Goal: Task Accomplishment & Management: Complete application form

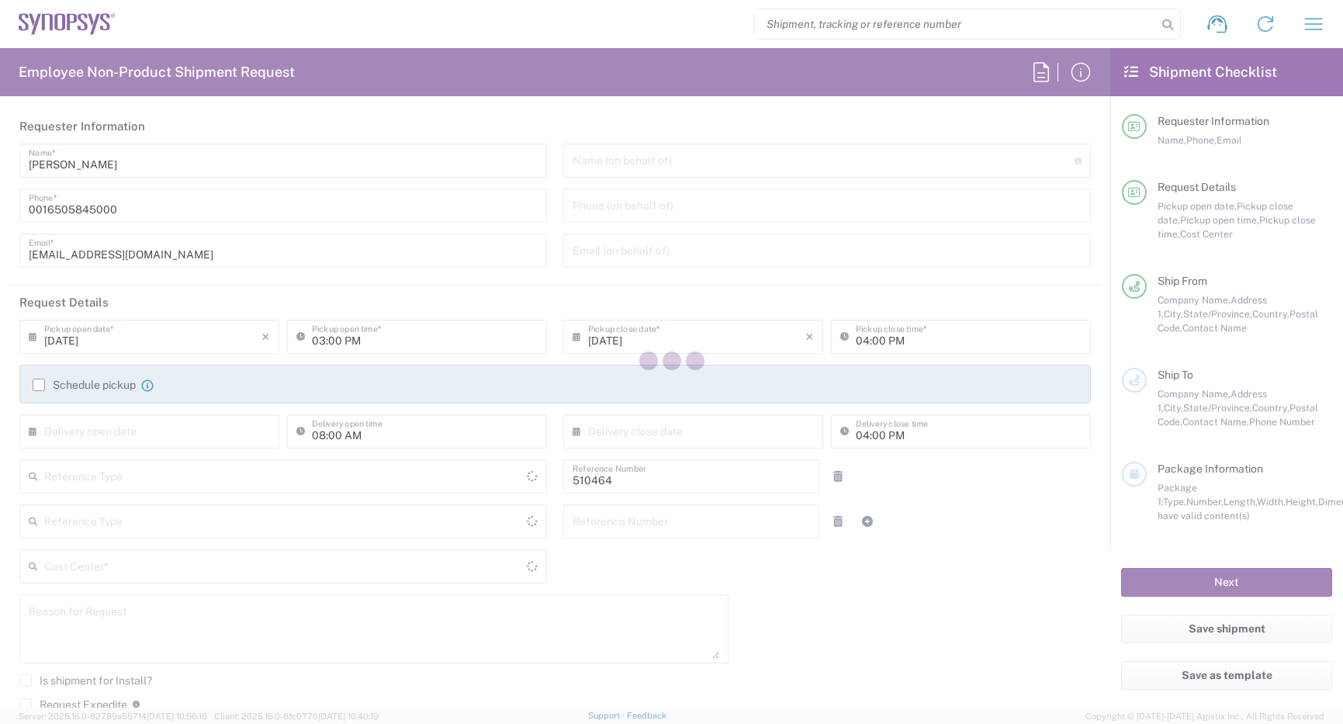
type input "Department"
type input "US01, SG, MSIP2, R&D 510464"
type input "Delivered at Place"
type input "[GEOGRAPHIC_DATA]"
type input "[US_STATE]"
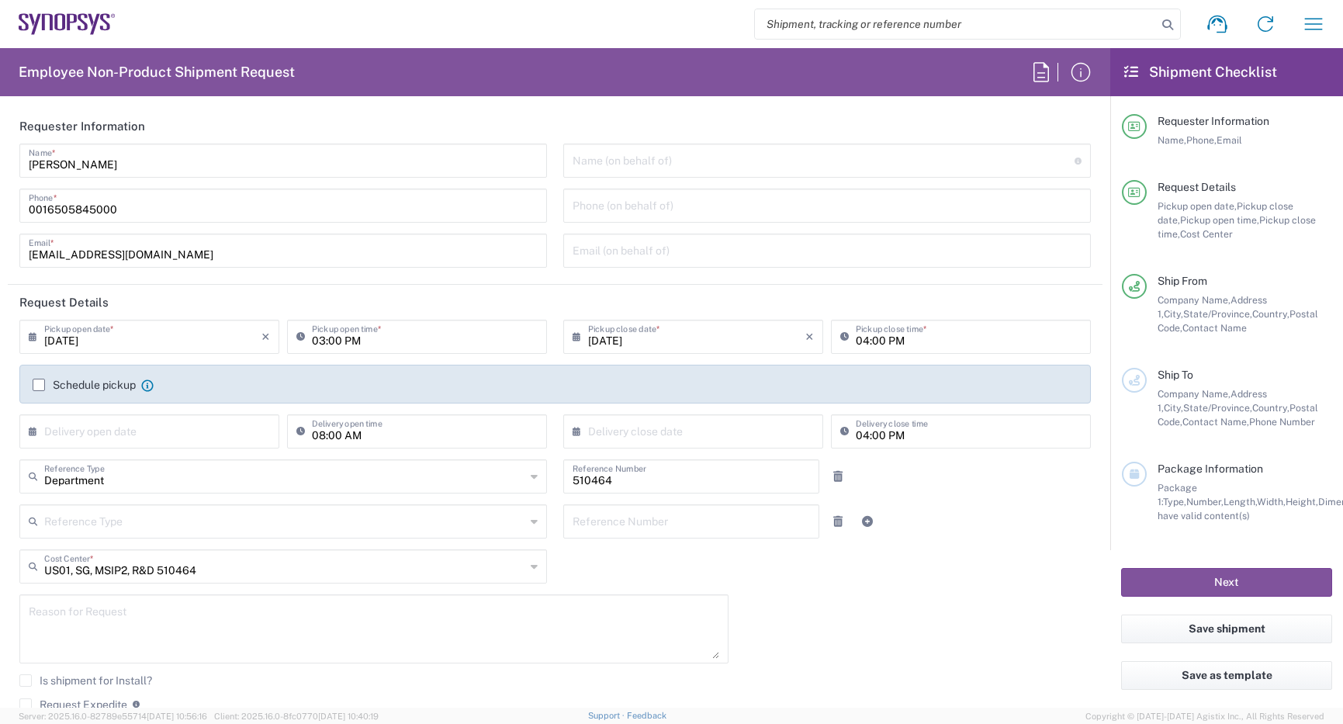
type input "[GEOGRAPHIC_DATA]"
type input "Hillsboro US03"
drag, startPoint x: 150, startPoint y: 212, endPoint x: -11, endPoint y: 64, distance: 218.5
click at [0, 64] on html "Shipment request Shipment tracking Employee non-product shipment request My shi…" at bounding box center [671, 362] width 1343 height 724
type input "[PHONE_NUMBER]"
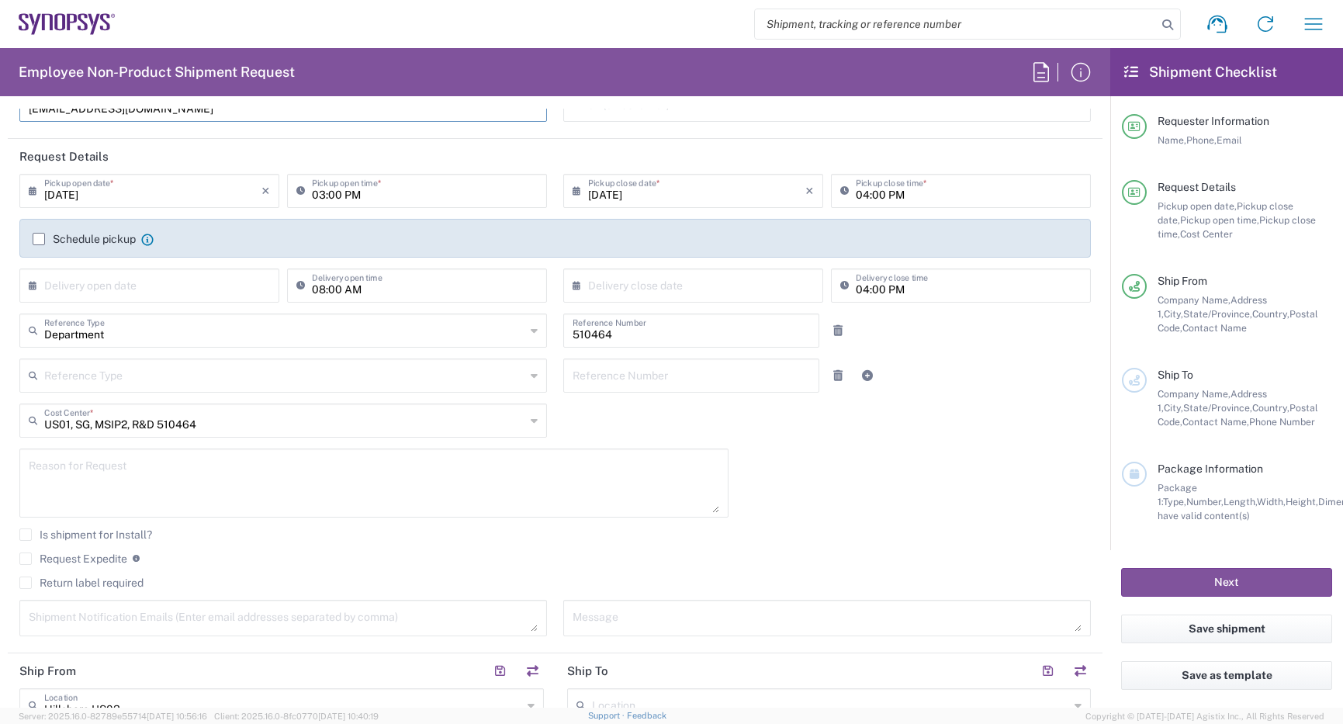
scroll to position [155, 0]
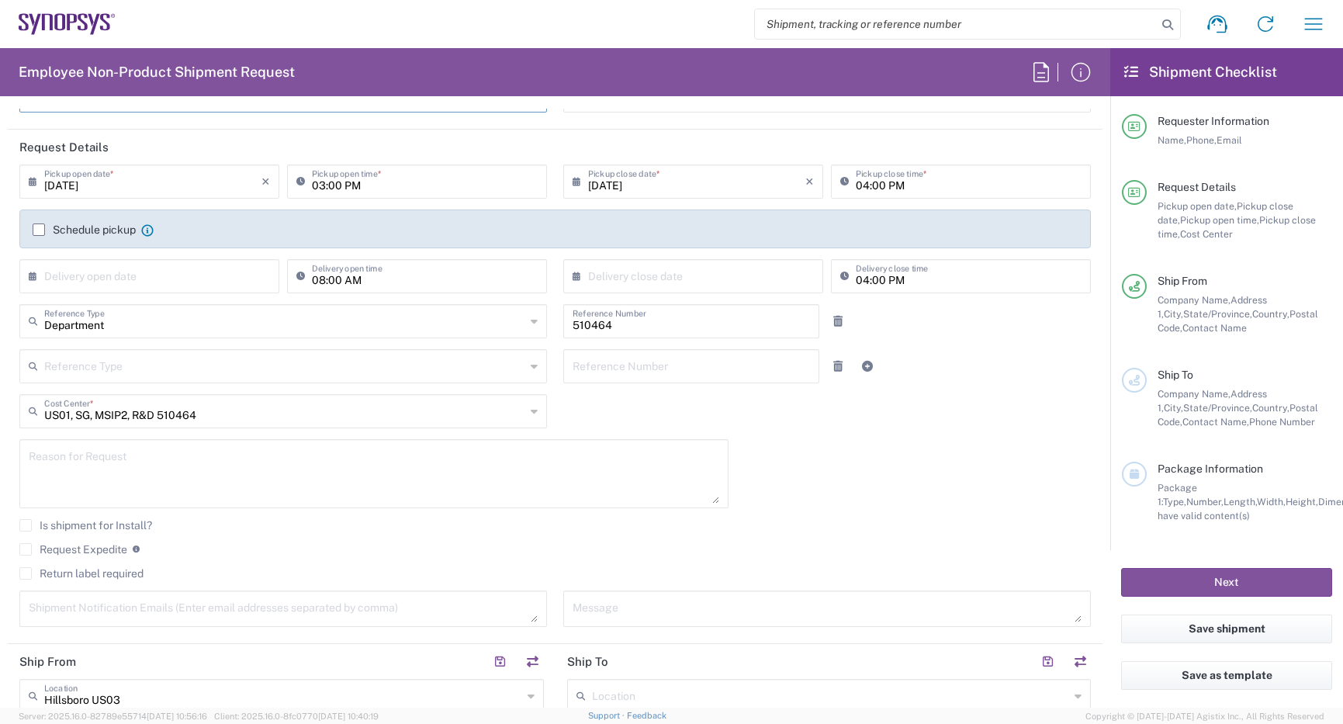
click at [27, 547] on label "Request Expedite" at bounding box center [73, 549] width 108 height 12
click at [26, 549] on input "Request Expedite" at bounding box center [26, 549] width 0 height 0
click at [150, 464] on textarea at bounding box center [374, 474] width 690 height 60
click at [457, 459] on textarea "International priority, please. These boards have been long delayed and are nee…" at bounding box center [374, 474] width 690 height 60
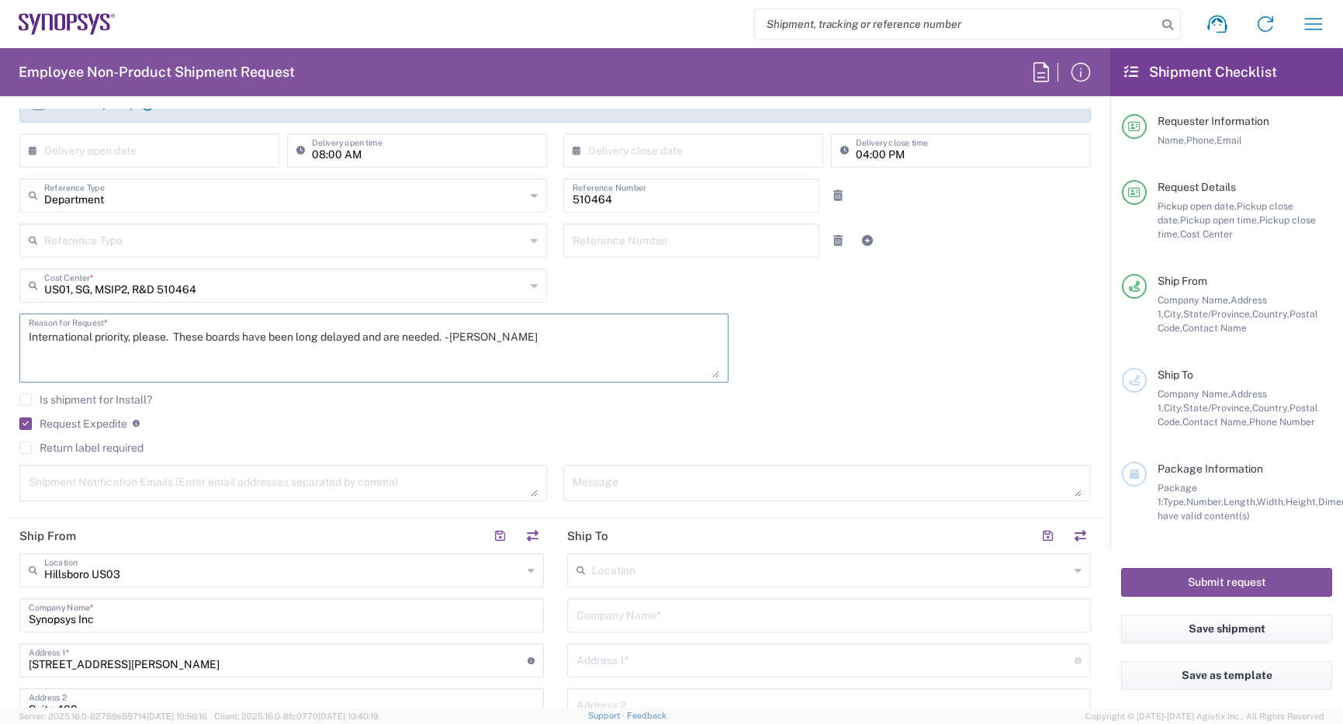
scroll to position [465, 0]
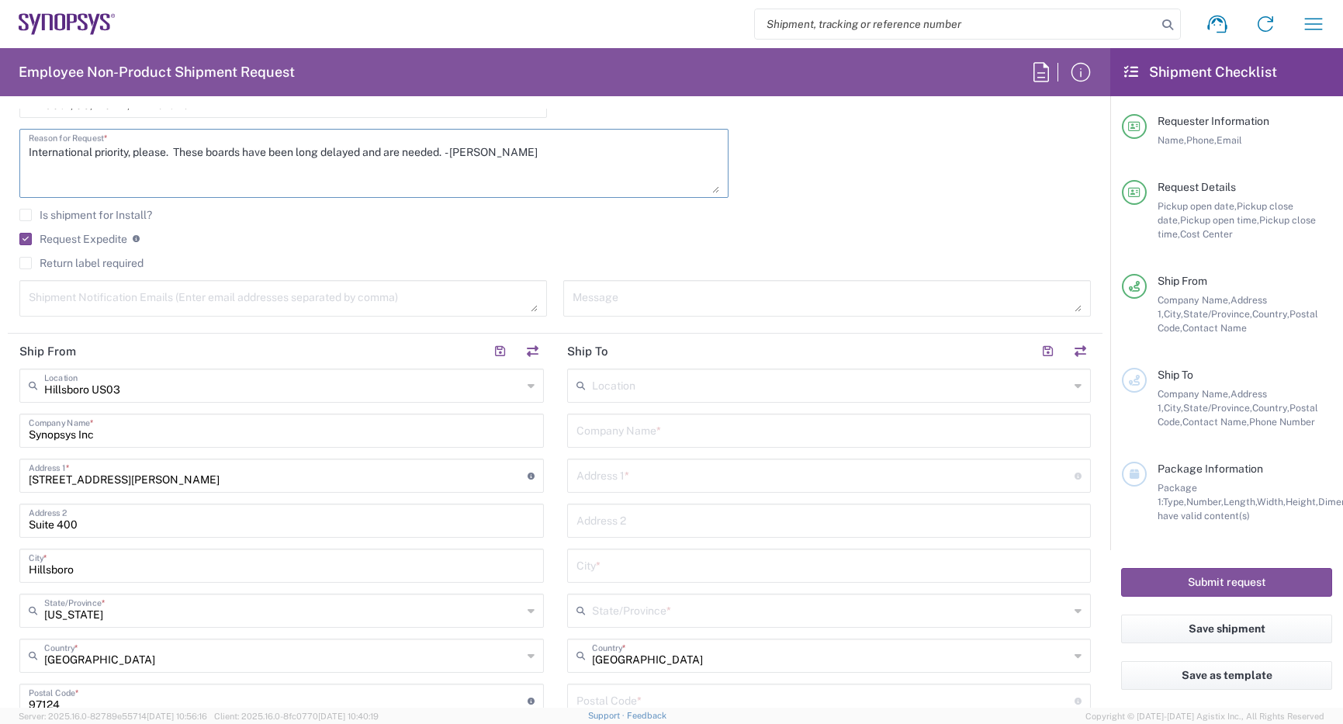
type textarea "International priority, please. These boards have been long delayed and are nee…"
click at [670, 391] on input "text" at bounding box center [831, 384] width 478 height 27
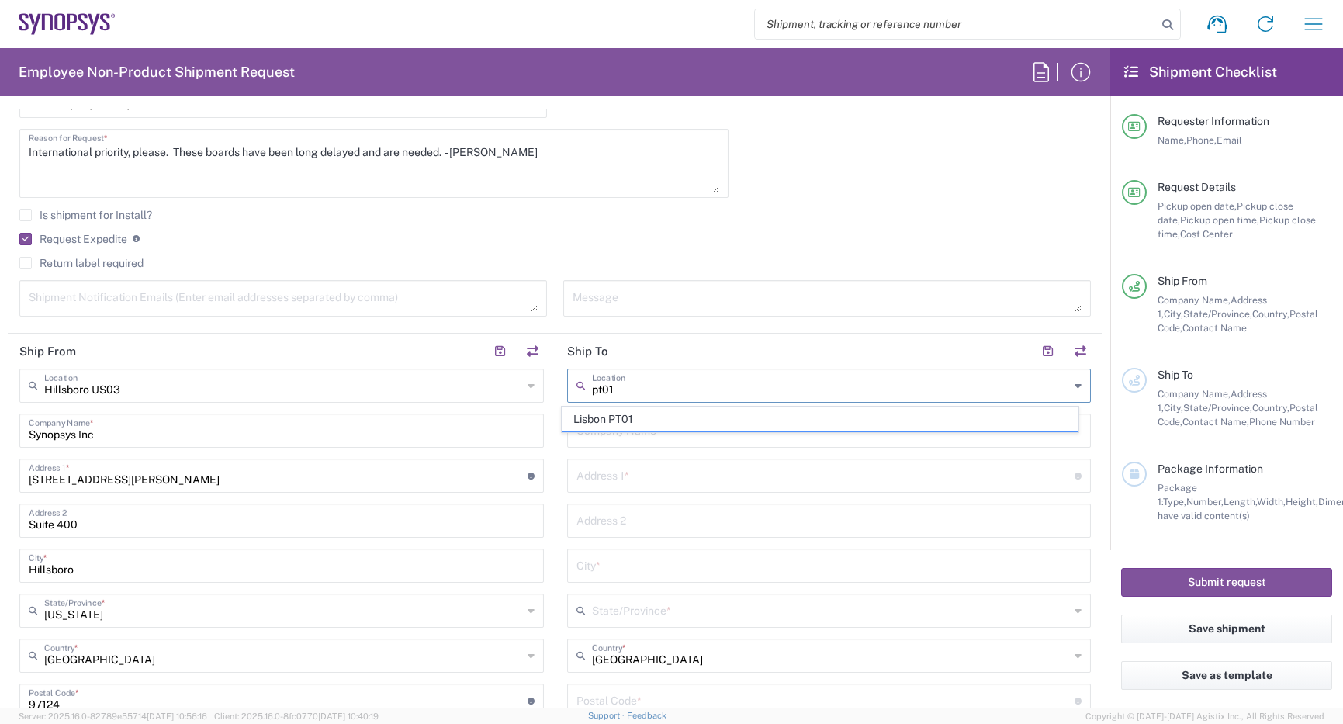
type input "Lisbon PT01"
type input "SNPS, [GEOGRAPHIC_DATA] Unipessoal, Lda."
type input "[GEOGRAPHIC_DATA]"
type input "Piso 2"
type input "Porto Salvo"
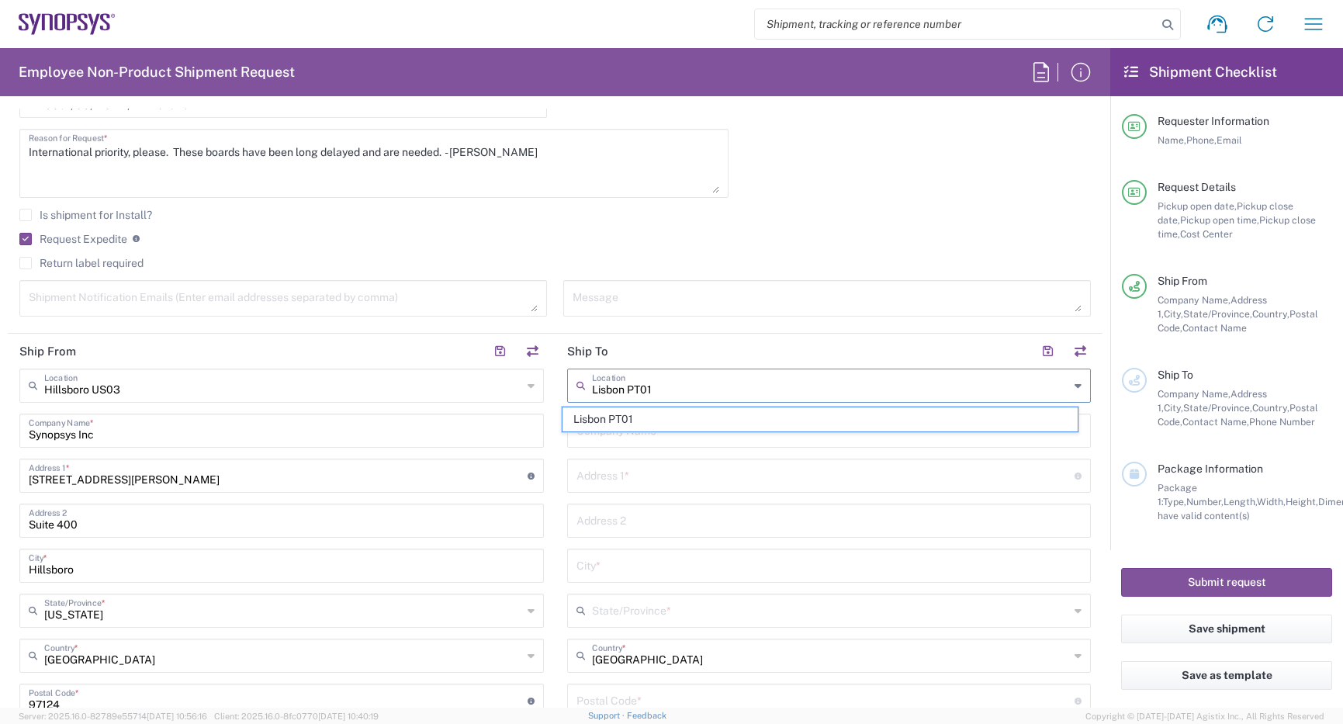
type input "[GEOGRAPHIC_DATA]"
type input "2740-267"
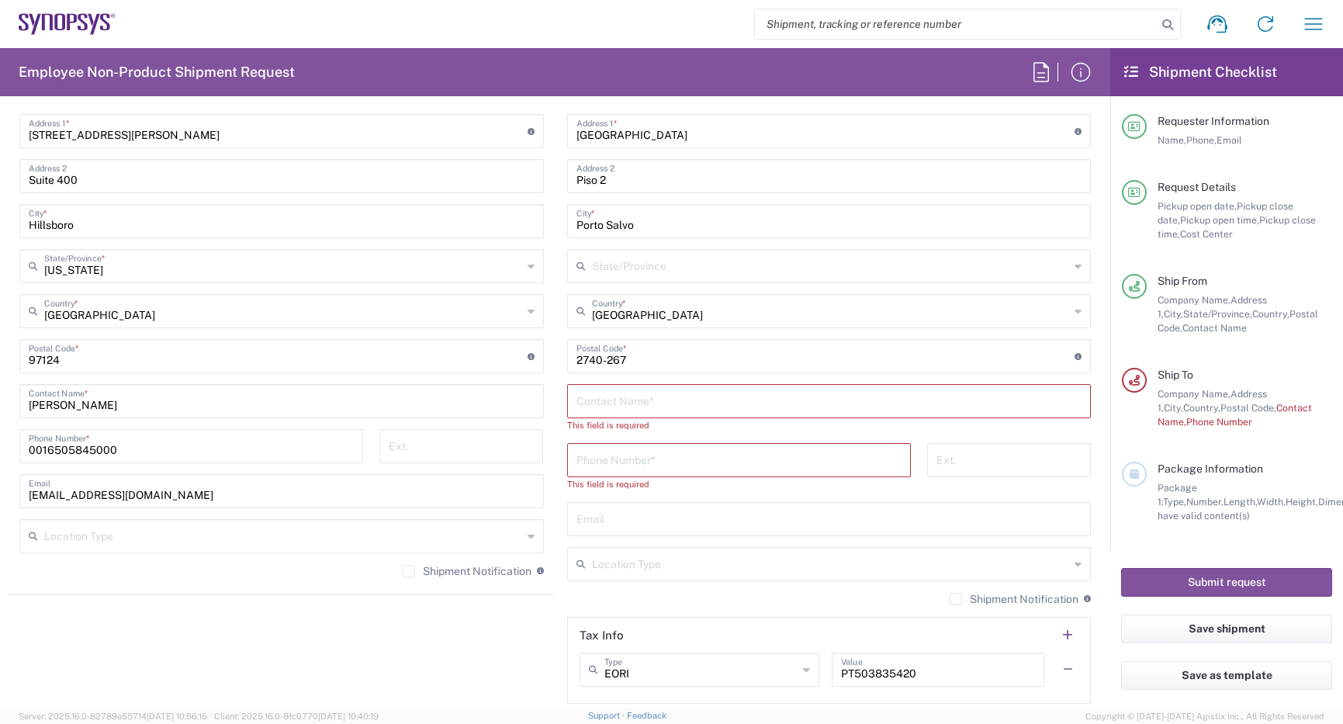
scroll to position [853, 0]
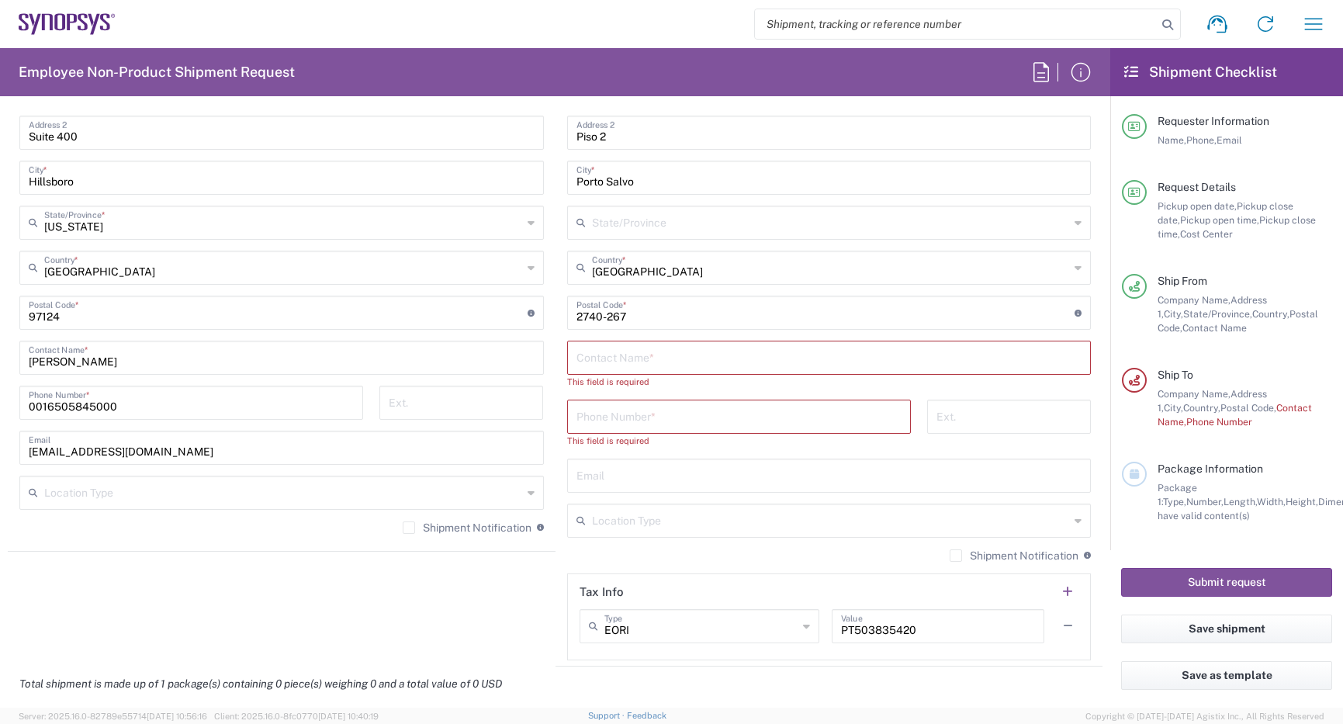
type input "Lisbon PT01"
click at [652, 358] on input "text" at bounding box center [829, 356] width 506 height 27
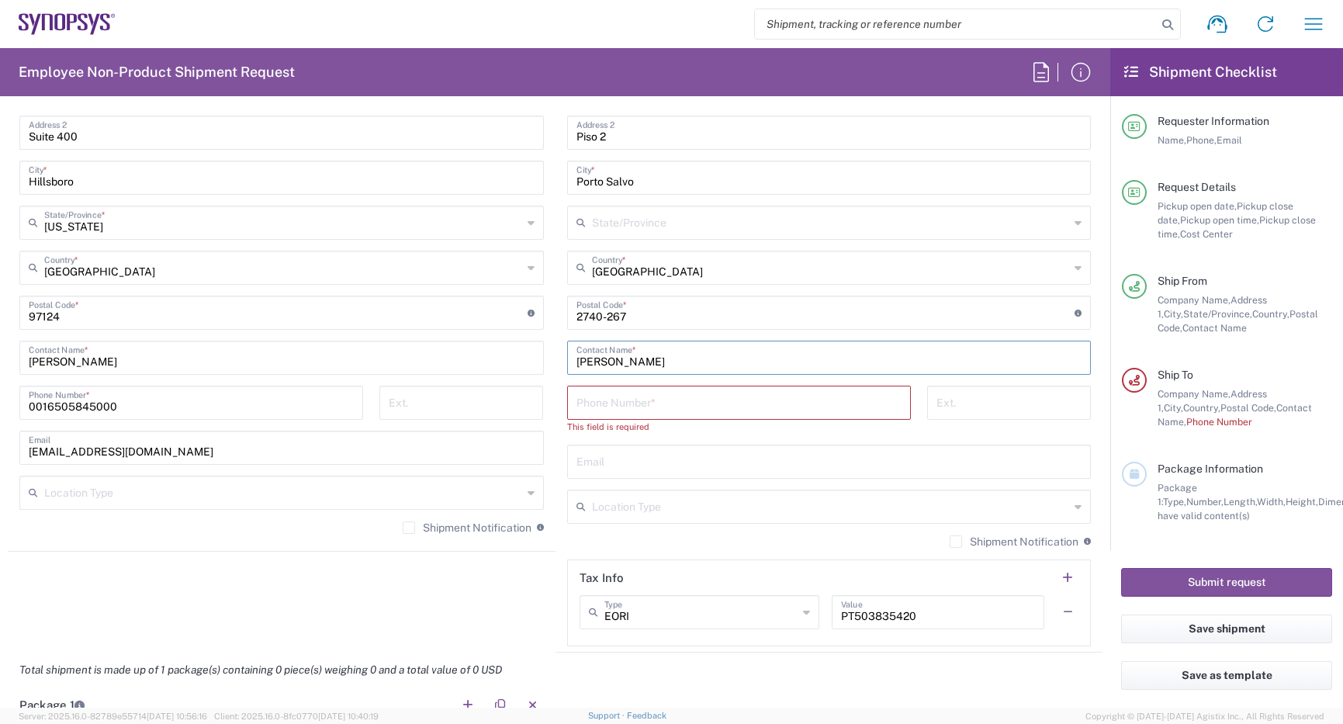
type input "[PERSON_NAME]"
click at [644, 460] on input "text" at bounding box center [829, 460] width 506 height 27
paste input "[EMAIL_ADDRESS][DOMAIN_NAME]"
type input "[EMAIL_ADDRESS][DOMAIN_NAME]"
click at [651, 396] on input "tel" at bounding box center [738, 401] width 325 height 27
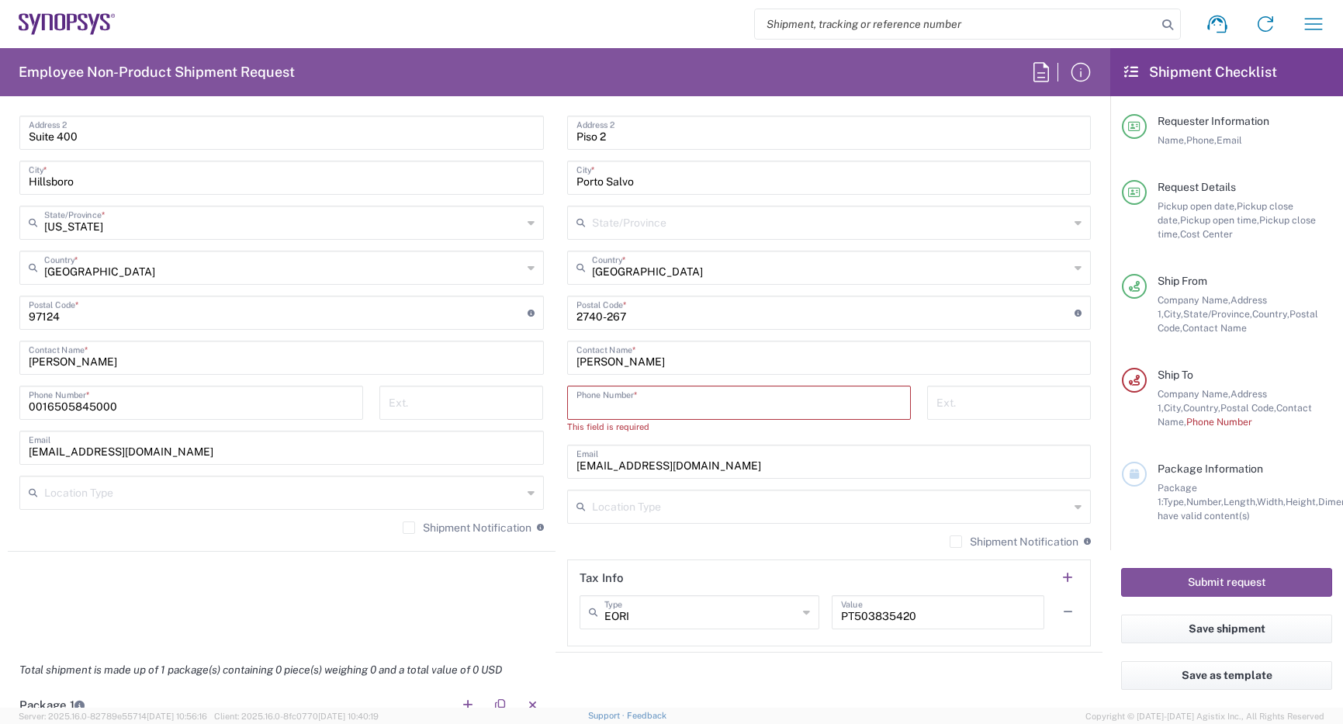
paste input "[PHONE_NUMBER]"
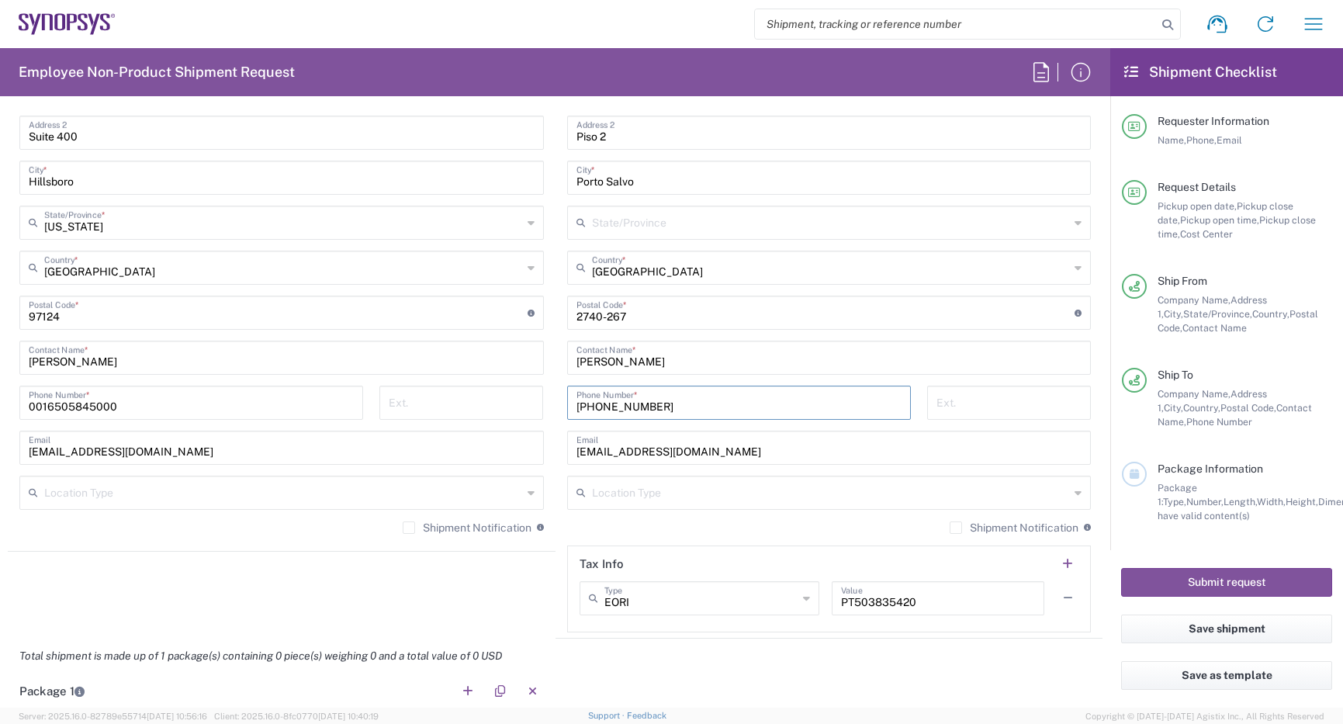
type input "[PHONE_NUMBER]"
click at [403, 530] on label "Shipment Notification" at bounding box center [467, 527] width 129 height 12
click at [409, 527] on input "Shipment Notification" at bounding box center [409, 527] width 0 height 0
click at [949, 523] on label "Shipment Notification" at bounding box center [1013, 527] width 129 height 12
click at [956, 527] on input "Shipment Notification" at bounding box center [956, 527] width 0 height 0
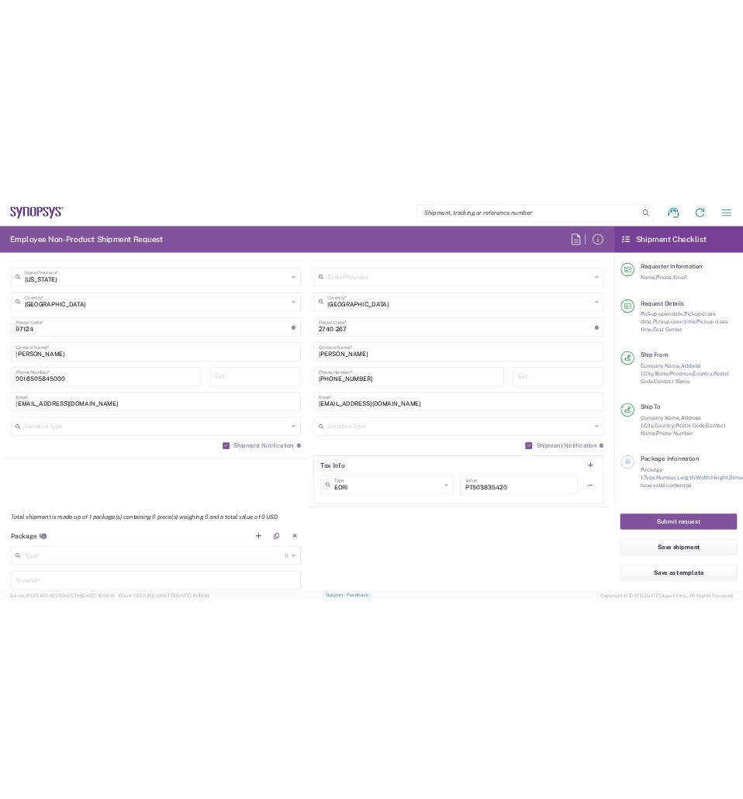
scroll to position [1163, 0]
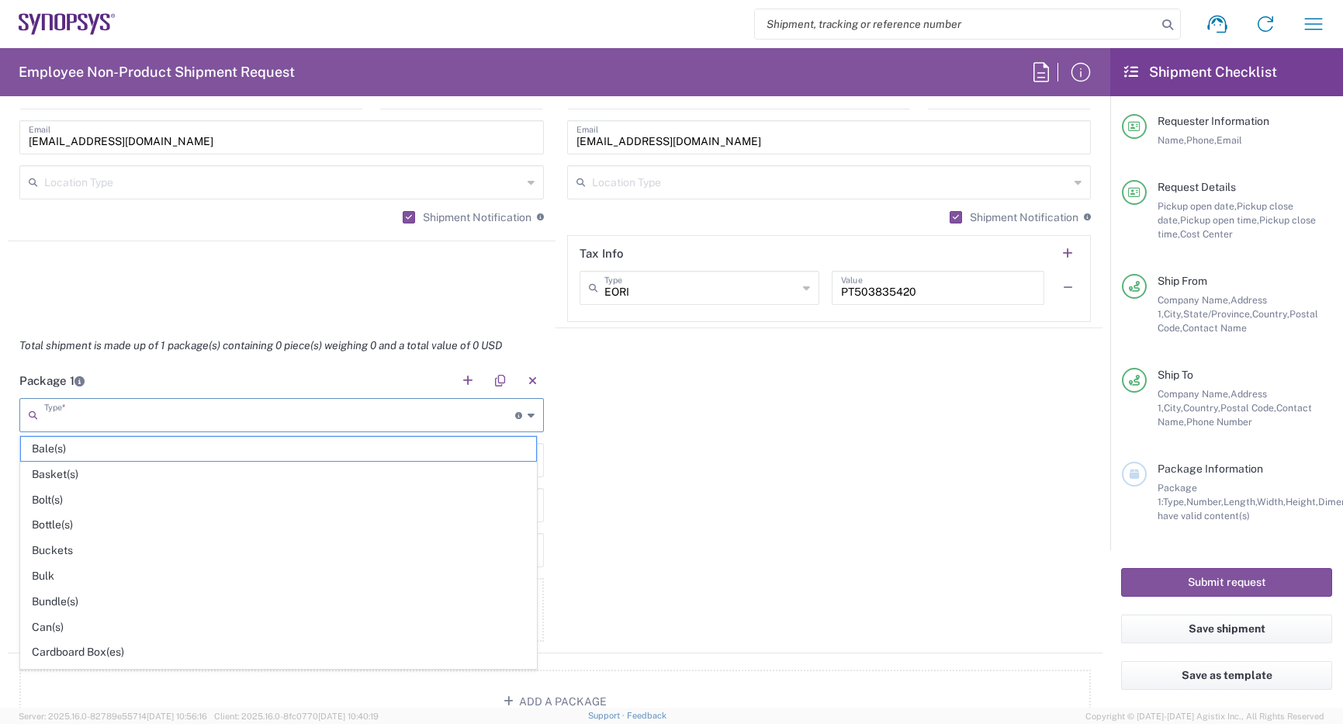
click at [145, 423] on input "text" at bounding box center [279, 413] width 471 height 27
click at [84, 652] on span "Cardboard Box(es)" at bounding box center [278, 652] width 515 height 24
type input "Cardboard Box(es)"
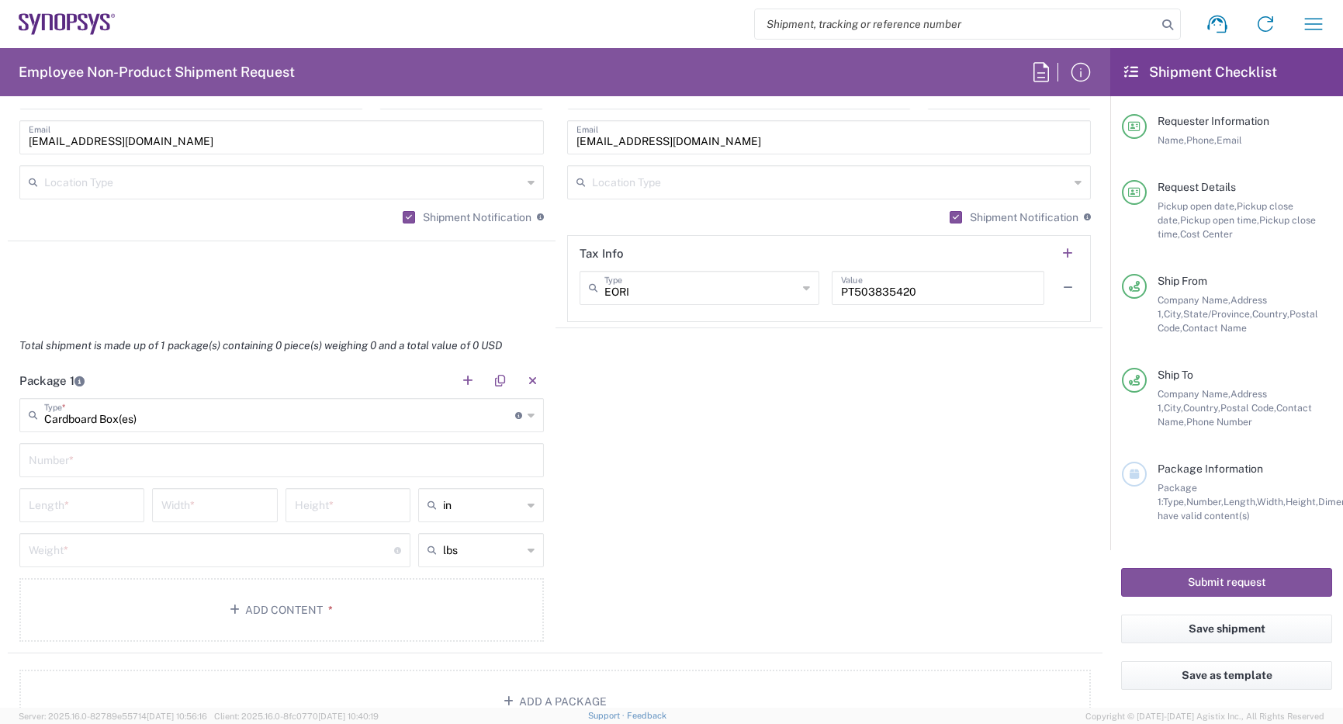
click at [220, 482] on main "Cardboard Box(es) Type * Material used to package goods Bale(s) Basket(s) Bolt(…" at bounding box center [282, 522] width 548 height 249
click at [230, 465] on input "text" at bounding box center [282, 458] width 506 height 27
type input "1"
click at [126, 523] on div "Length *" at bounding box center [82, 510] width 133 height 45
click at [123, 513] on input "number" at bounding box center [82, 503] width 106 height 27
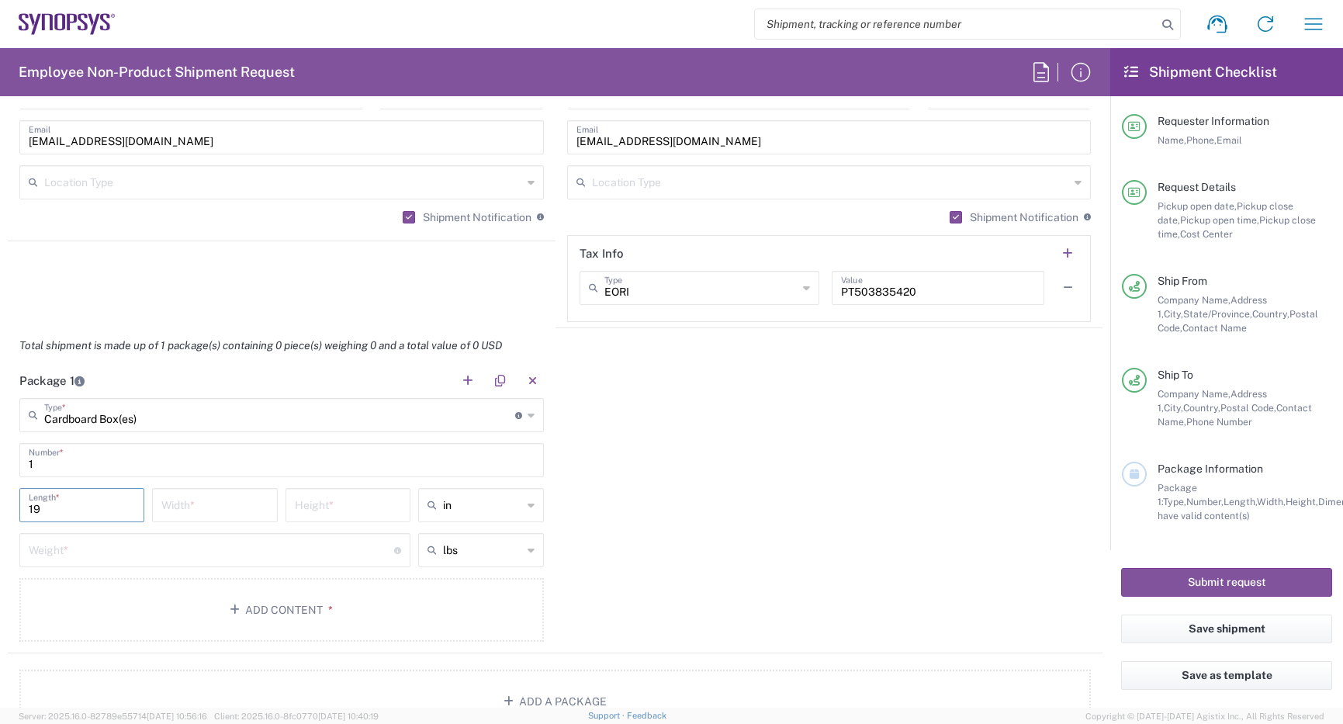
type input "19"
type input "16"
type input "8"
click at [123, 544] on input "number" at bounding box center [211, 548] width 365 height 27
type input "7"
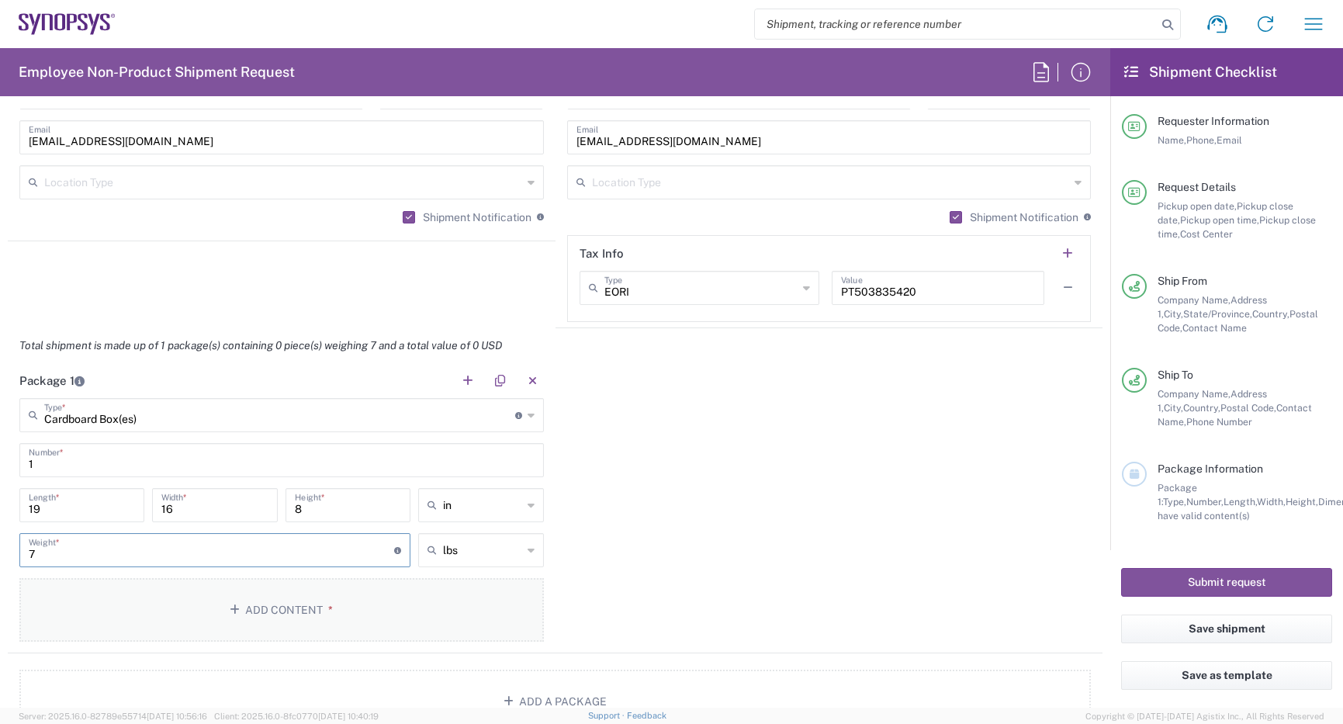
click at [442, 596] on button "Add Content *" at bounding box center [281, 610] width 524 height 64
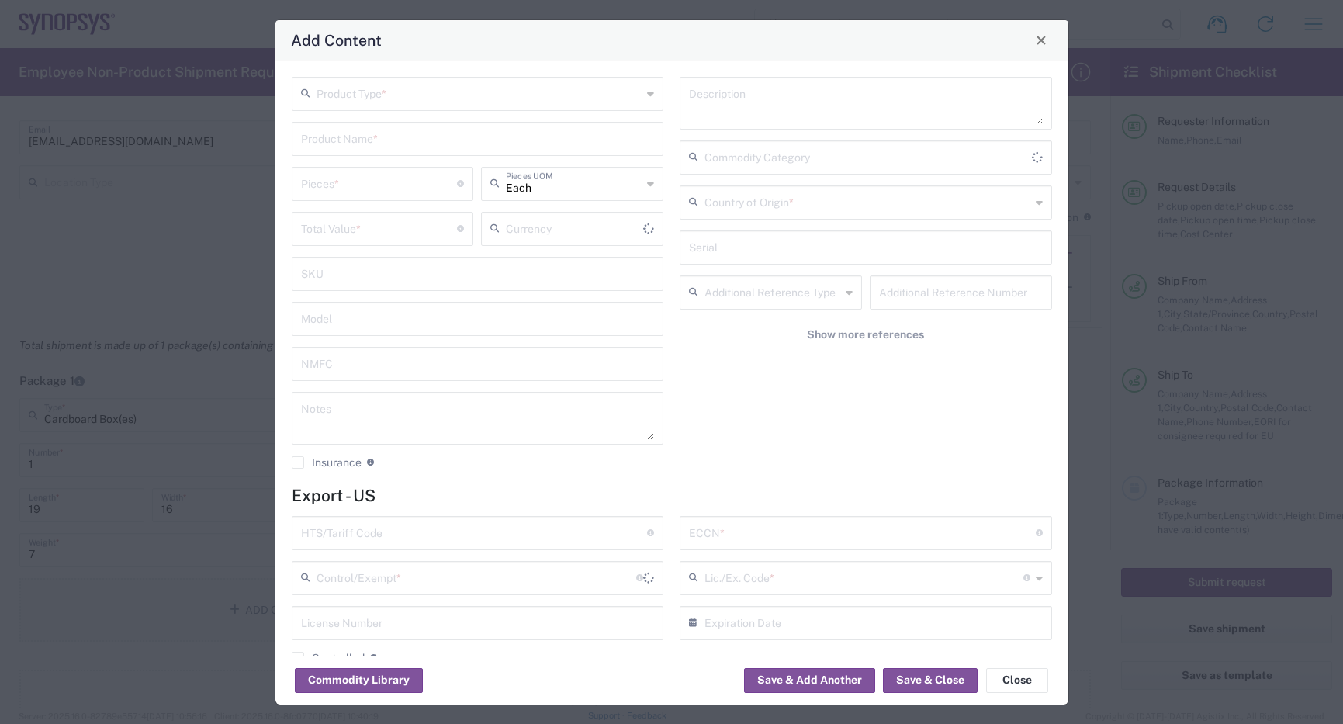
type input "US Dollar"
click at [491, 111] on div "Product Type * Product Name * Pieces * Number of pieces inside all the packages…" at bounding box center [477, 278] width 389 height 403
click at [494, 100] on input "text" at bounding box center [479, 92] width 326 height 27
click at [452, 157] on span "General Commodity" at bounding box center [474, 152] width 363 height 24
type input "General Commodity"
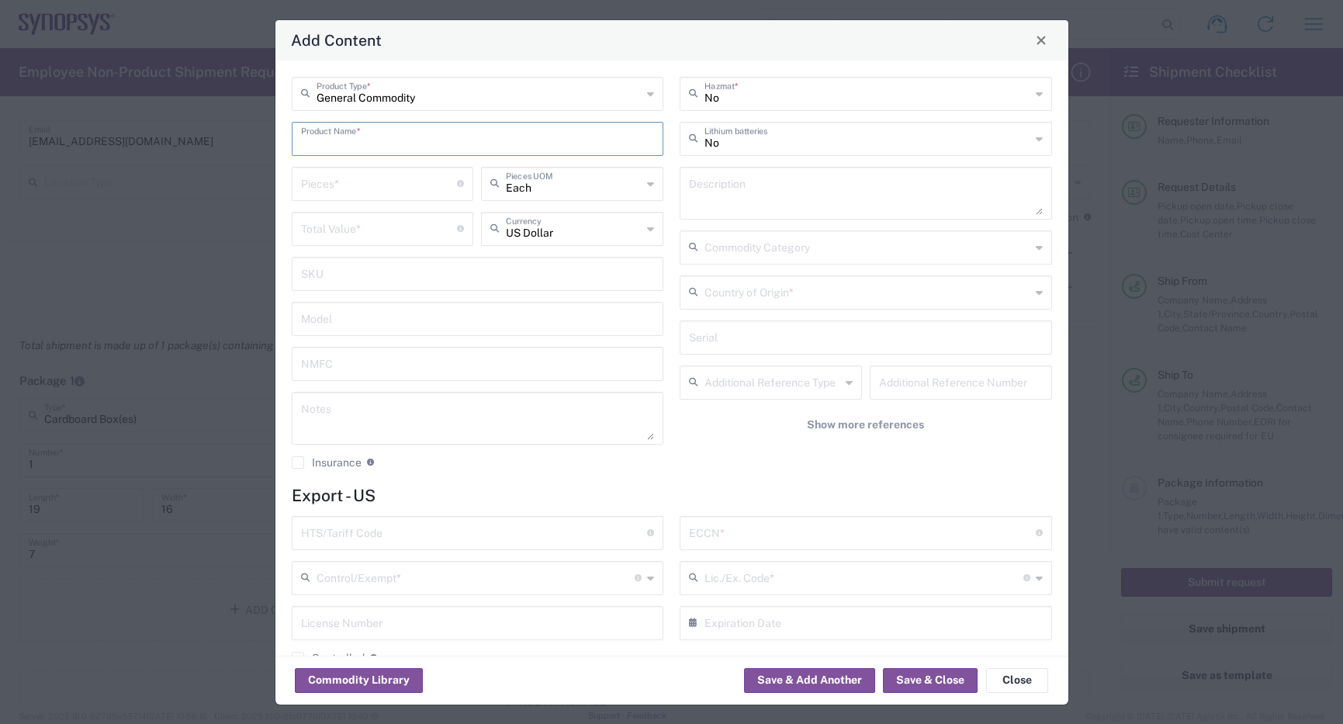
click at [425, 140] on input "text" at bounding box center [478, 137] width 354 height 27
click at [401, 150] on input "text" at bounding box center [478, 137] width 354 height 27
paste input "PCIE G5 ISI RISER CARD Rev A"
type input "PCIE G5 ISI RISER CARD Rev A"
click at [773, 184] on textarea at bounding box center [866, 192] width 354 height 43
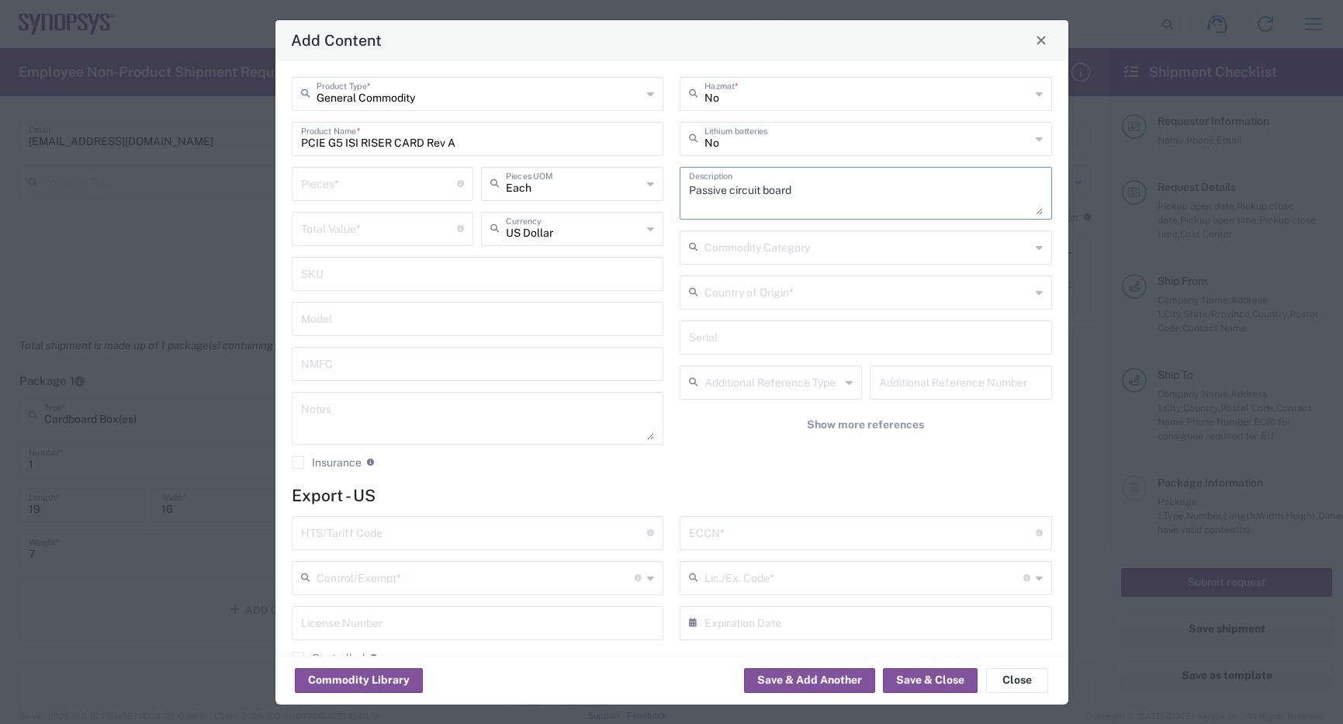
type textarea "Passive circuit board"
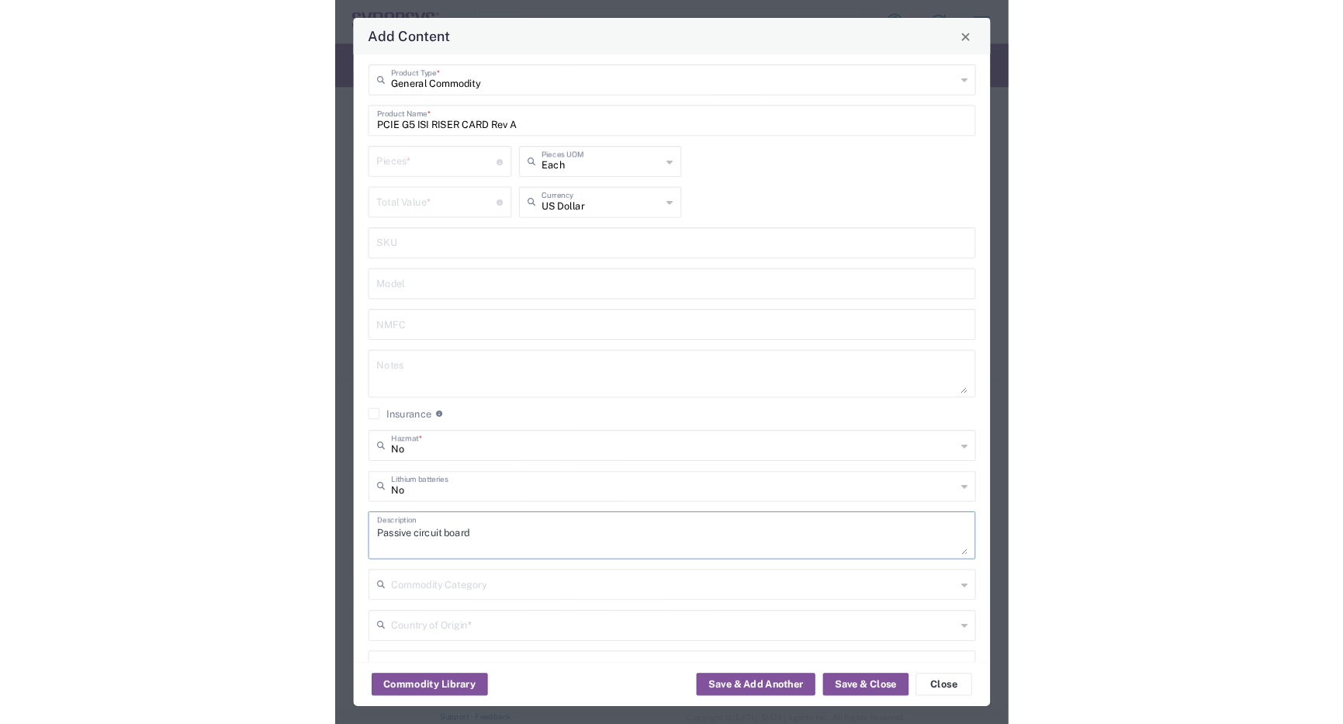
scroll to position [0, 0]
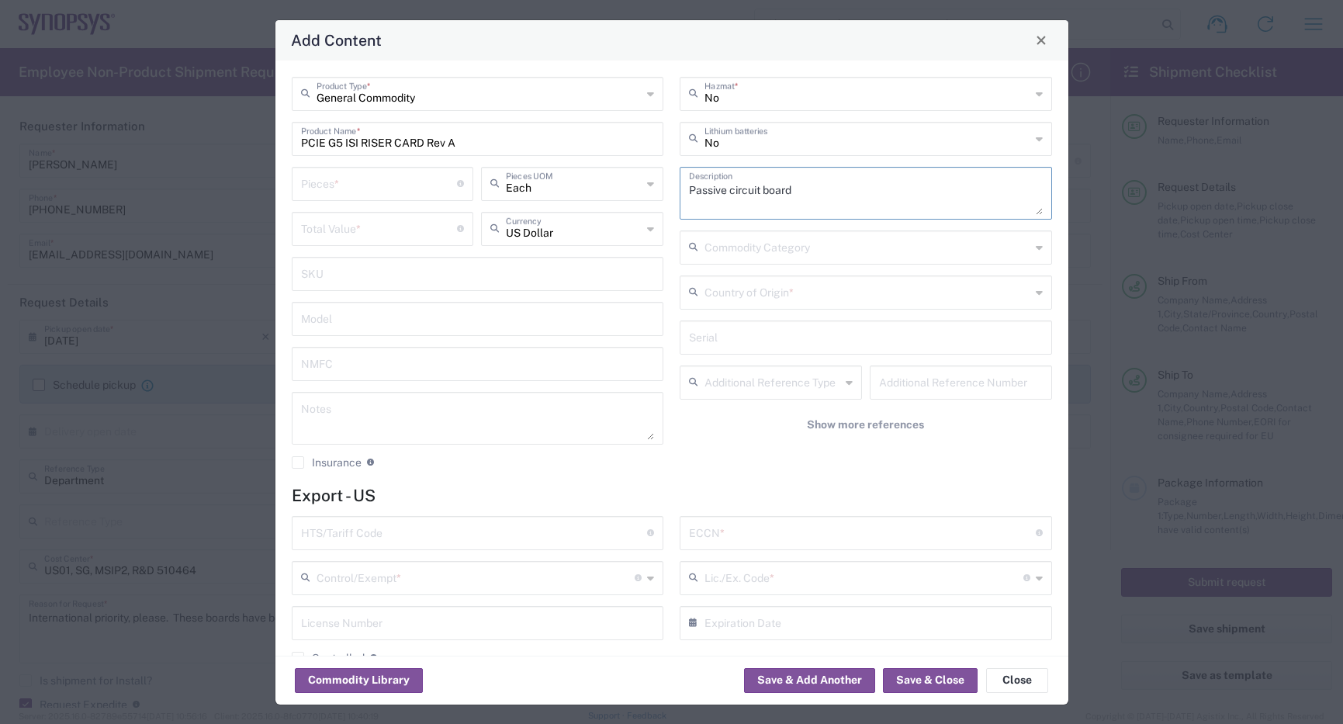
click at [368, 183] on input "number" at bounding box center [379, 182] width 157 height 27
type input "2"
click at [418, 231] on input "number" at bounding box center [379, 227] width 157 height 27
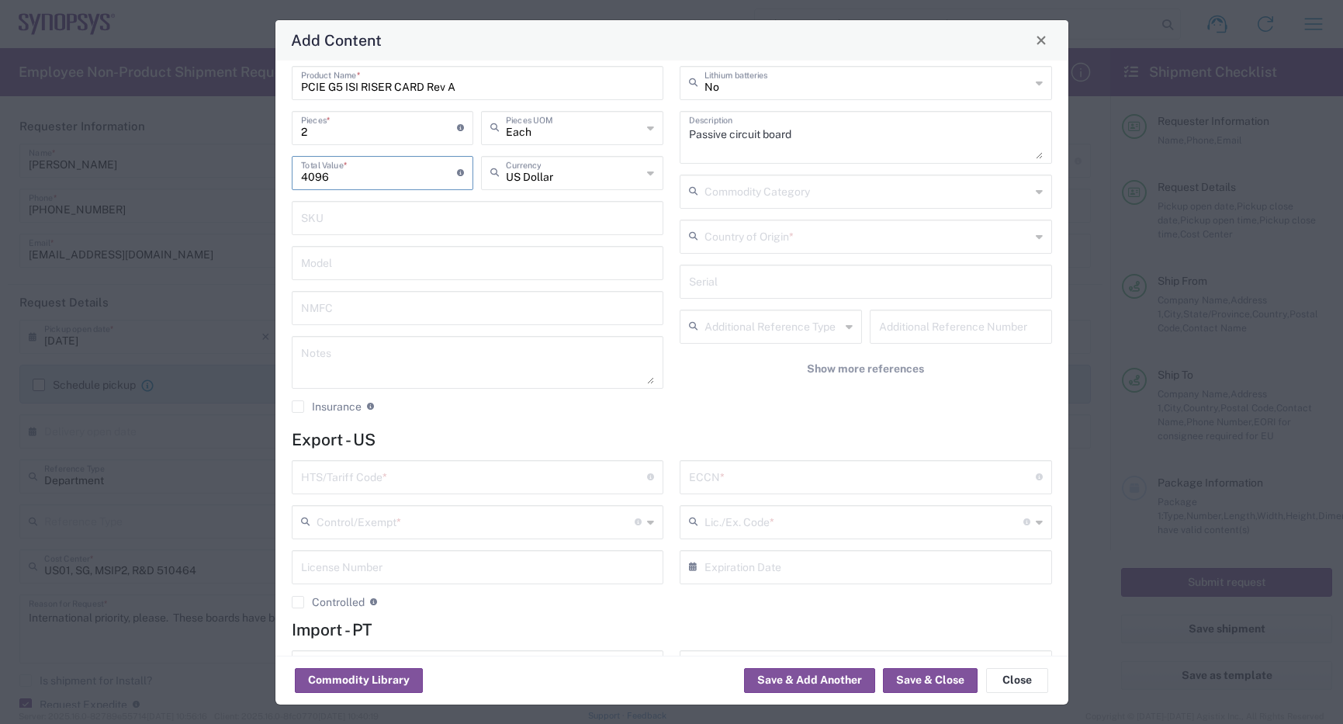
scroll to position [137, 0]
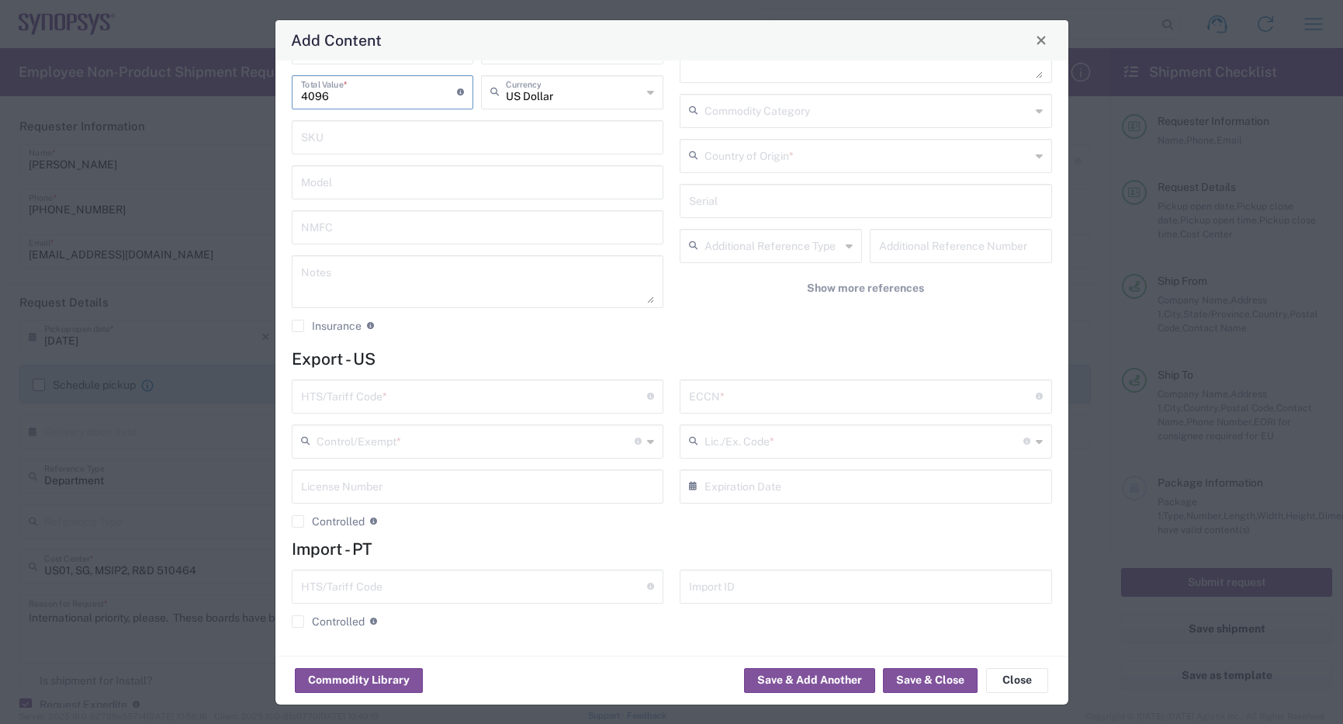
type input "4096"
click at [410, 399] on input "text" at bounding box center [474, 395] width 347 height 27
paste input "8534.00.0020"
type input "8534.00.0020"
drag, startPoint x: 777, startPoint y: 398, endPoint x: 768, endPoint y: 393, distance: 10.4
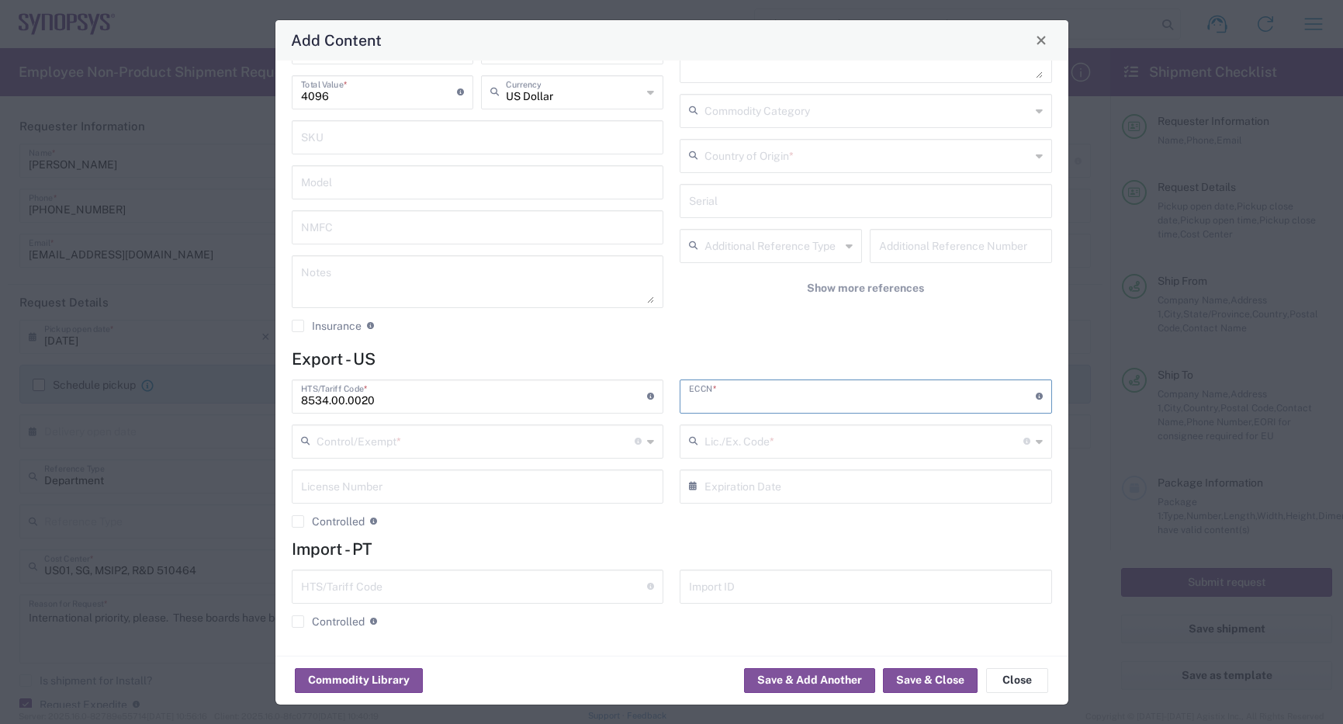
click at [779, 399] on input "text" at bounding box center [862, 395] width 347 height 27
type input "3A991"
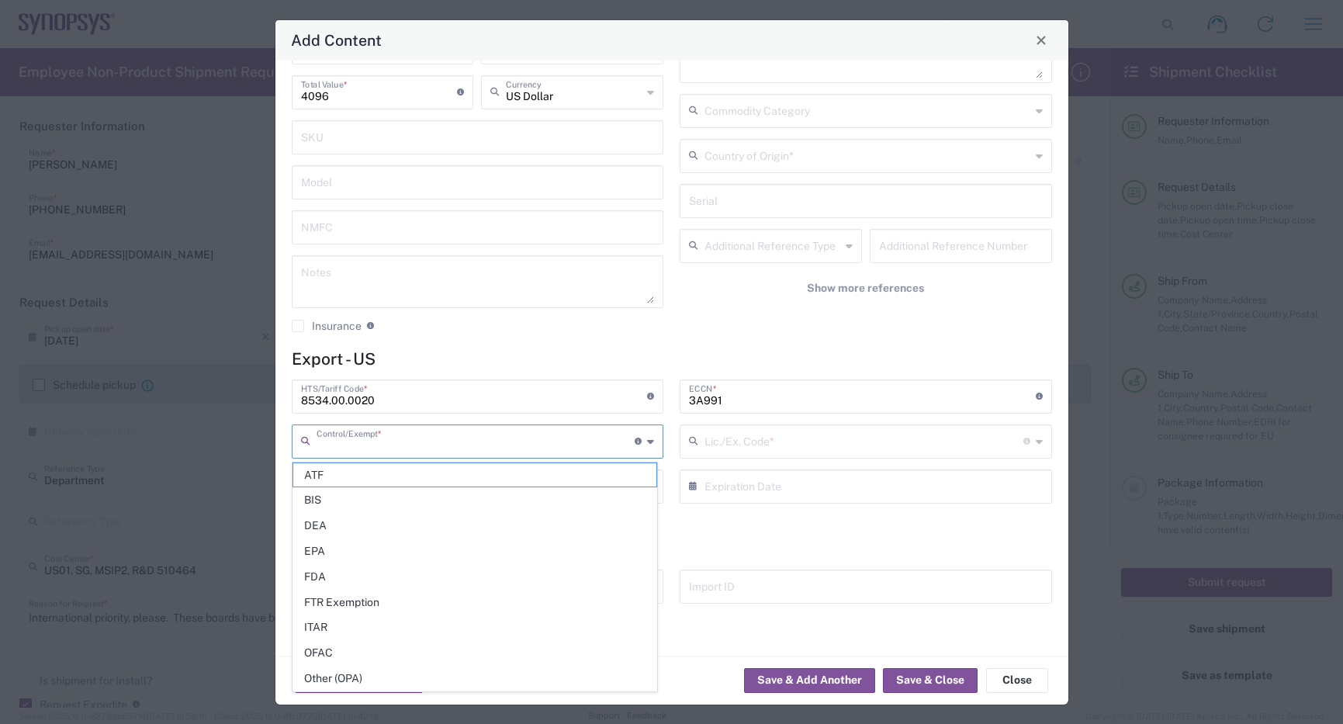
click at [513, 440] on input "text" at bounding box center [475, 440] width 319 height 27
click at [377, 500] on span "BIS" at bounding box center [474, 500] width 363 height 24
type input "BIS"
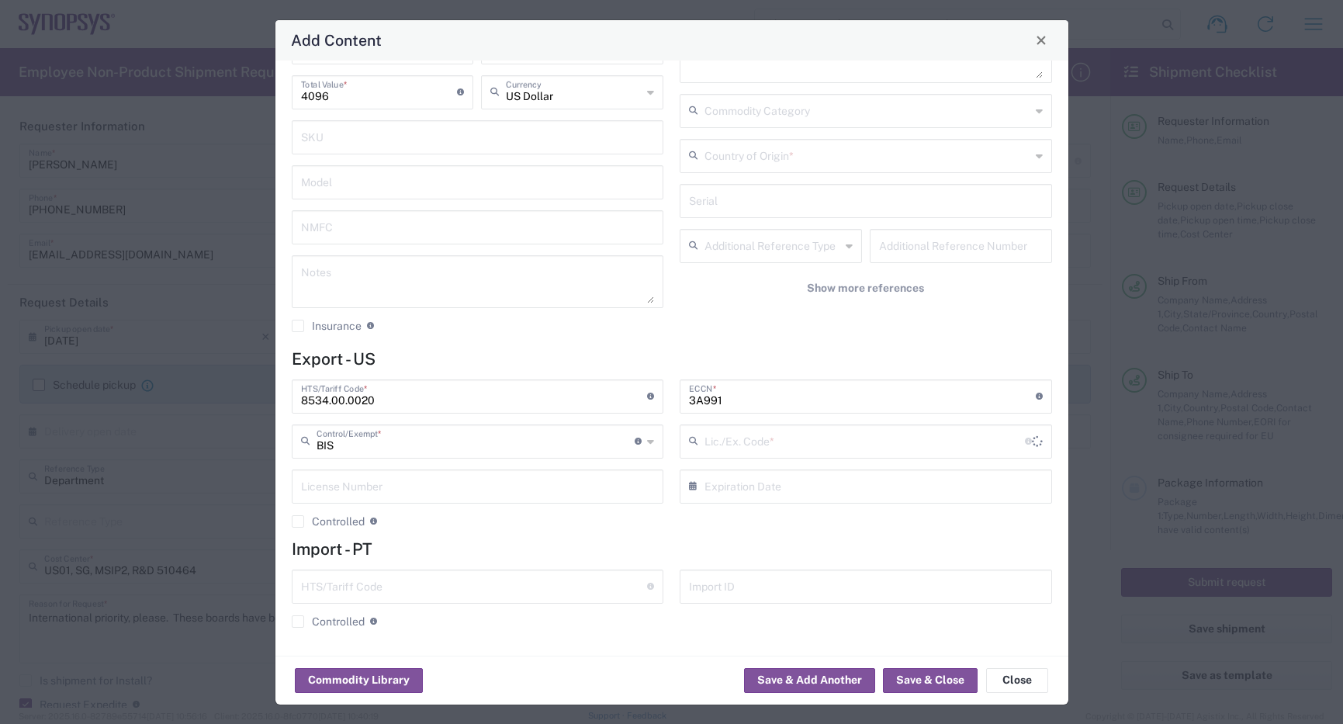
click at [805, 424] on div "Lic./Ex. Code * License type for shipping controlled goods or the EEI filing ex…" at bounding box center [865, 441] width 372 height 34
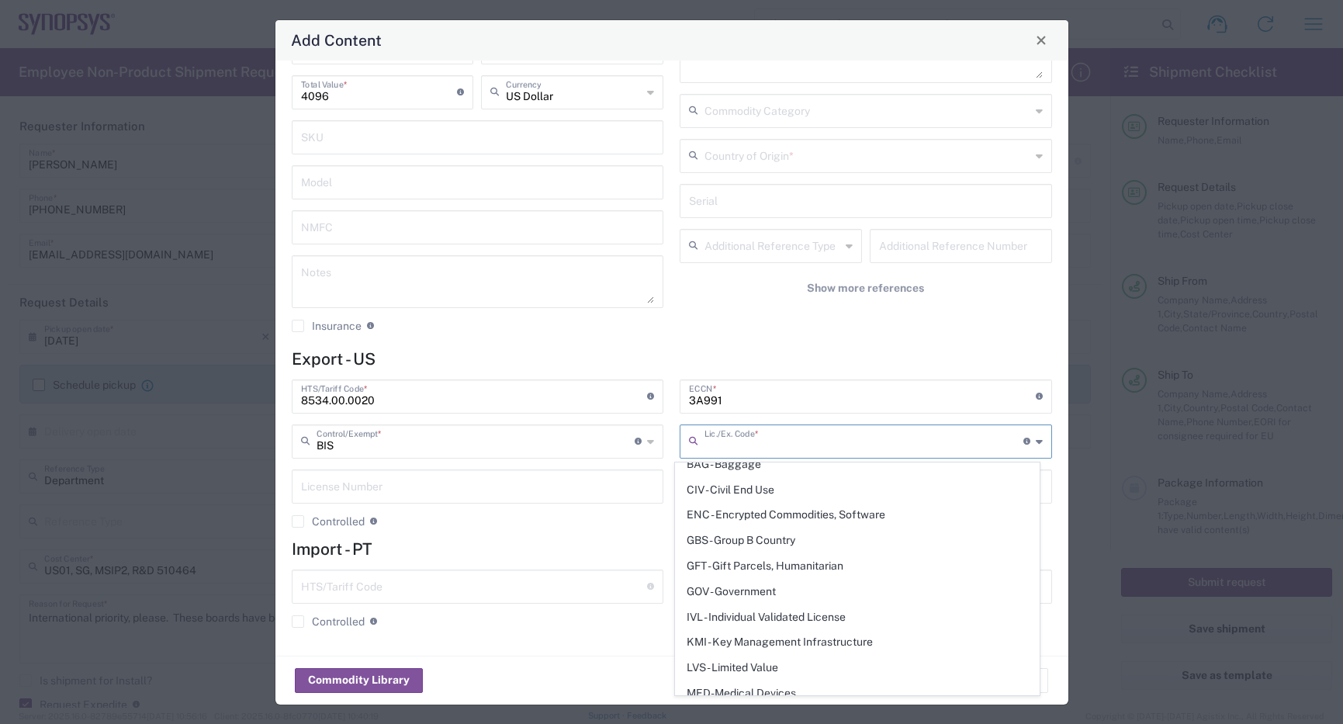
scroll to position [301, 0]
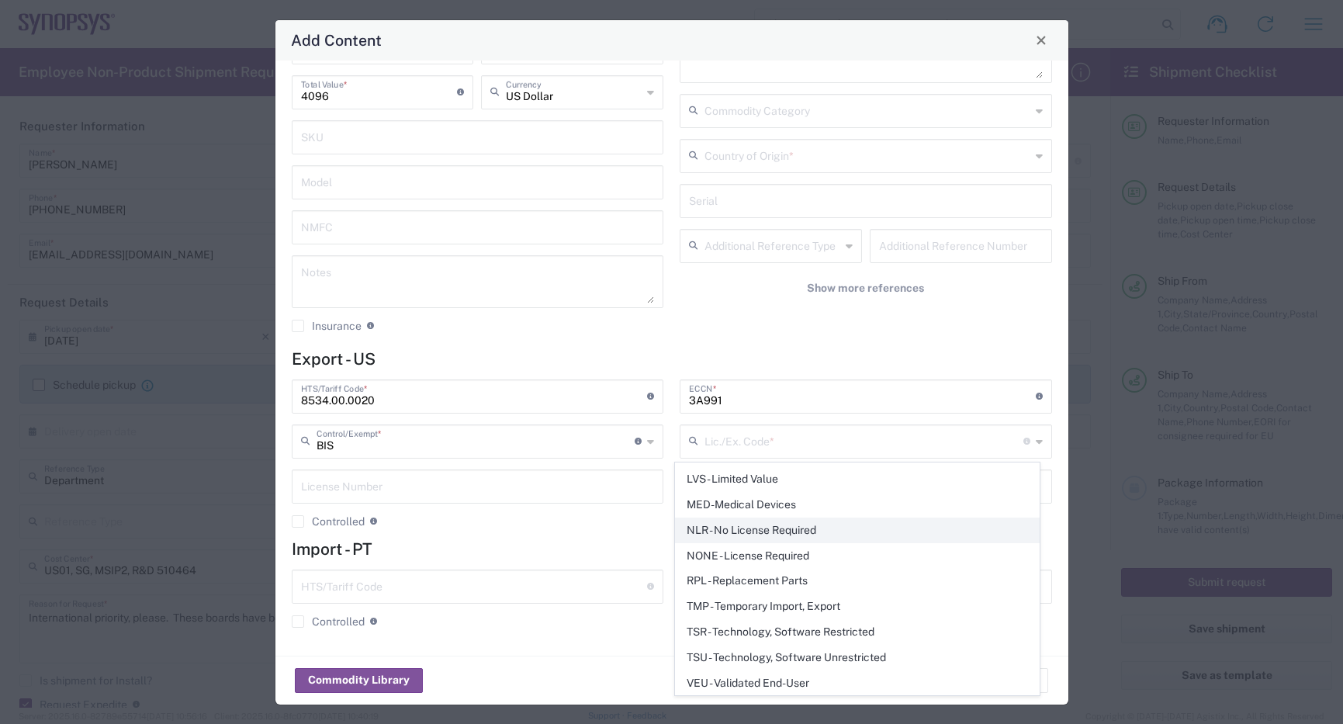
click at [751, 530] on span "NLR - No License Required" at bounding box center [857, 530] width 363 height 24
type input "NLR - No License Required"
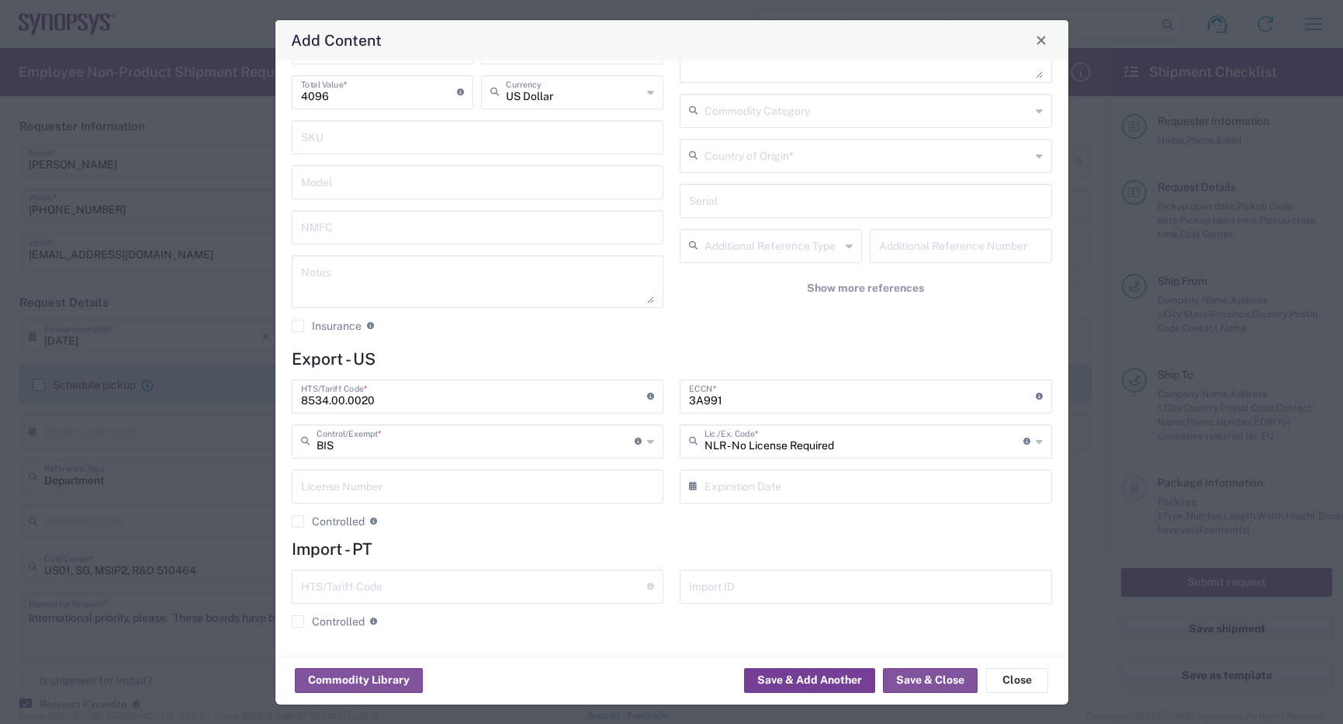
click at [783, 676] on button "Save & Add Another" at bounding box center [809, 680] width 131 height 25
click at [862, 154] on input "text" at bounding box center [867, 154] width 326 height 27
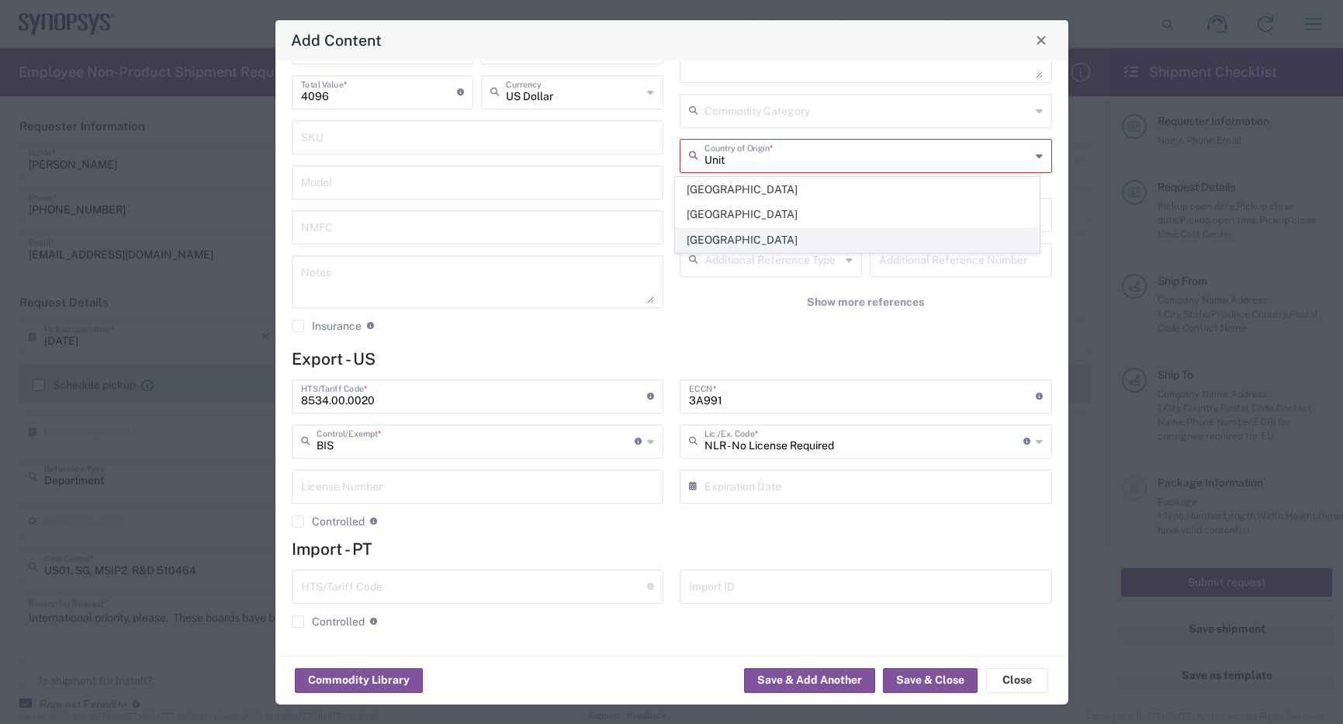
click at [769, 231] on span "[GEOGRAPHIC_DATA]" at bounding box center [857, 240] width 363 height 24
type input "[GEOGRAPHIC_DATA]"
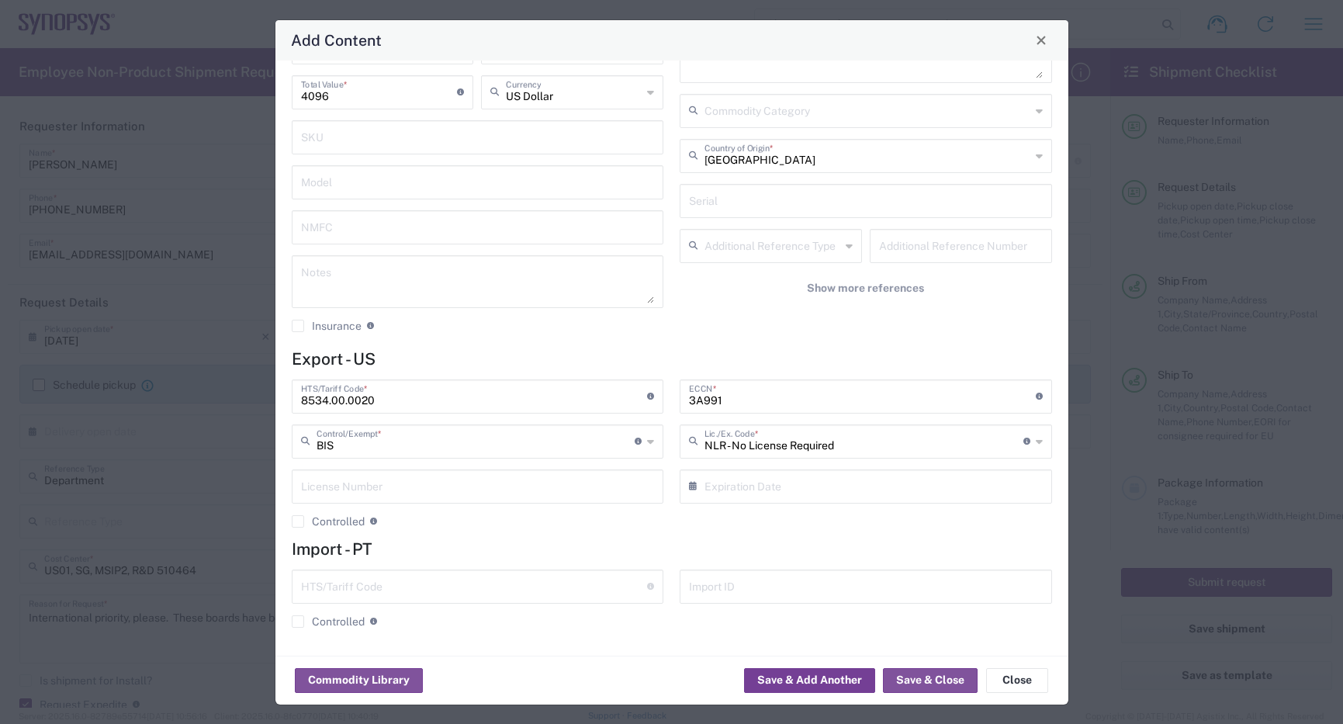
click at [797, 669] on button "Save & Add Another" at bounding box center [809, 680] width 131 height 25
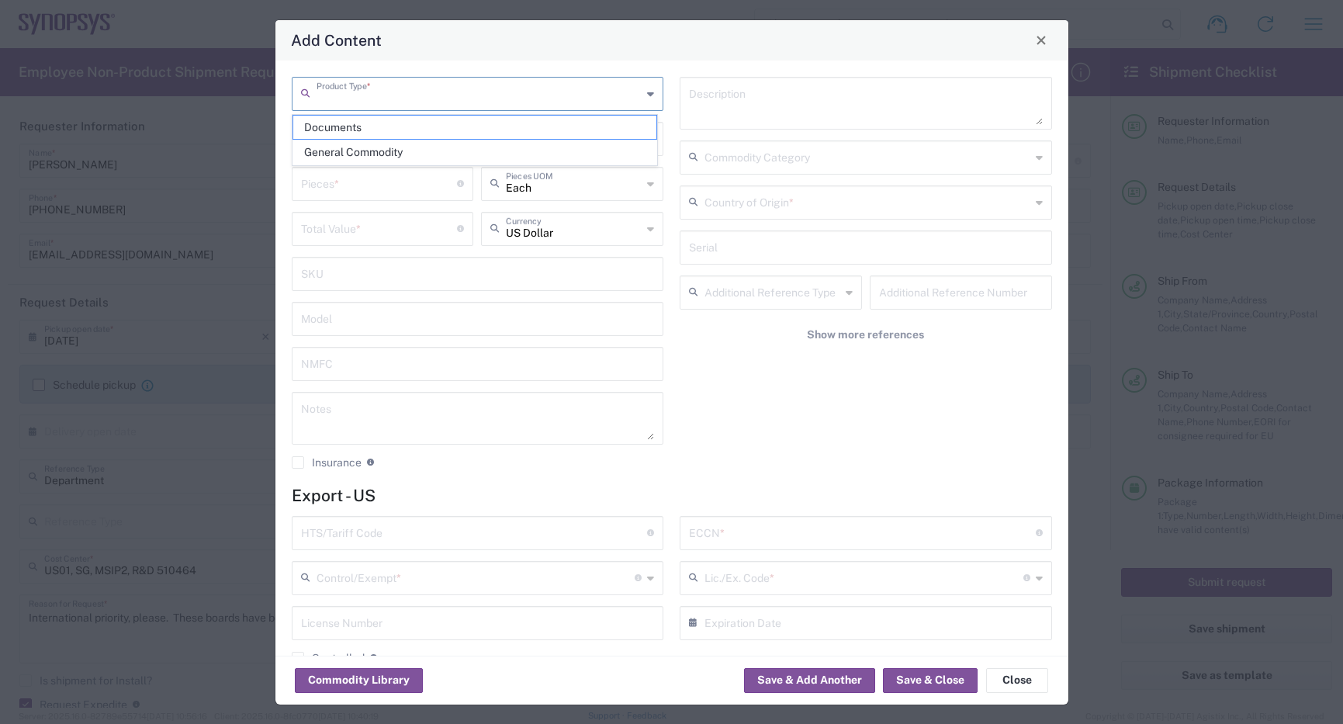
click at [392, 96] on input "text" at bounding box center [479, 92] width 326 height 27
click at [380, 148] on span "General Commodity" at bounding box center [474, 152] width 363 height 24
type input "General Commodity"
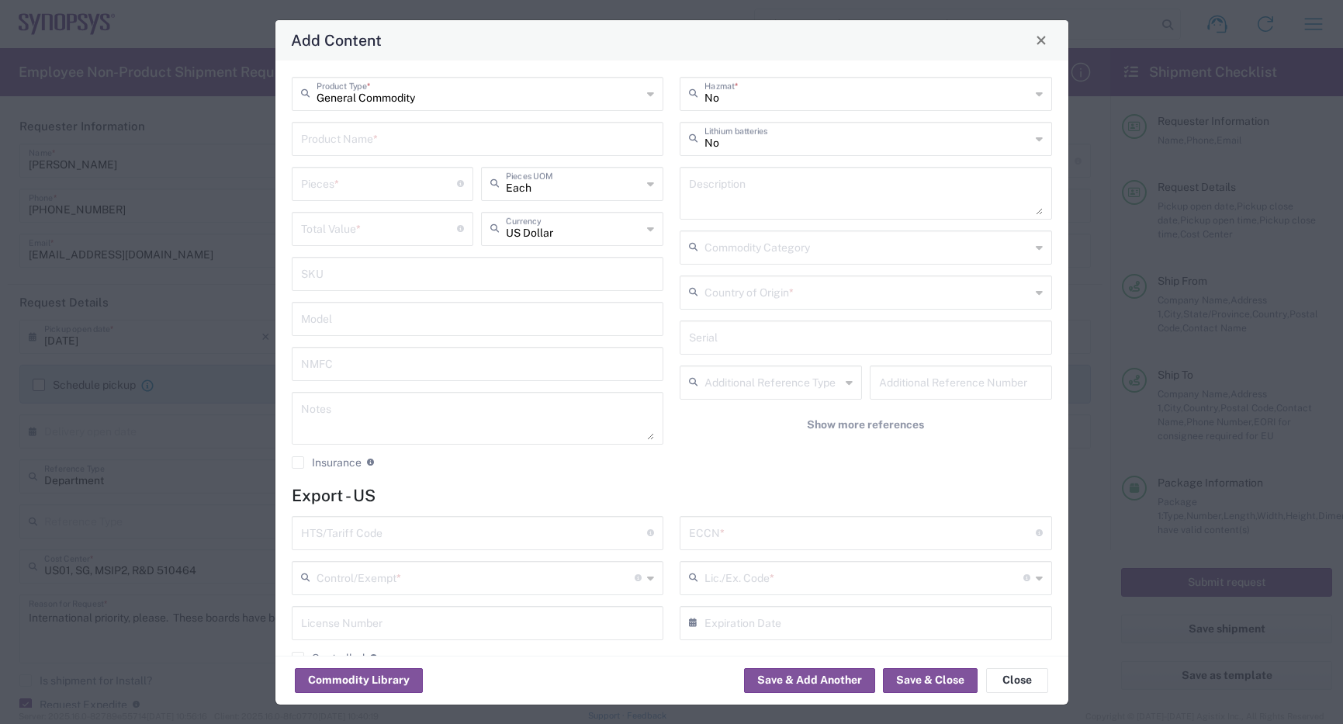
click at [380, 134] on input "text" at bounding box center [478, 137] width 354 height 27
paste input "PCIE G5 ISI LL Rev A"
type input "PCIE G5 ISI LL Rev A"
drag, startPoint x: 418, startPoint y: 180, endPoint x: 396, endPoint y: 178, distance: 22.5
click at [419, 181] on input "number" at bounding box center [379, 182] width 157 height 27
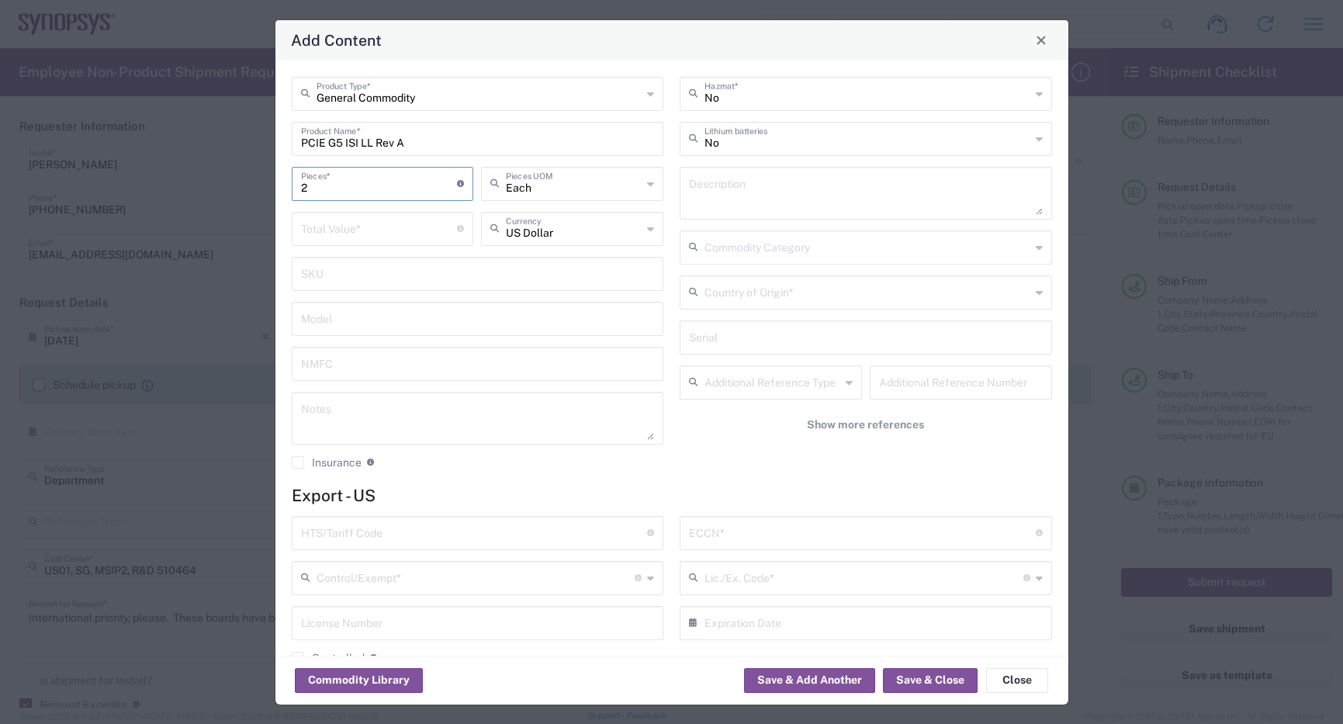
type input "2"
click at [363, 229] on input "number" at bounding box center [379, 227] width 157 height 27
type input "5098"
click at [792, 202] on textarea at bounding box center [866, 192] width 354 height 43
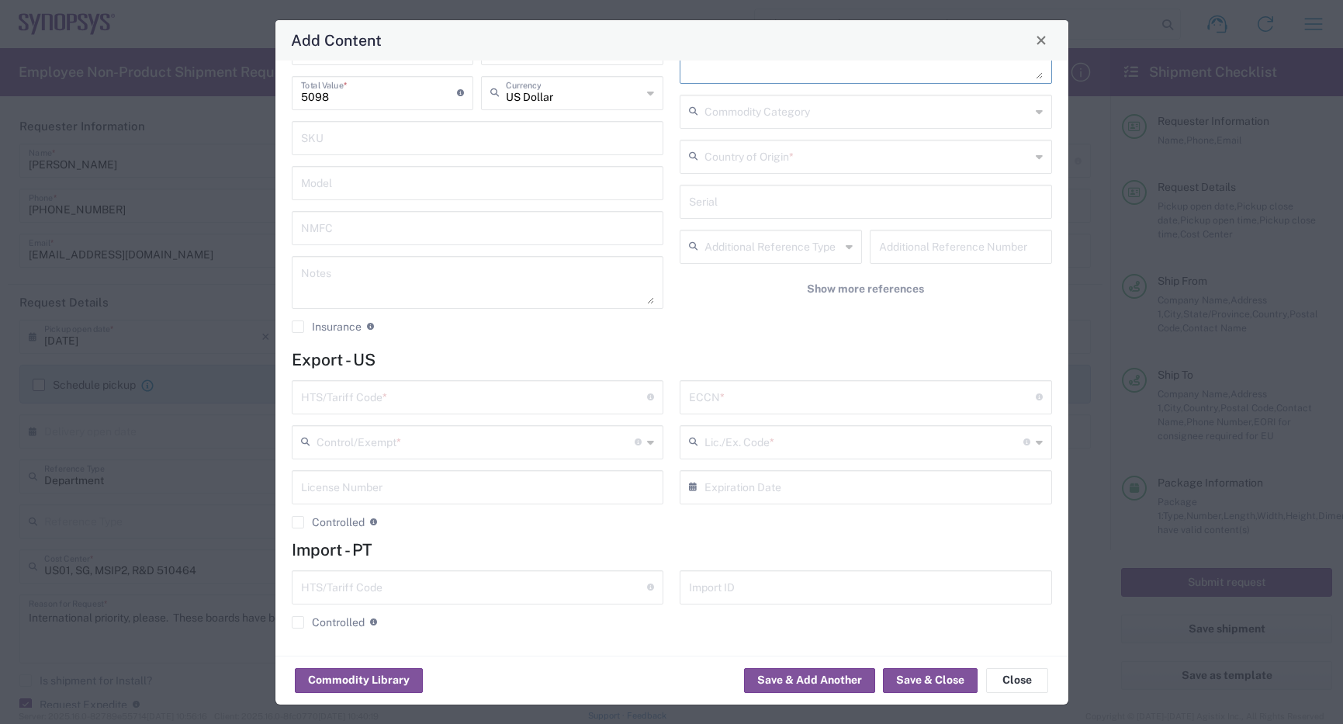
scroll to position [137, 0]
type textarea "Passive circuit card"
click at [457, 386] on input "text" at bounding box center [474, 395] width 347 height 27
paste input "8534.00.0020"
type input "8534.00.0020"
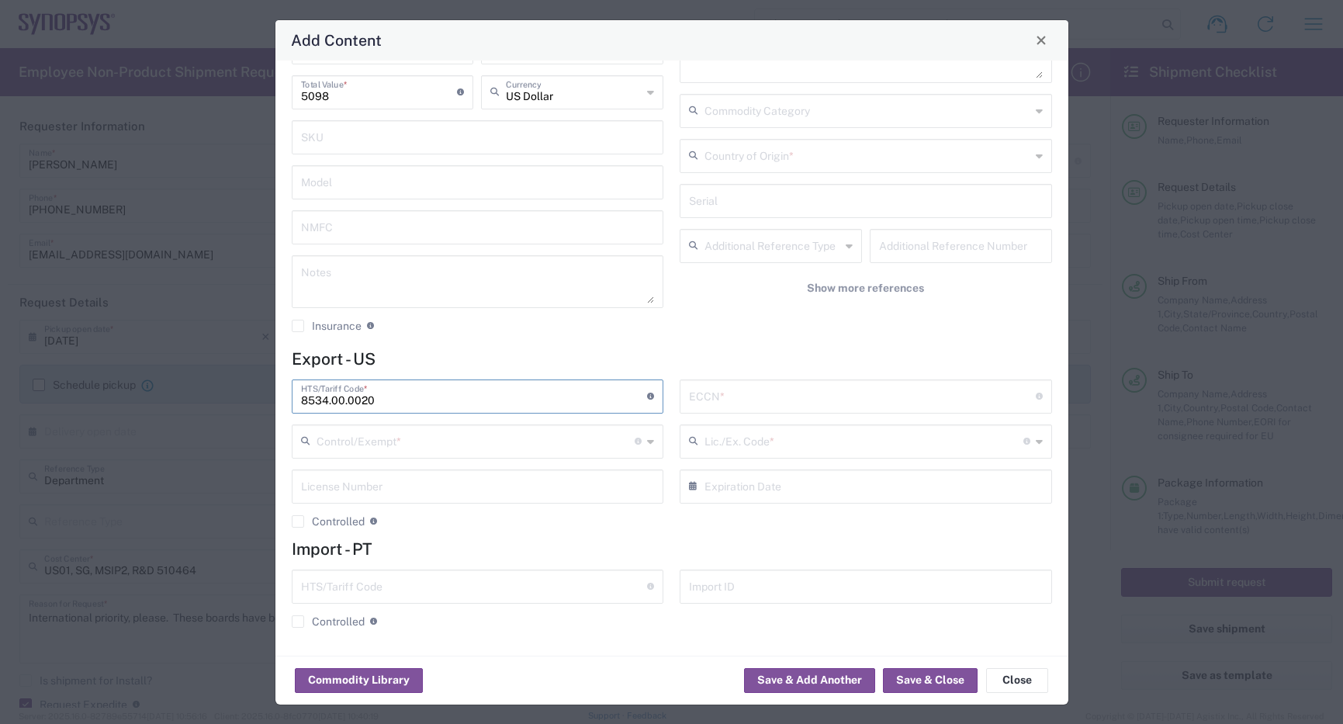
drag, startPoint x: 769, startPoint y: 399, endPoint x: 777, endPoint y: 396, distance: 8.7
click at [771, 399] on input "text" at bounding box center [862, 395] width 347 height 27
type input "3A991"
click at [404, 454] on div "Control/Exempt * The specific reason that eliminates, or necessitates, the requ…" at bounding box center [478, 441] width 372 height 34
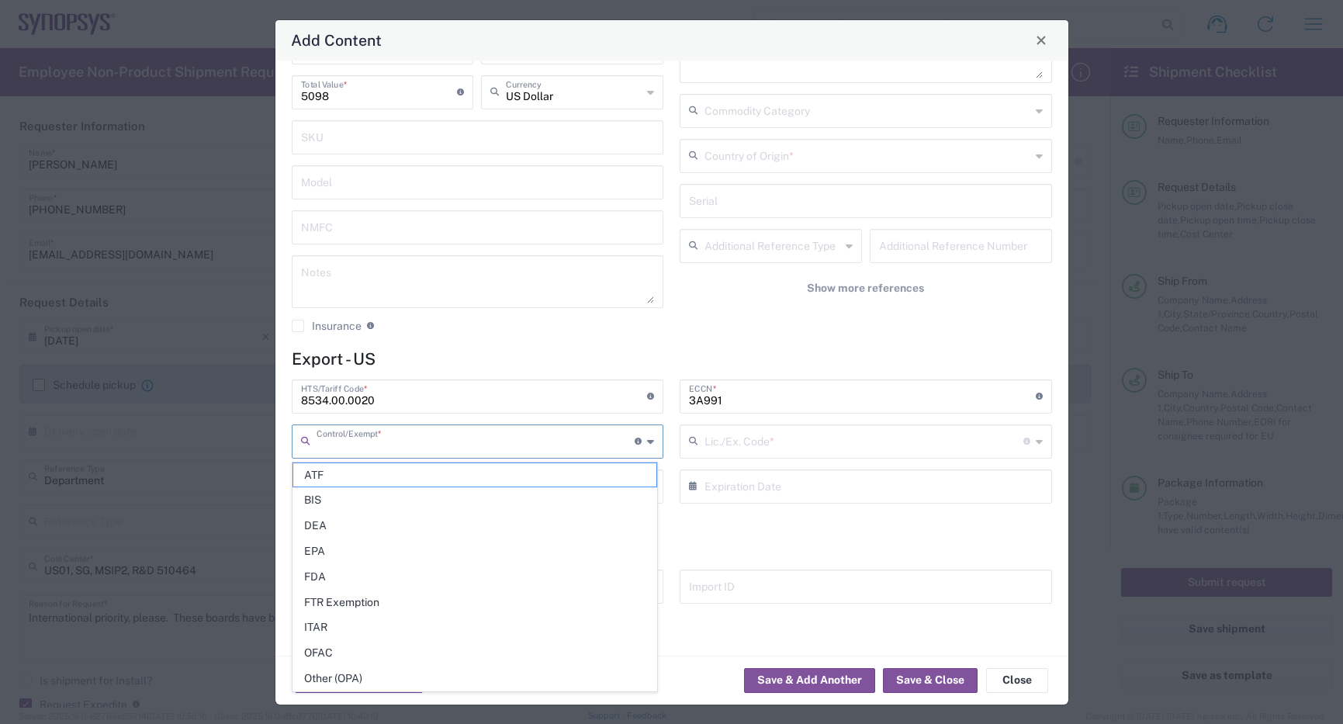
drag, startPoint x: 352, startPoint y: 503, endPoint x: 465, endPoint y: 489, distance: 114.0
click at [352, 503] on span "BIS" at bounding box center [474, 500] width 363 height 24
type input "BIS"
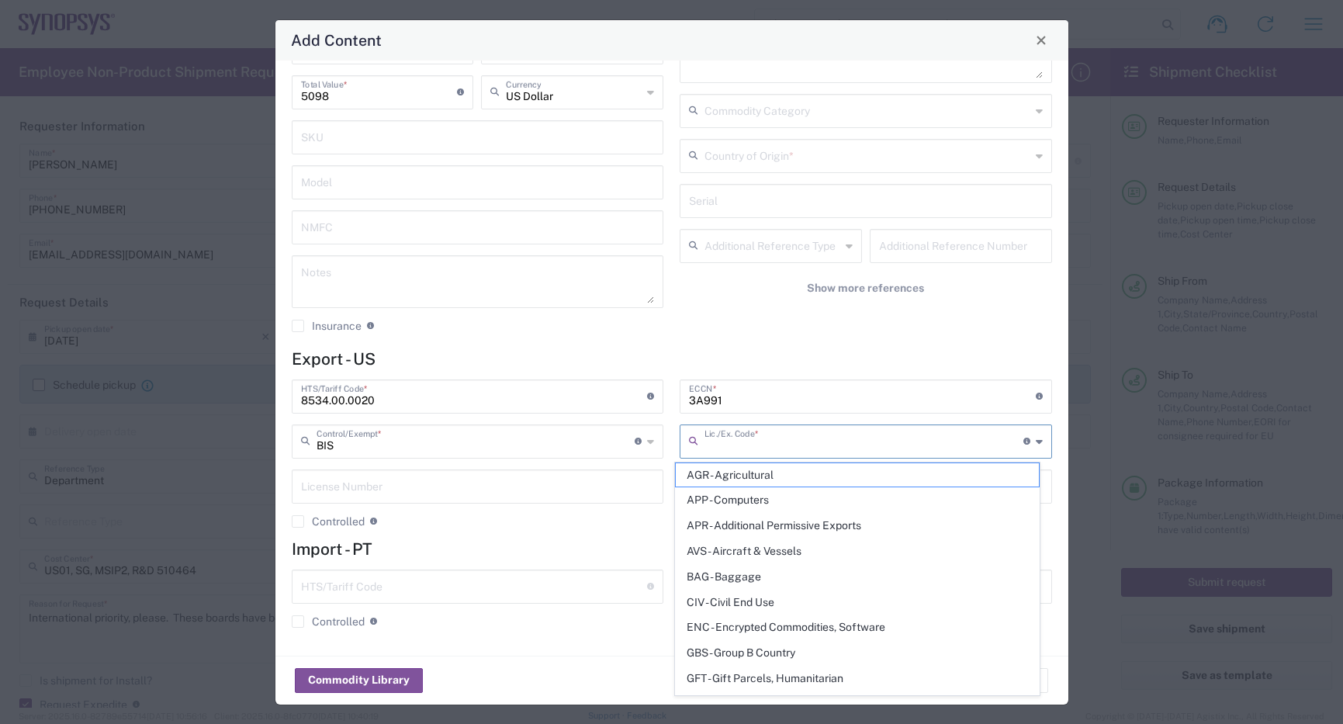
click at [822, 441] on input "text" at bounding box center [863, 440] width 319 height 27
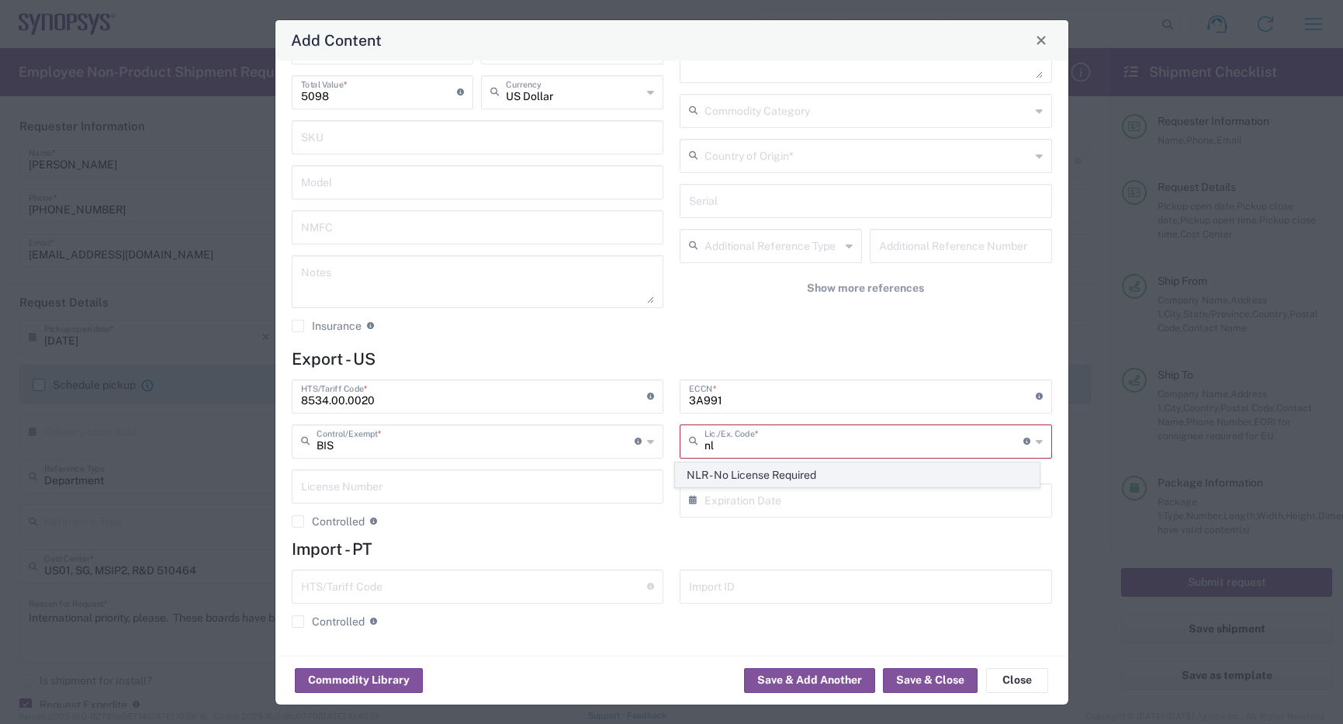
click at [766, 472] on span "NLR - No License Required" at bounding box center [857, 475] width 363 height 24
type input "NLR - No License Required"
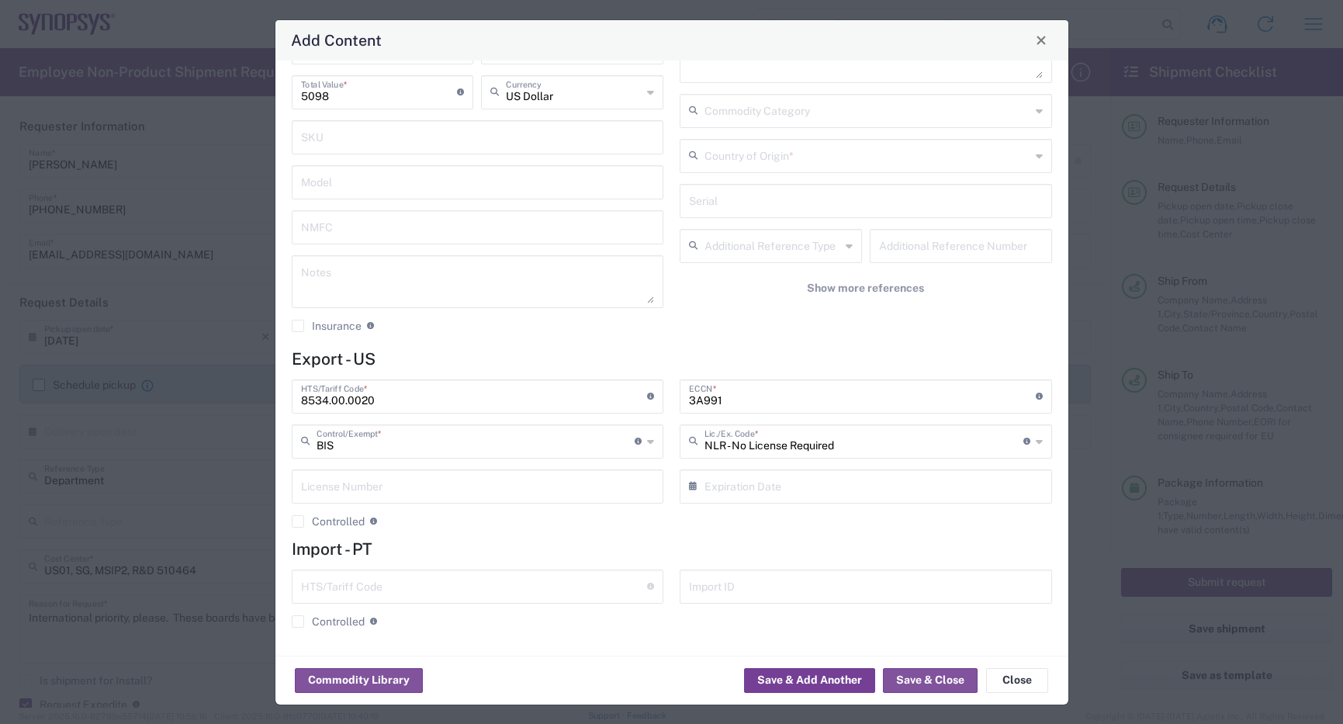
click at [793, 673] on button "Save & Add Another" at bounding box center [809, 680] width 131 height 25
click at [945, 158] on input "text" at bounding box center [867, 154] width 326 height 27
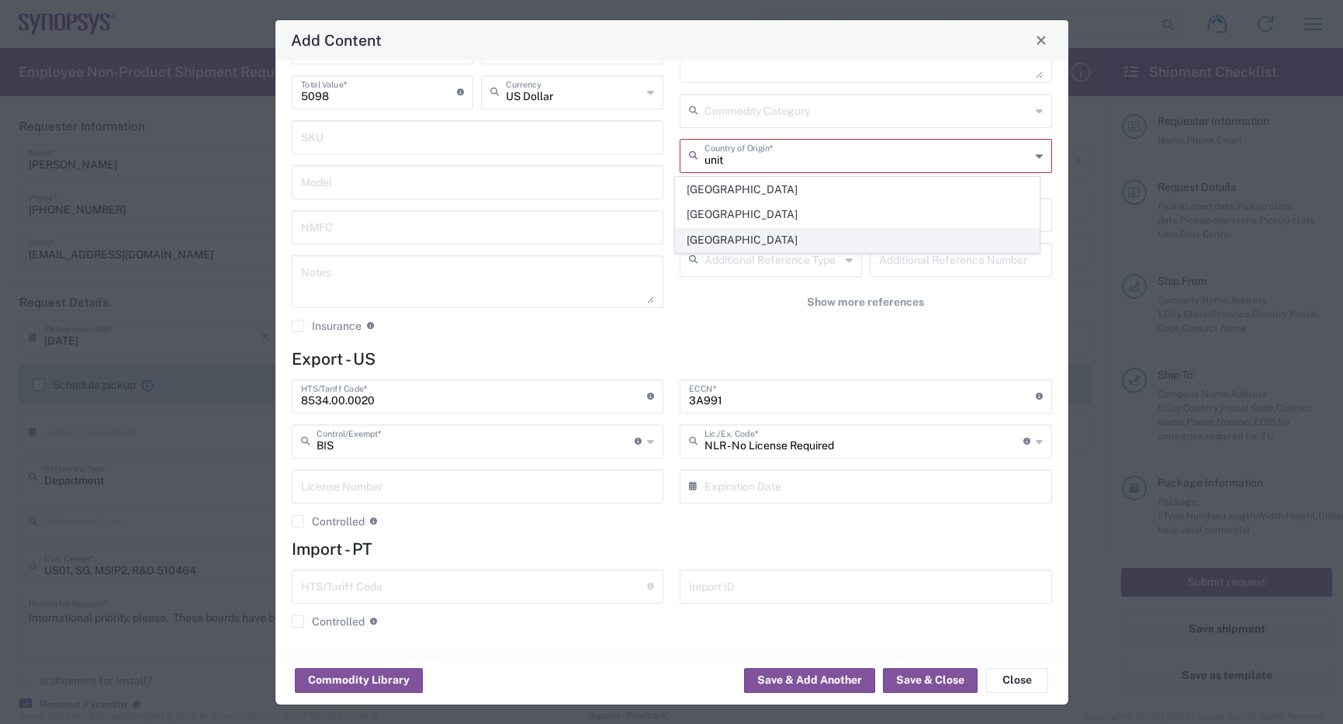
click at [843, 248] on span "[GEOGRAPHIC_DATA]" at bounding box center [857, 240] width 363 height 24
type input "[GEOGRAPHIC_DATA]"
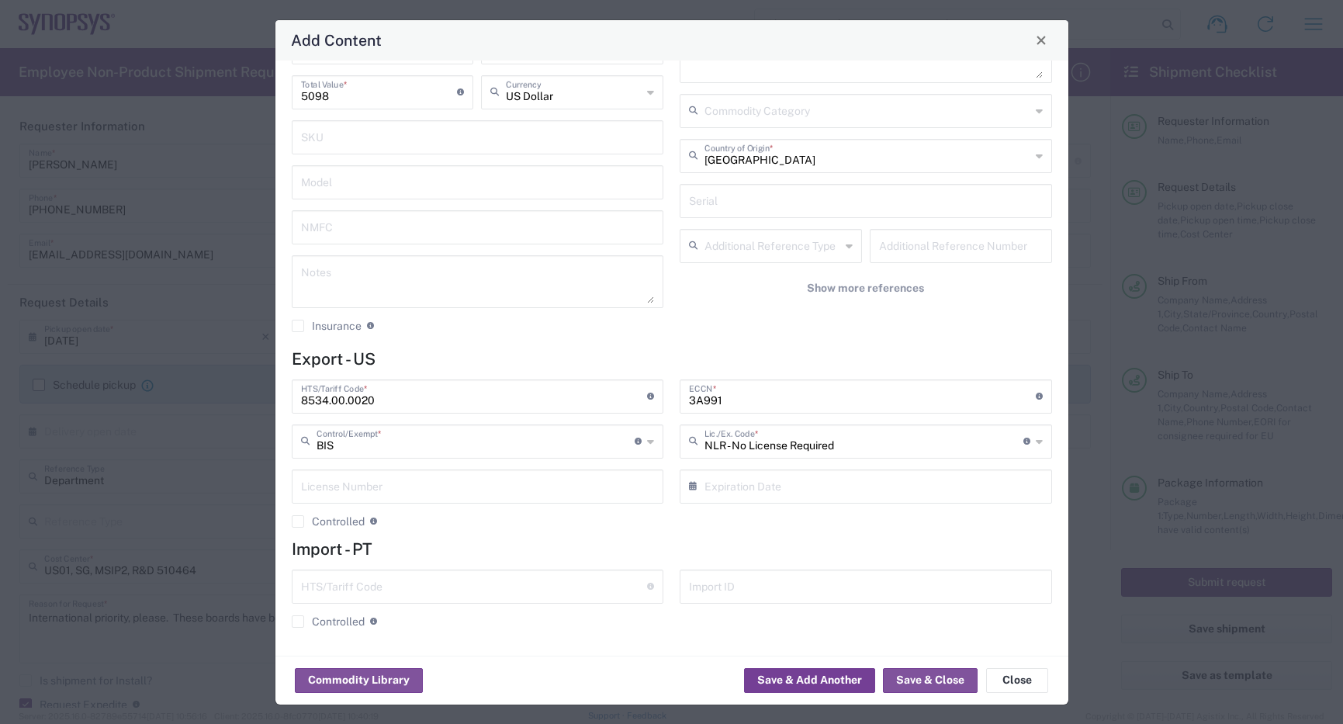
click at [808, 673] on button "Save & Add Another" at bounding box center [809, 680] width 131 height 25
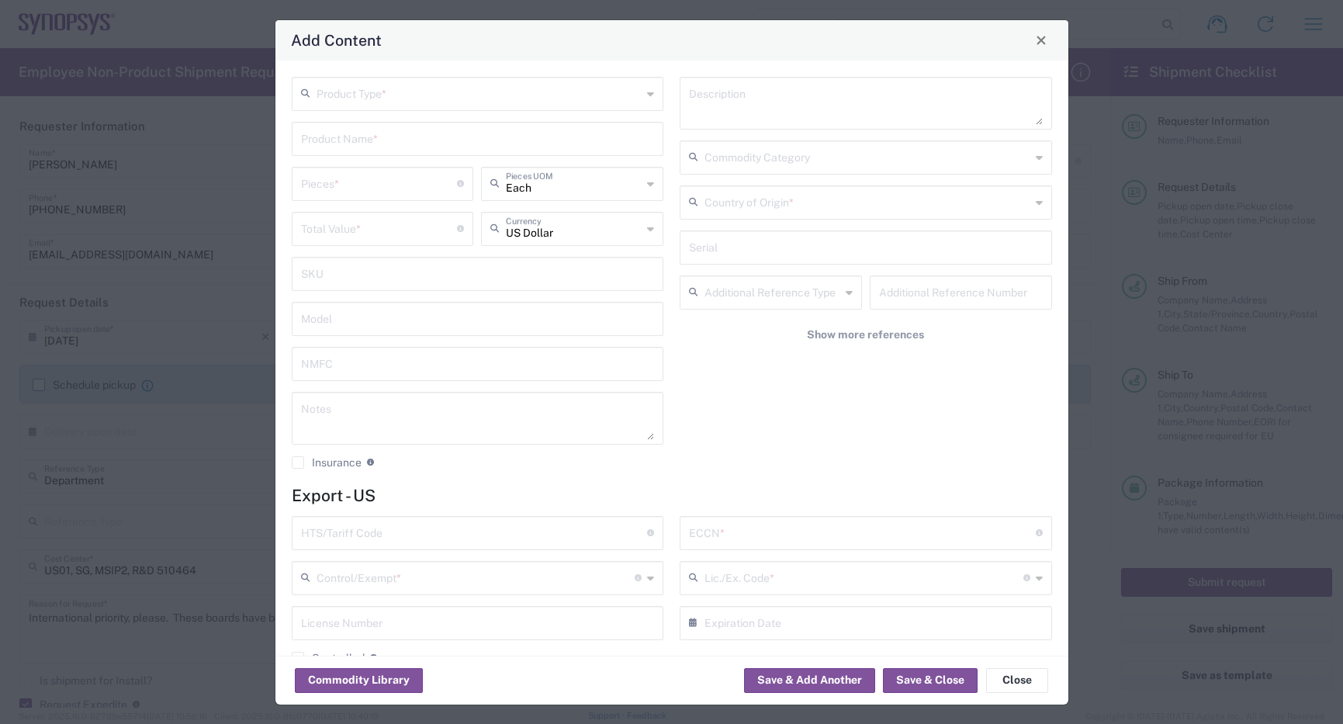
click at [465, 99] on input "text" at bounding box center [479, 92] width 326 height 27
click at [366, 141] on span "General Commodity" at bounding box center [474, 152] width 363 height 24
type input "General Commodity"
click at [366, 140] on input "text" at bounding box center [478, 137] width 354 height 27
paste input "PCIE G5 ISI ML Rev A"
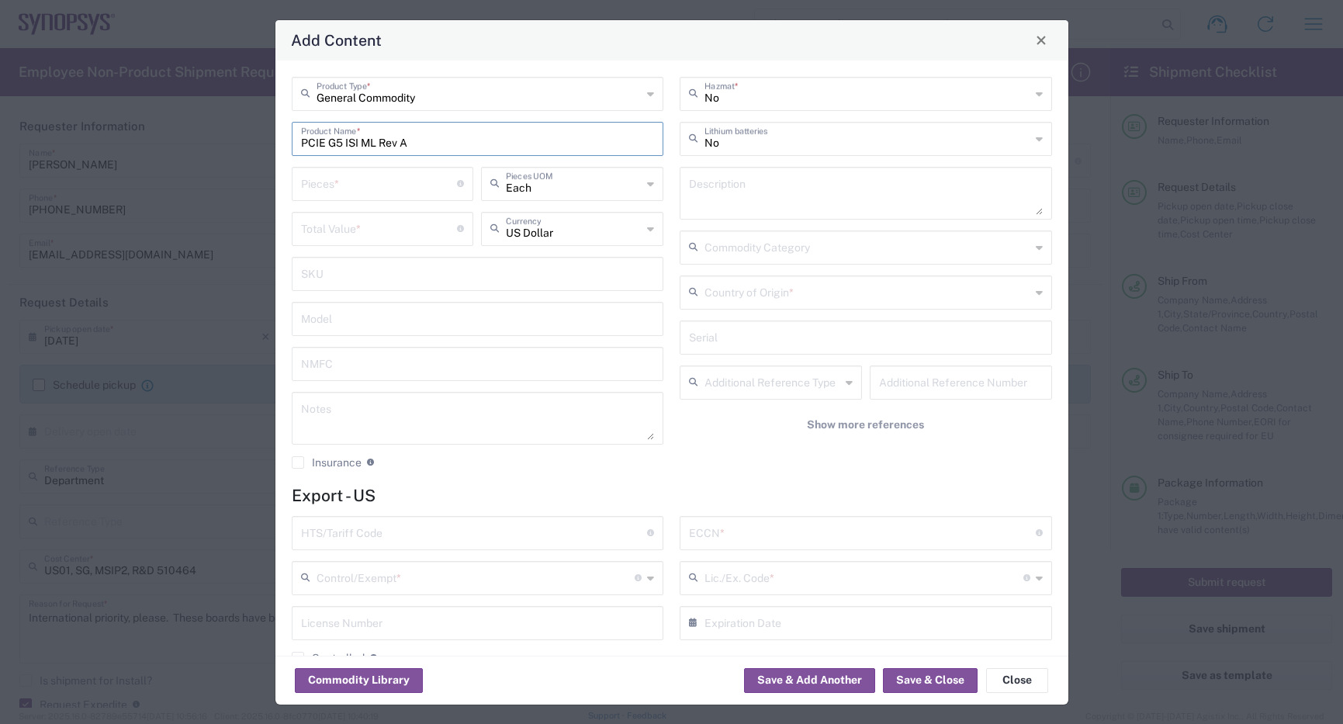
type input "PCIE G5 ISI ML Rev A"
click at [769, 187] on textarea at bounding box center [866, 192] width 354 height 43
type textarea "Passive circuit card"
click at [349, 173] on input "number" at bounding box center [379, 182] width 157 height 27
type input "2"
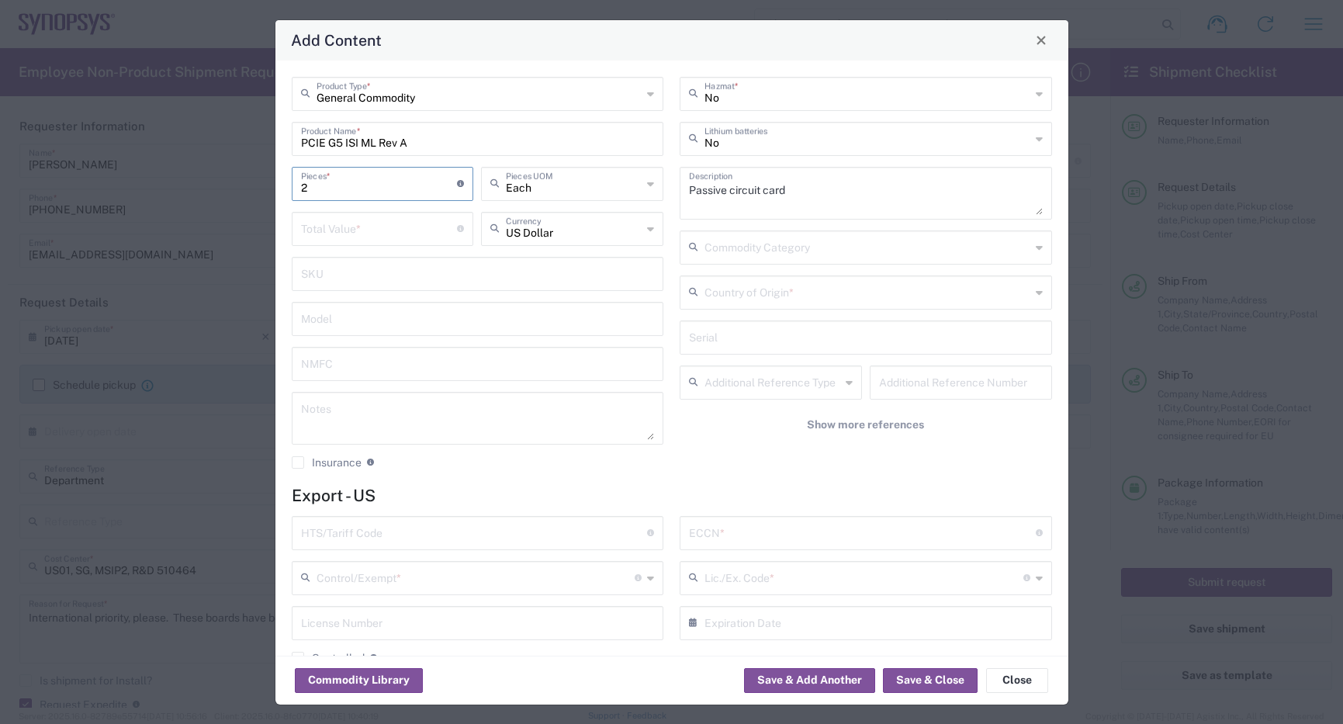
click at [397, 220] on input "number" at bounding box center [379, 227] width 157 height 27
type input "5098"
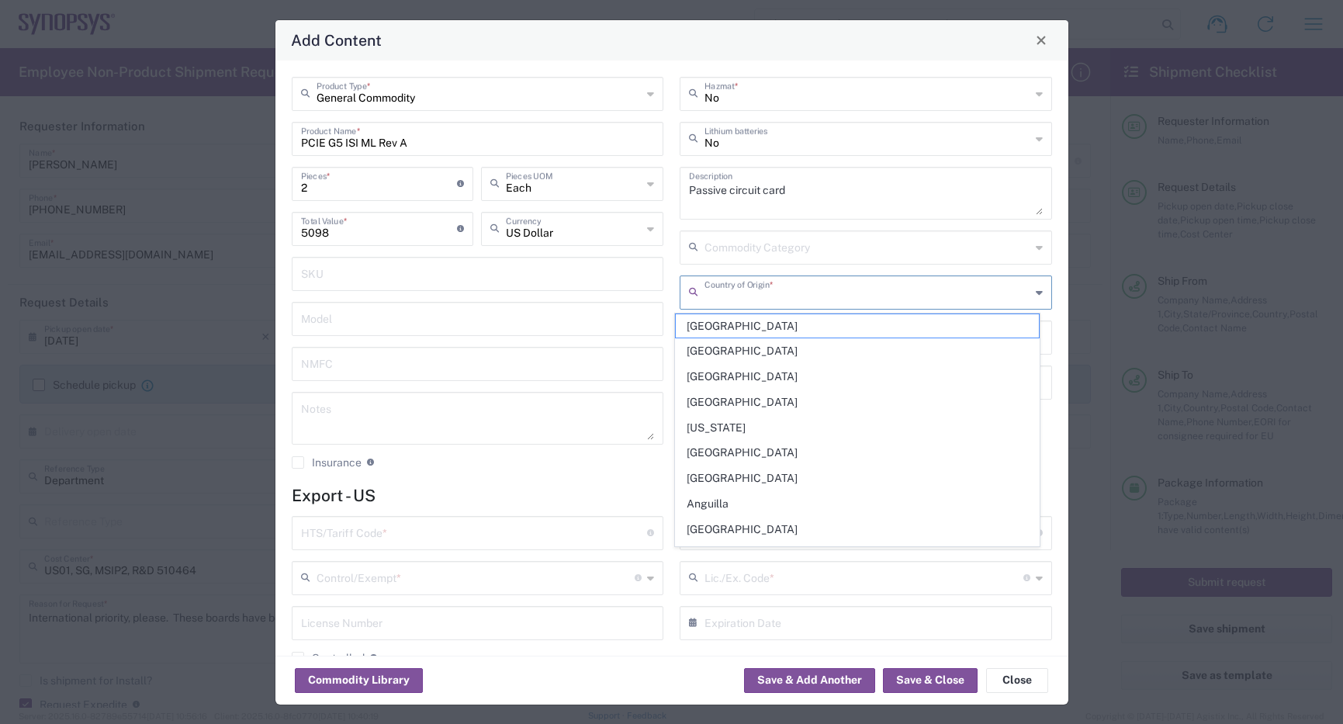
click at [923, 300] on input "text" at bounding box center [867, 291] width 326 height 27
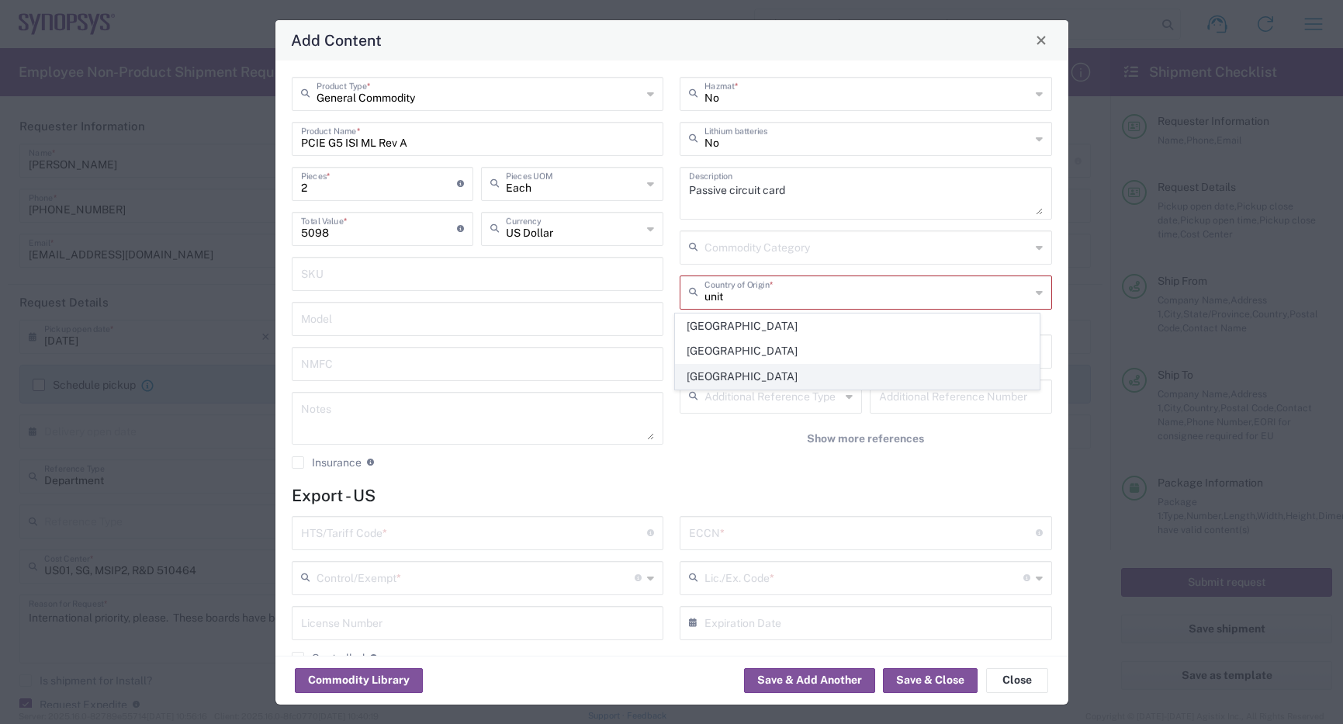
click at [773, 382] on span "[GEOGRAPHIC_DATA]" at bounding box center [857, 377] width 363 height 24
type input "[GEOGRAPHIC_DATA]"
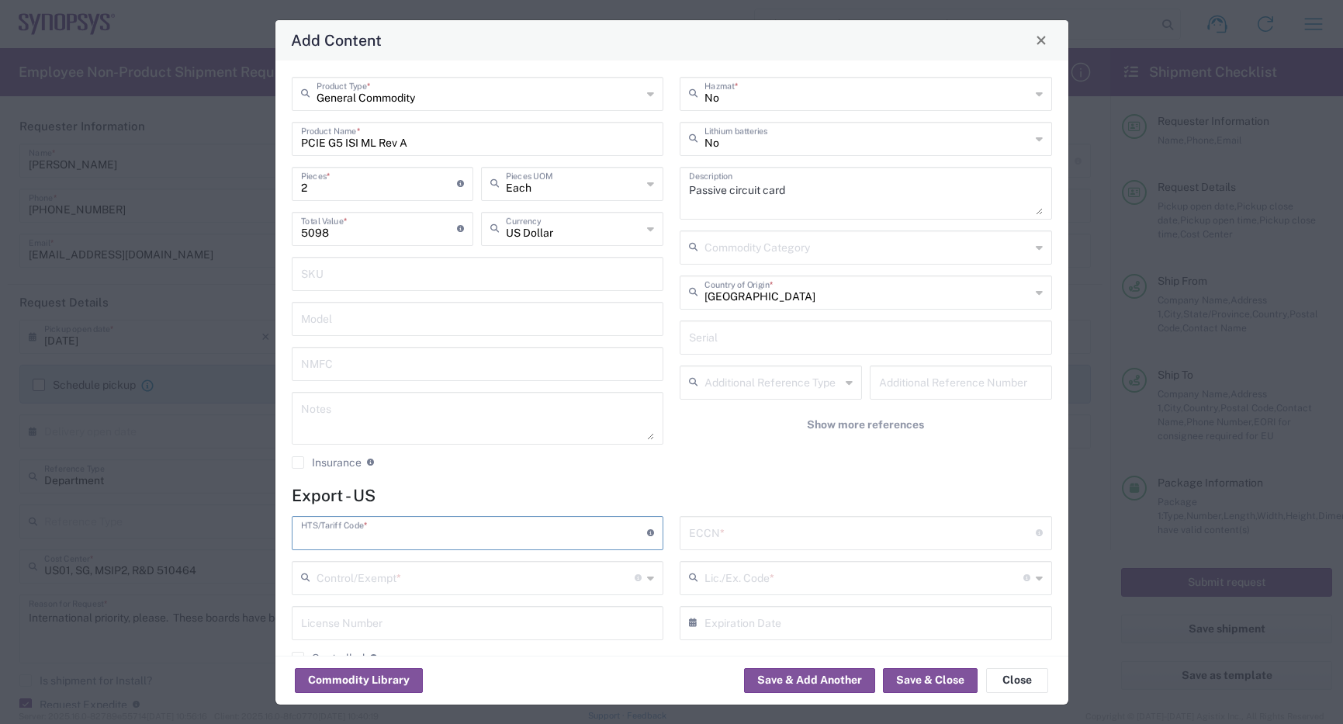
click at [422, 532] on input "text" at bounding box center [474, 531] width 347 height 27
paste input "8534.00.0020"
type input "8534.00.0020"
click at [757, 532] on input "text" at bounding box center [862, 531] width 347 height 27
type input "3A991"
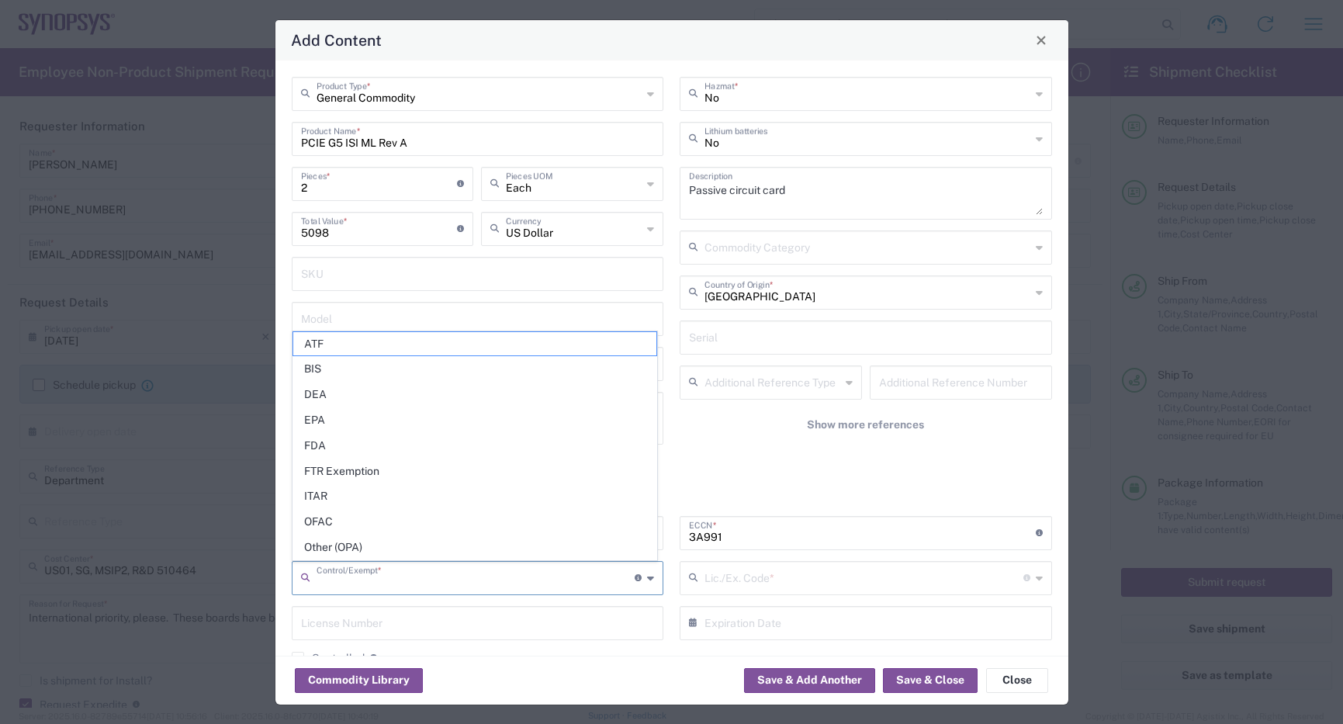
drag, startPoint x: 518, startPoint y: 583, endPoint x: 526, endPoint y: 579, distance: 8.7
click at [519, 583] on input "text" at bounding box center [475, 576] width 319 height 27
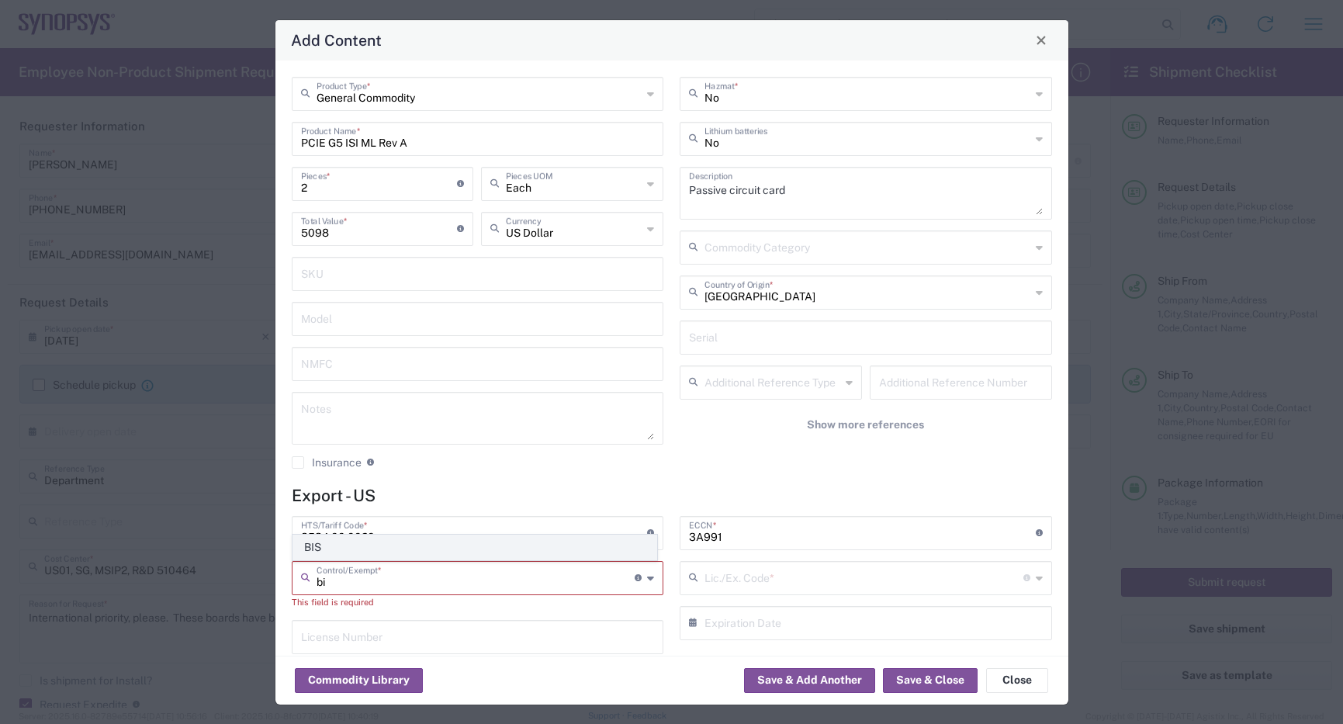
click at [381, 544] on span "BIS" at bounding box center [474, 547] width 363 height 24
type input "BIS"
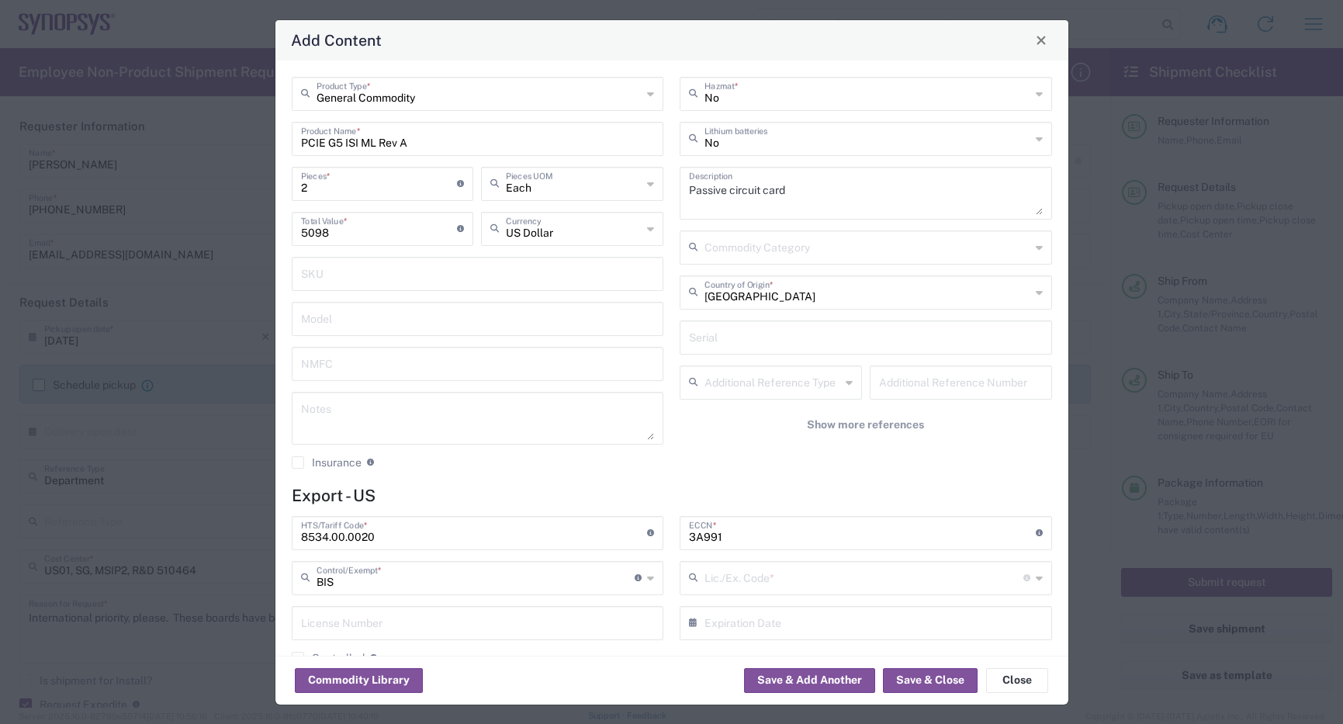
click at [770, 572] on input "text" at bounding box center [863, 576] width 319 height 27
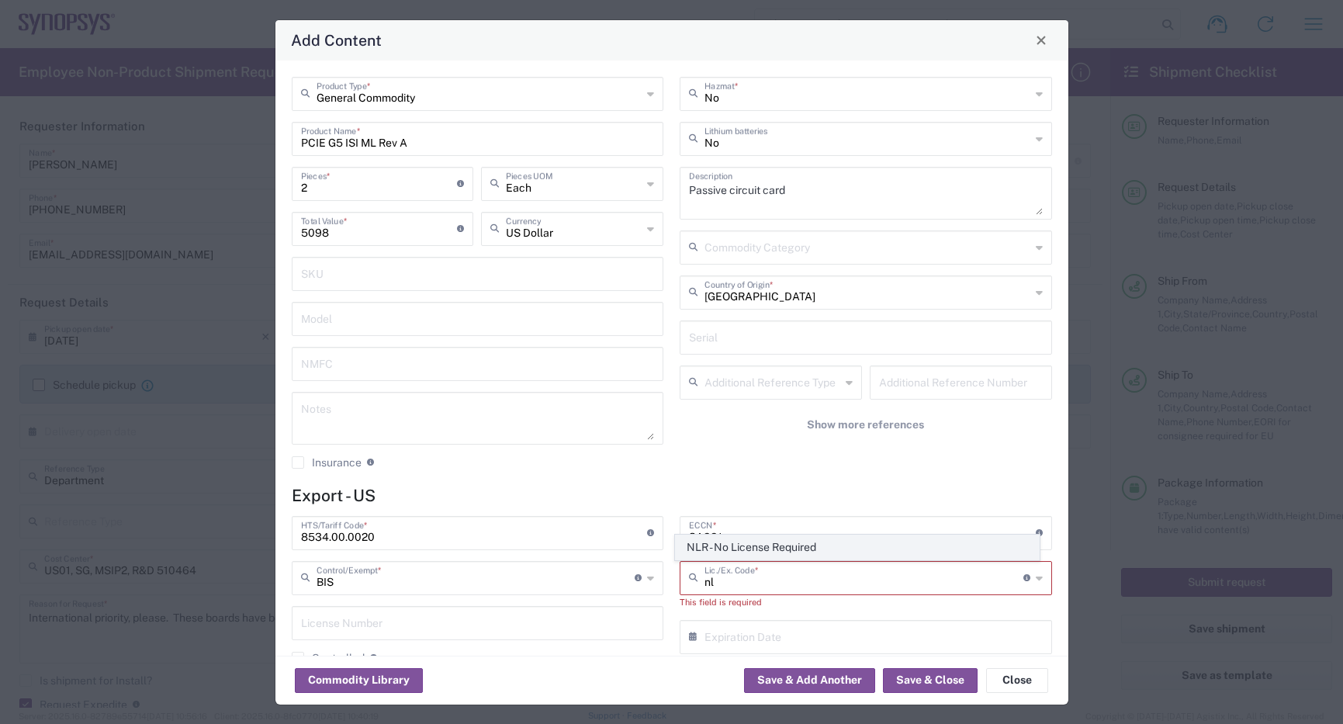
click at [772, 547] on span "NLR - No License Required" at bounding box center [857, 547] width 363 height 24
type input "NLR - No License Required"
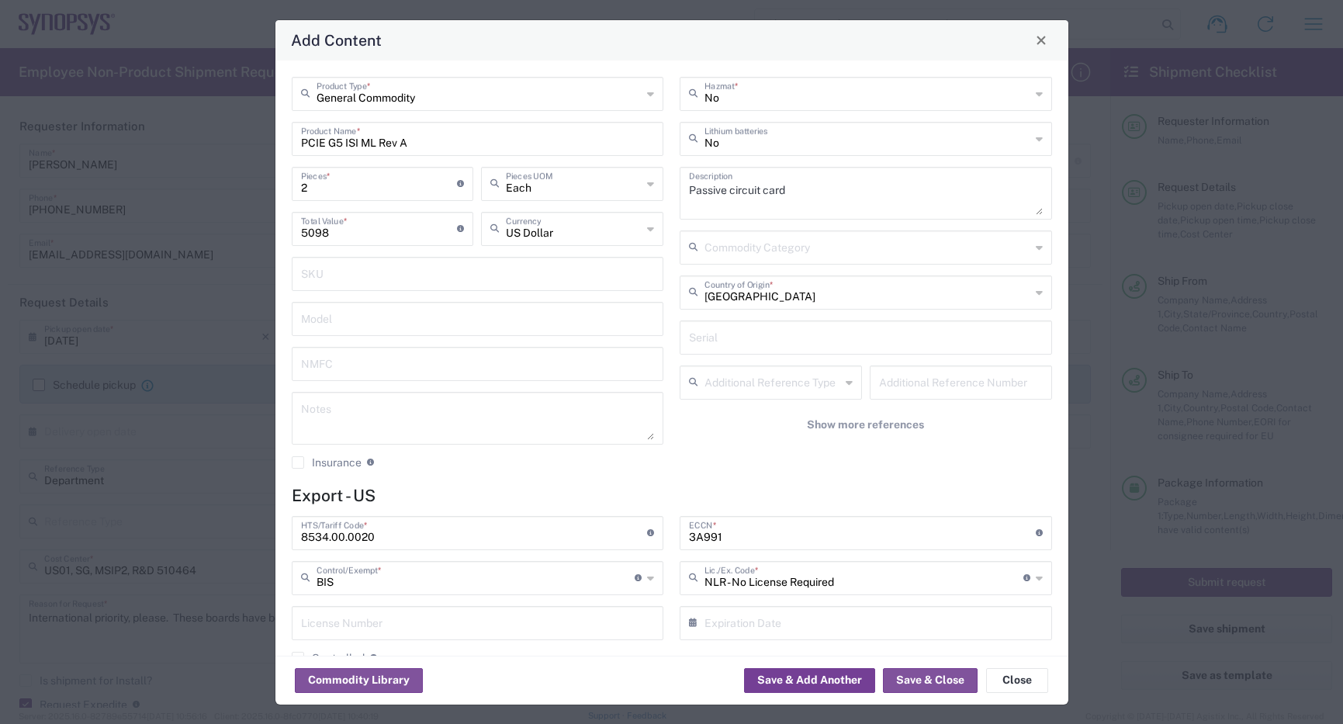
click at [827, 683] on button "Save & Add Another" at bounding box center [809, 680] width 131 height 25
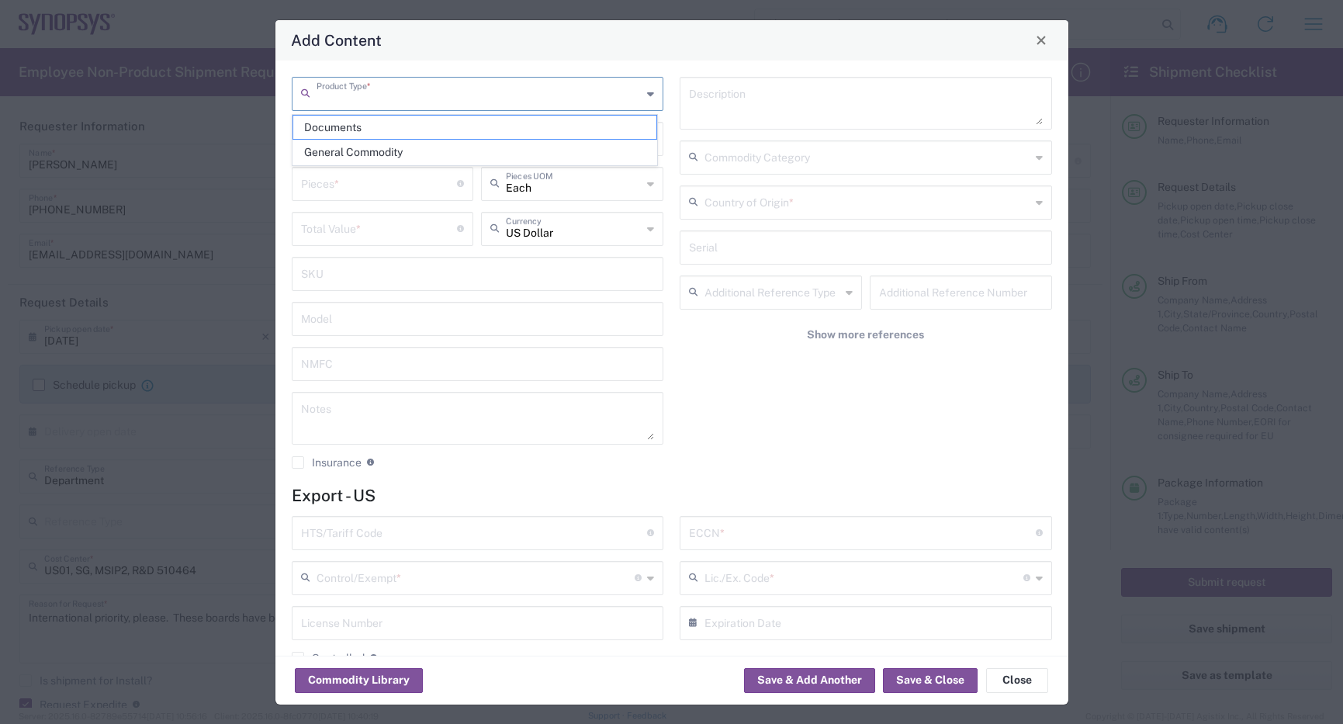
click at [399, 92] on input "text" at bounding box center [479, 92] width 326 height 27
click at [372, 143] on span "General Commodity" at bounding box center [474, 152] width 363 height 24
type input "General Commodity"
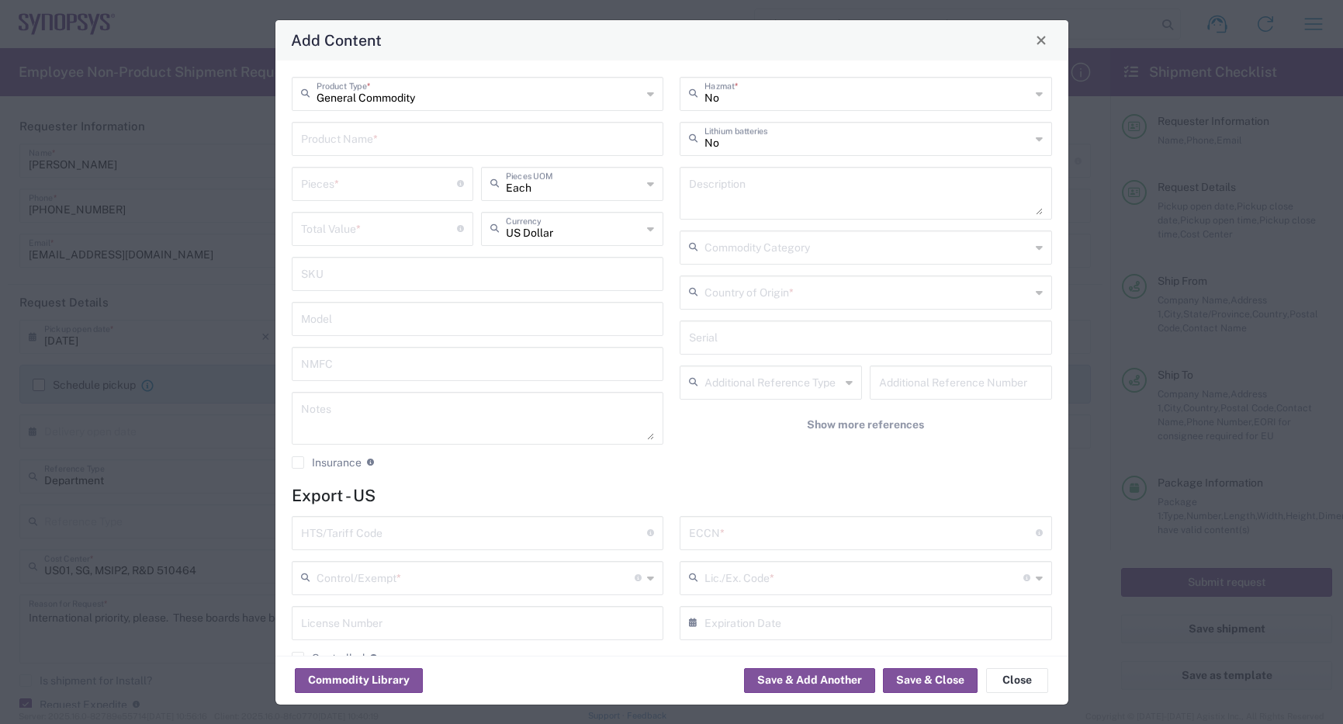
click at [410, 133] on input "text" at bounding box center [478, 137] width 354 height 27
paste input "PCIE G5 ISI HL Rev A"
type input "PCIE G5 ISI HL Rev A"
click at [747, 188] on textarea at bounding box center [866, 192] width 354 height 43
type textarea "Passive circuit card"
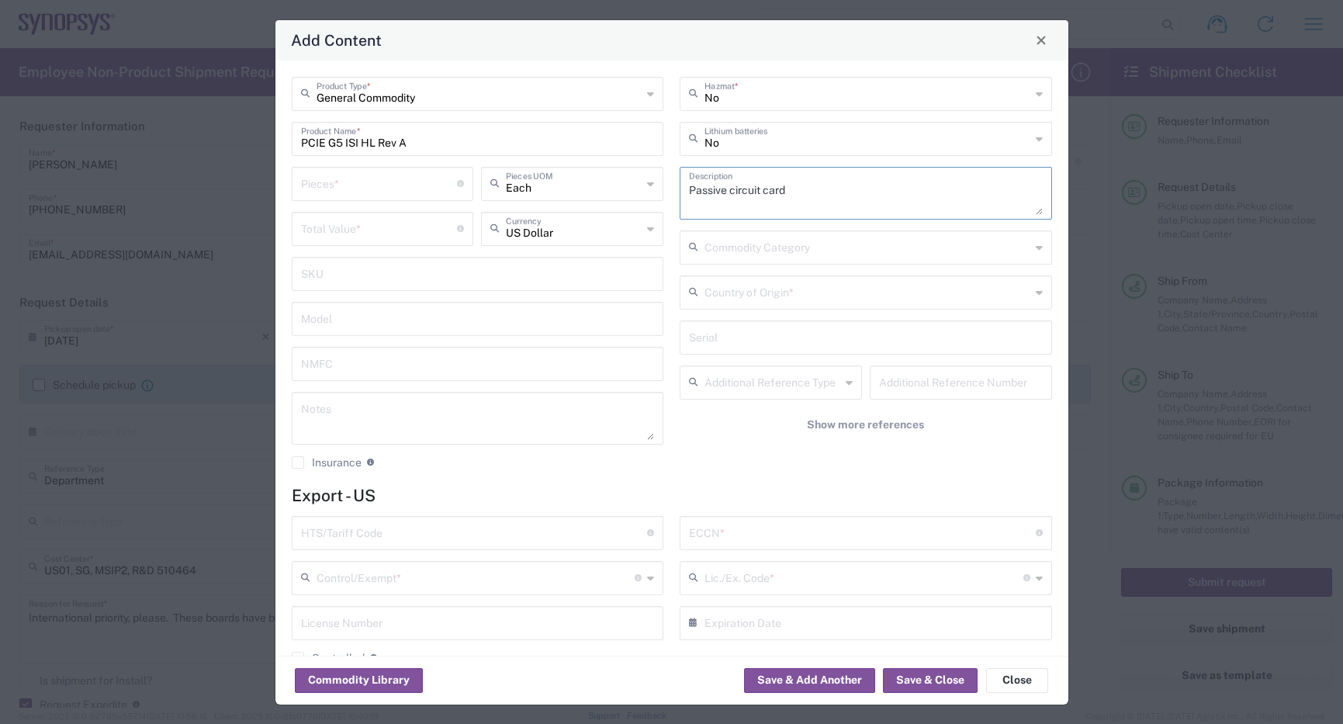
click at [373, 175] on input "number" at bounding box center [379, 182] width 157 height 27
type input "2"
click at [372, 213] on div "Total Value * Total value of all the pieces" at bounding box center [383, 229] width 182 height 34
type input "5098"
click at [800, 301] on input "text" at bounding box center [867, 291] width 326 height 27
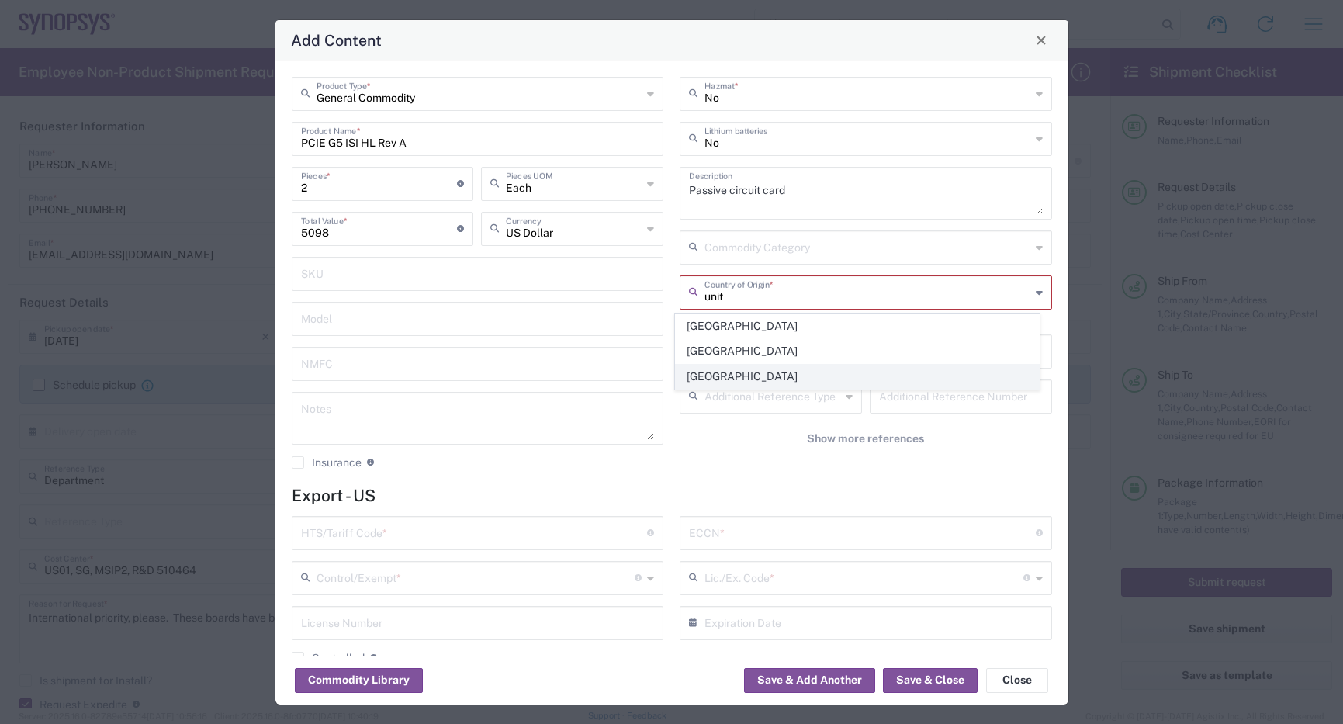
click at [789, 383] on span "[GEOGRAPHIC_DATA]" at bounding box center [857, 377] width 363 height 24
type input "[GEOGRAPHIC_DATA]"
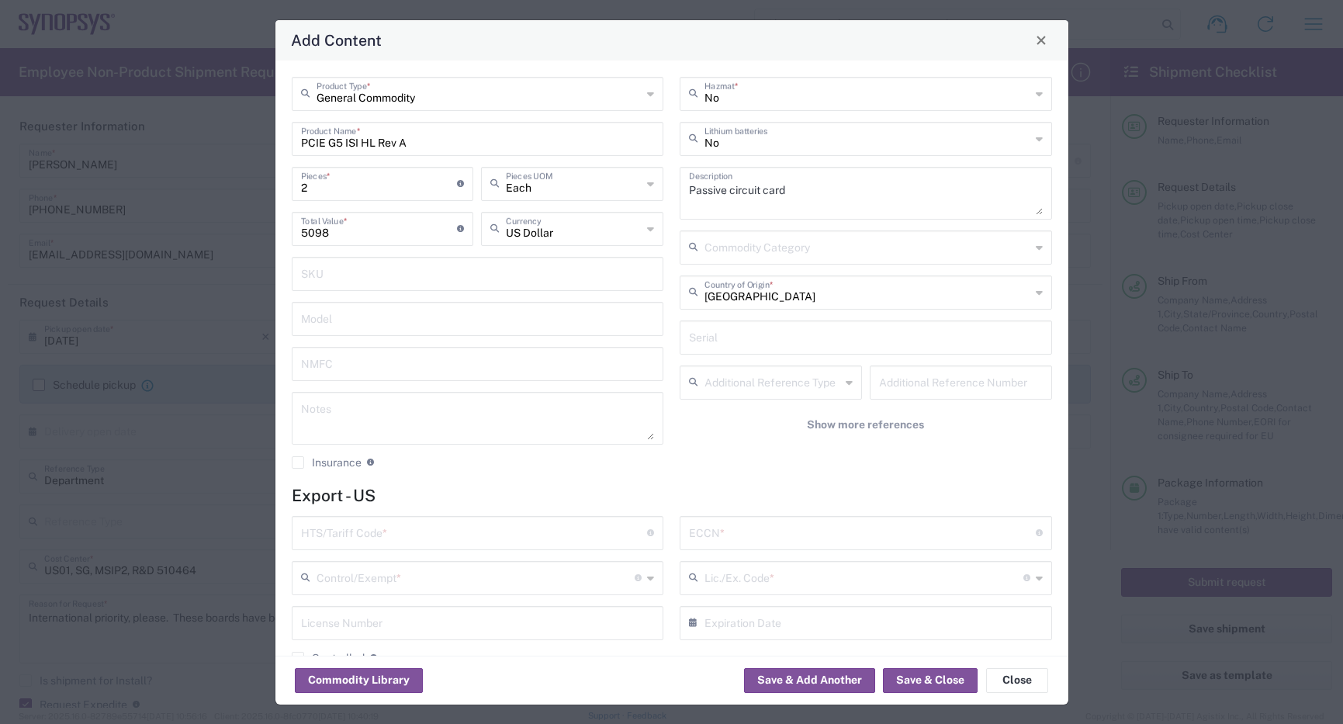
drag, startPoint x: 380, startPoint y: 551, endPoint x: 383, endPoint y: 539, distance: 12.0
click at [382, 550] on div "HTS/Tariff Code * Obtain HTS from vendor if product is purchased. 10-digit U.S.…" at bounding box center [477, 596] width 389 height 160
click at [385, 525] on input "text" at bounding box center [474, 531] width 347 height 27
paste input "8534.00.0020"
type input "8534.00.0020"
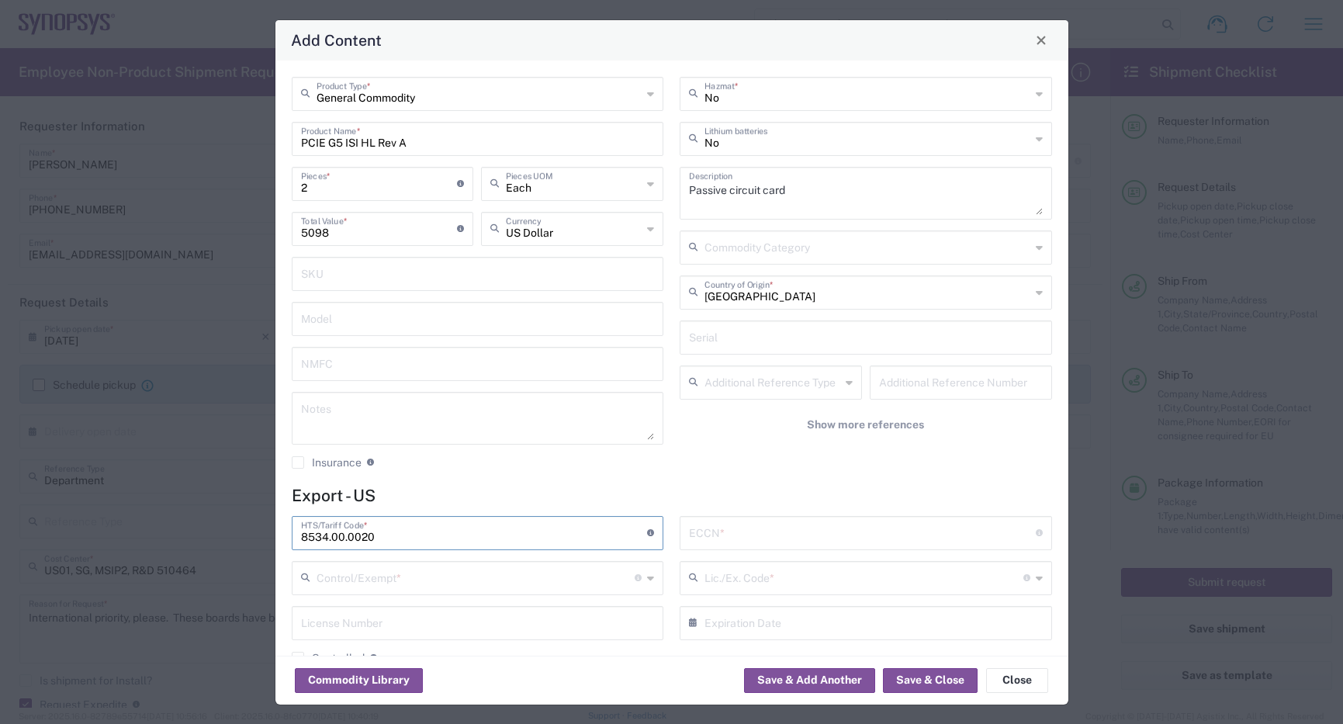
click at [783, 541] on input "text" at bounding box center [862, 531] width 347 height 27
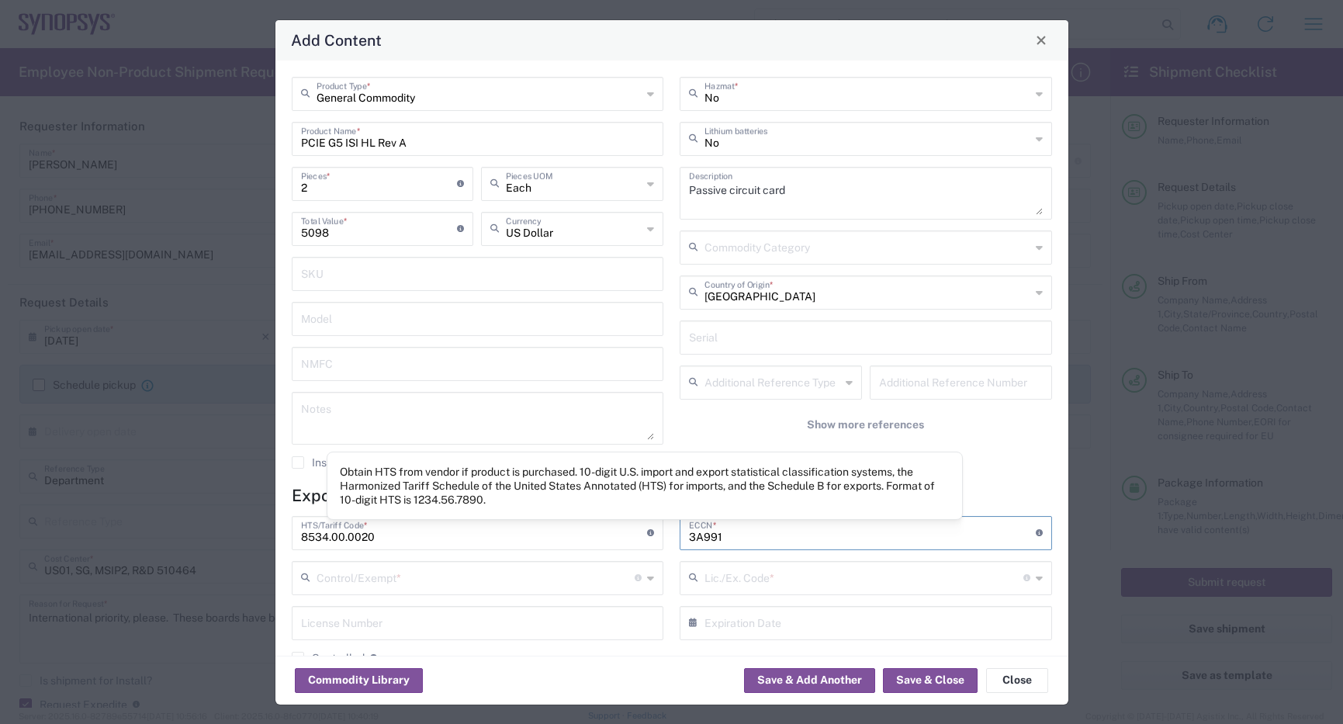
type input "3A991"
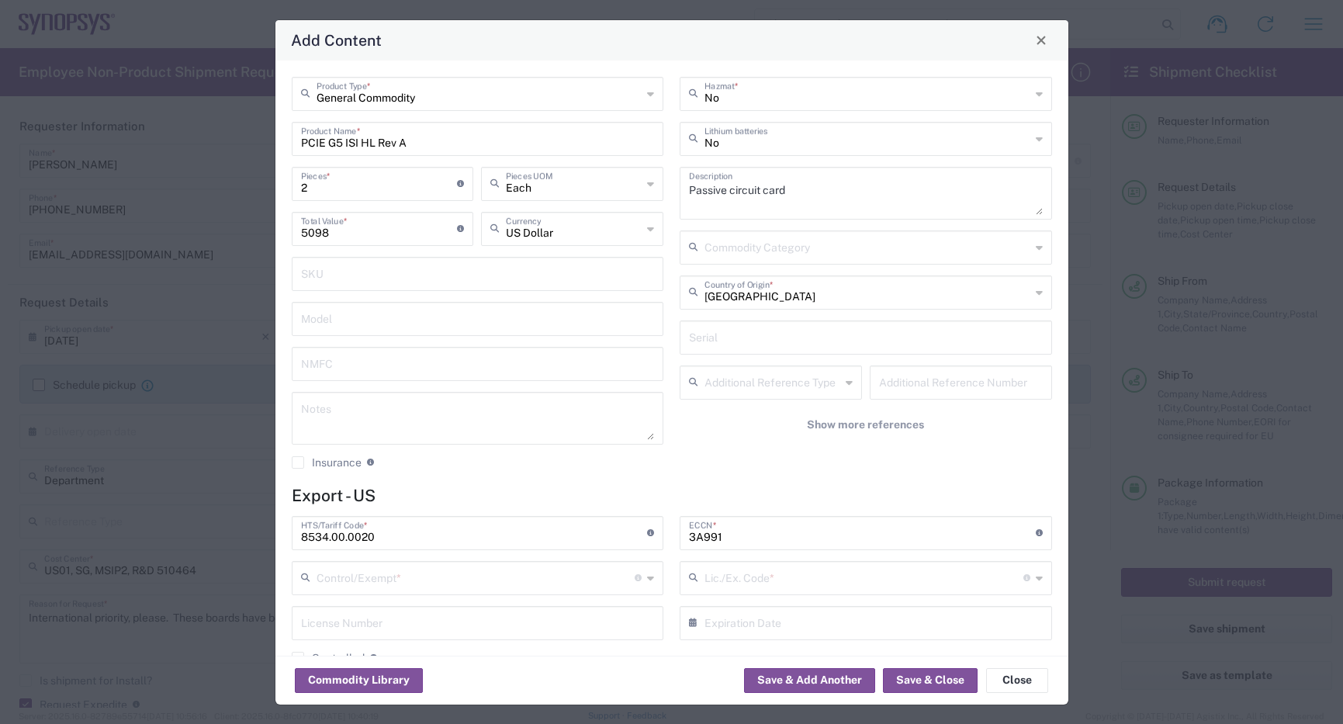
click at [486, 590] on div "Control/Exempt * The specific reason that eliminates, or necessitates, the requ…" at bounding box center [478, 578] width 372 height 34
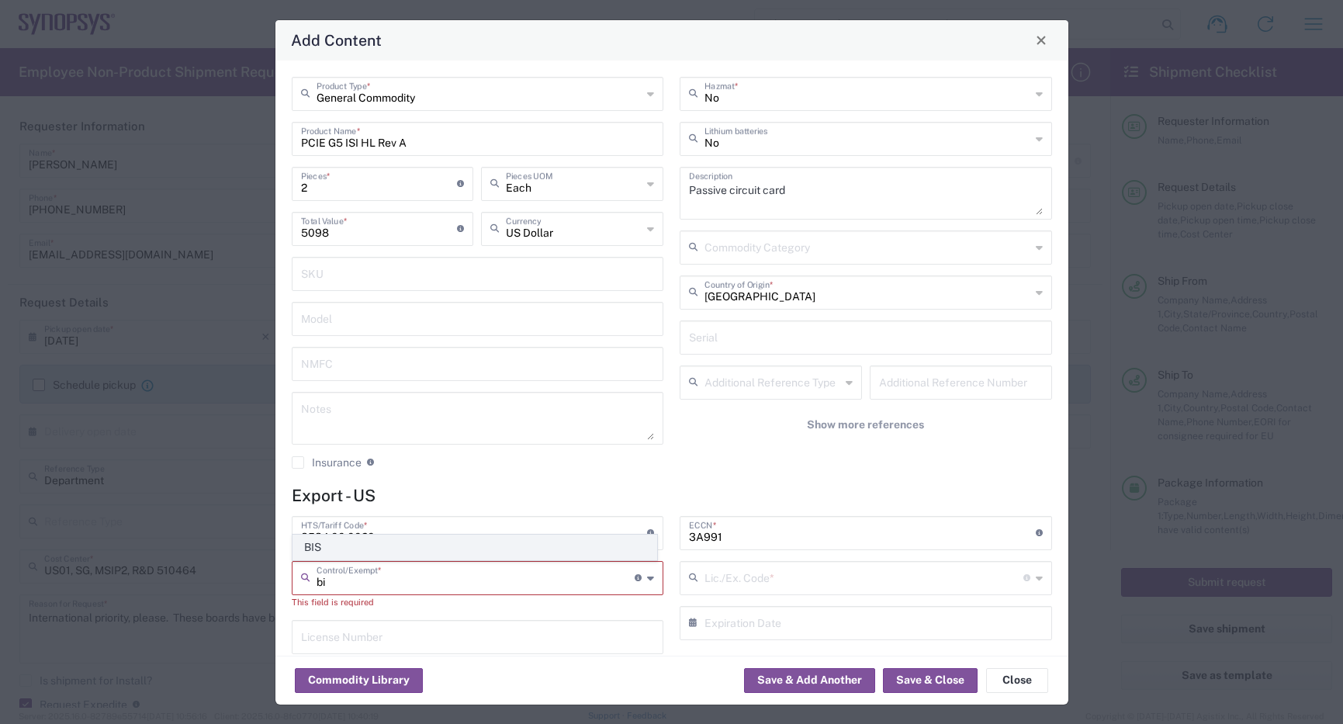
click at [396, 553] on span "BIS" at bounding box center [474, 547] width 363 height 24
type input "BIS"
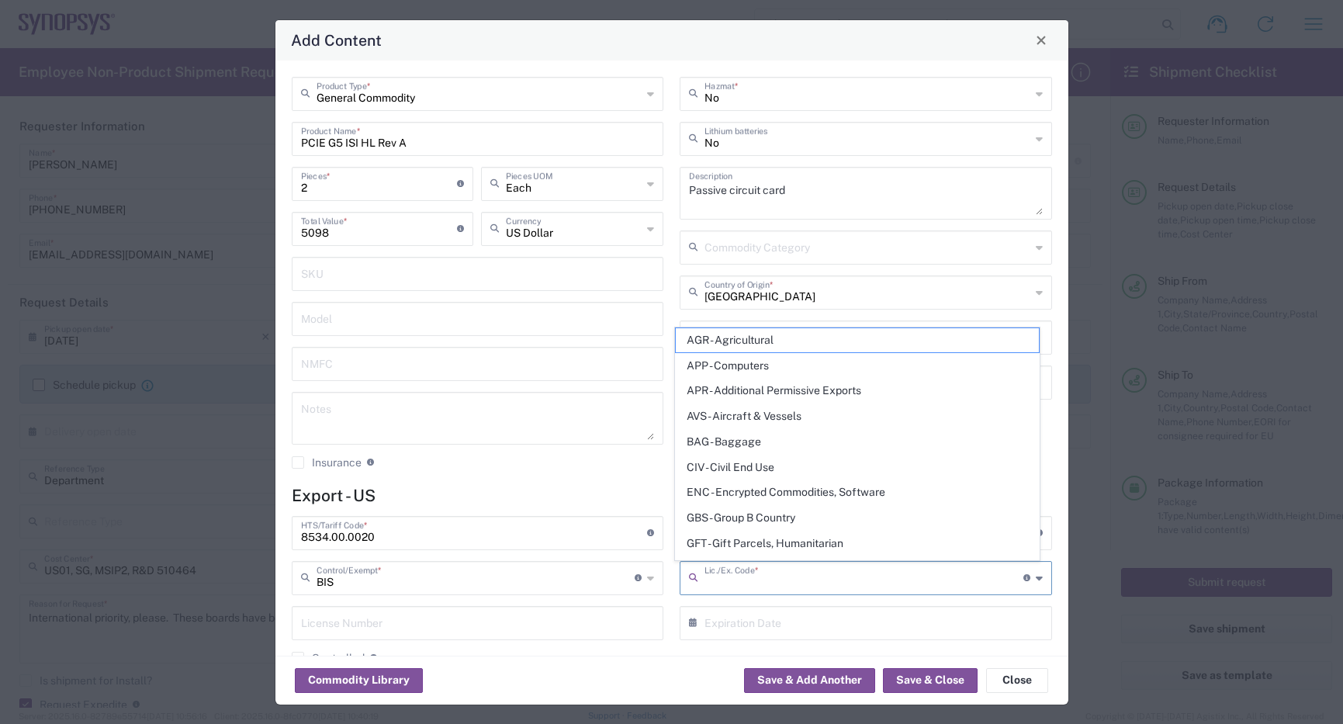
click at [813, 575] on input "text" at bounding box center [863, 576] width 319 height 27
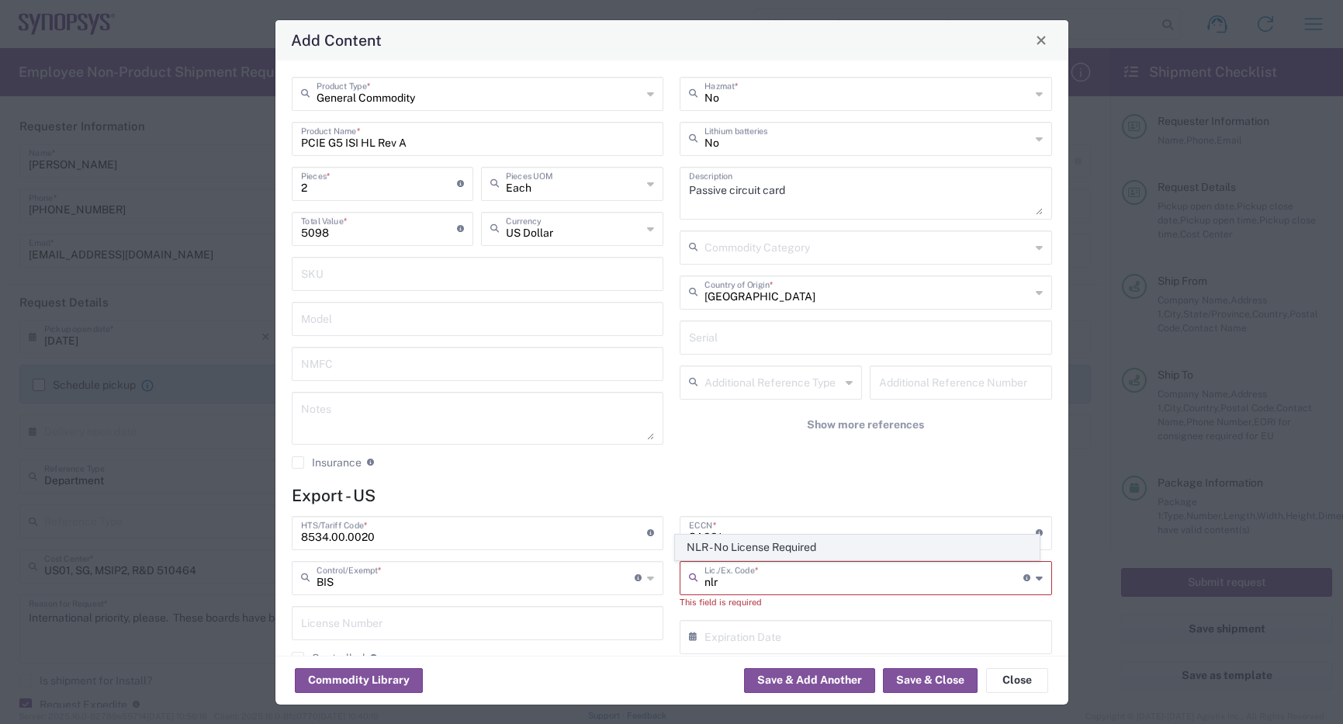
click at [783, 548] on span "NLR - No License Required" at bounding box center [857, 547] width 363 height 24
type input "NLR - No License Required"
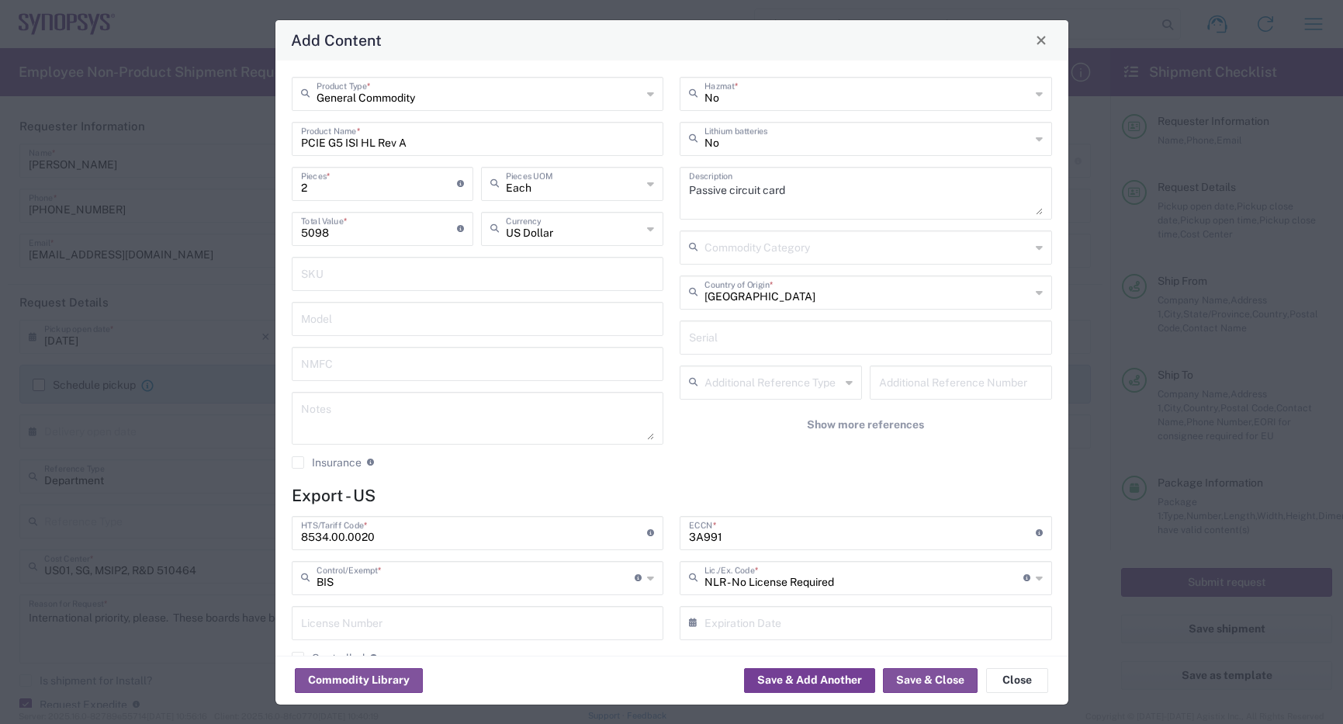
click at [828, 668] on button "Save & Add Another" at bounding box center [809, 680] width 131 height 25
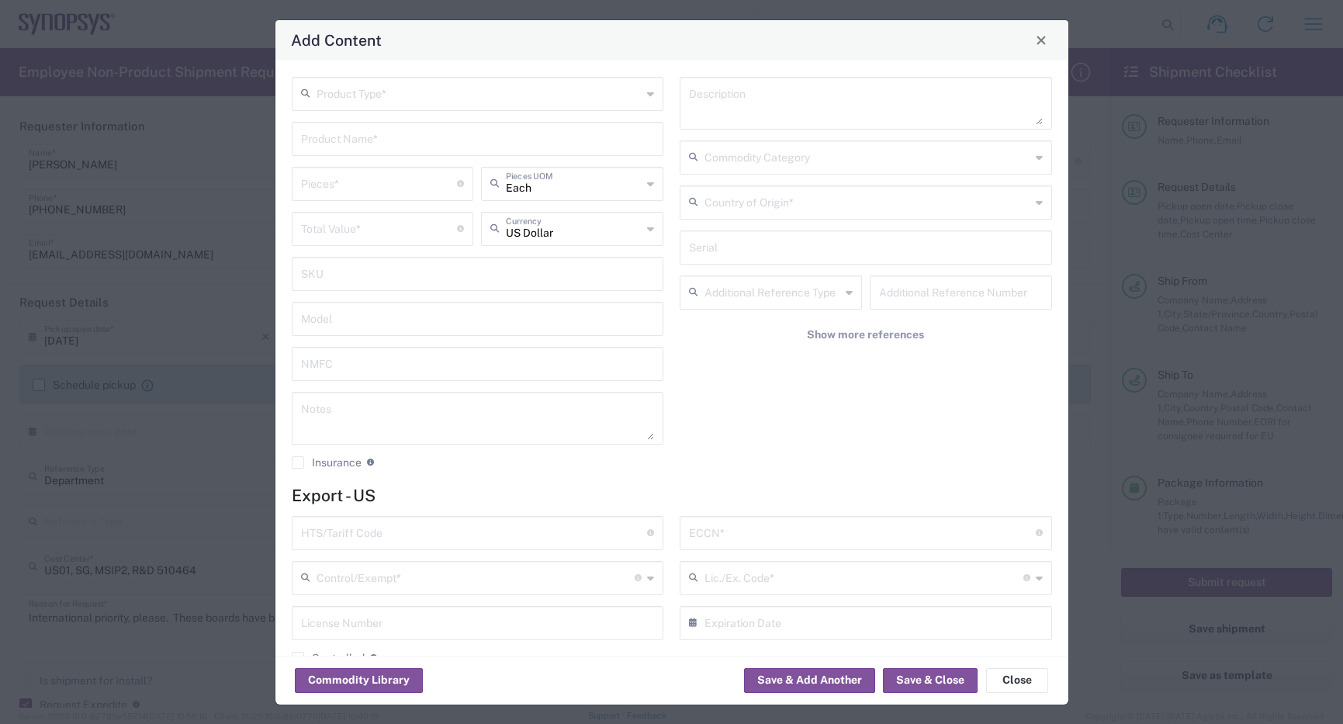
click at [403, 534] on input "text" at bounding box center [474, 531] width 347 height 27
paste input "8534.00.0020"
type input "8534.00.0020"
click at [722, 528] on input "text" at bounding box center [862, 531] width 347 height 27
type input "3A991"
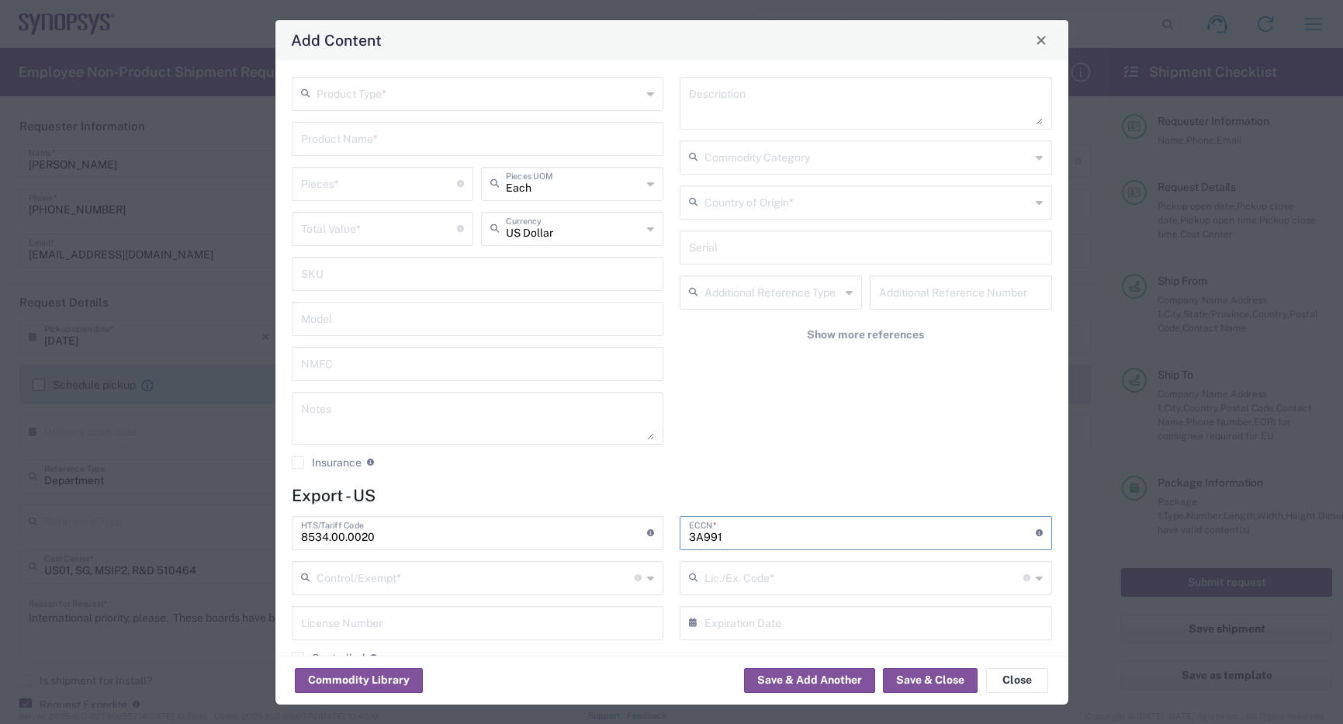
click at [430, 583] on input "text" at bounding box center [475, 576] width 319 height 27
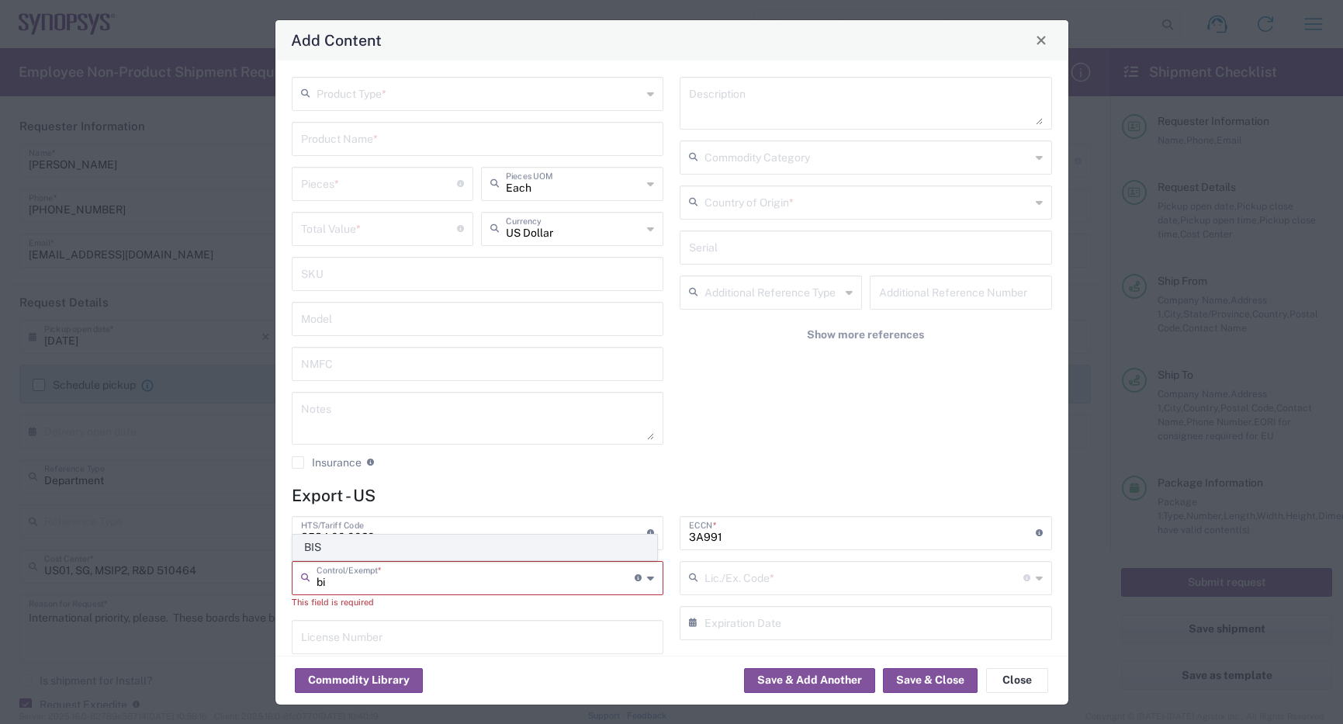
click at [359, 553] on span "BIS" at bounding box center [474, 547] width 363 height 24
type input "BIS"
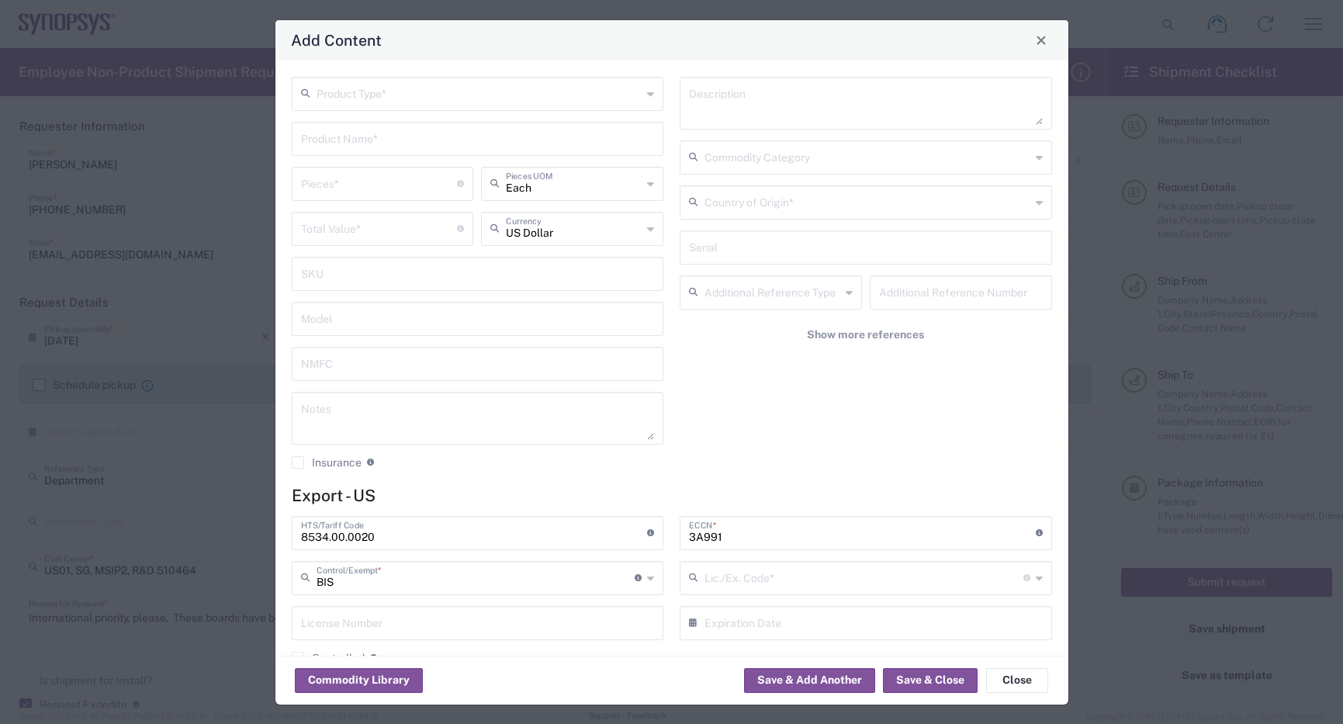
click at [810, 586] on input "text" at bounding box center [863, 576] width 319 height 27
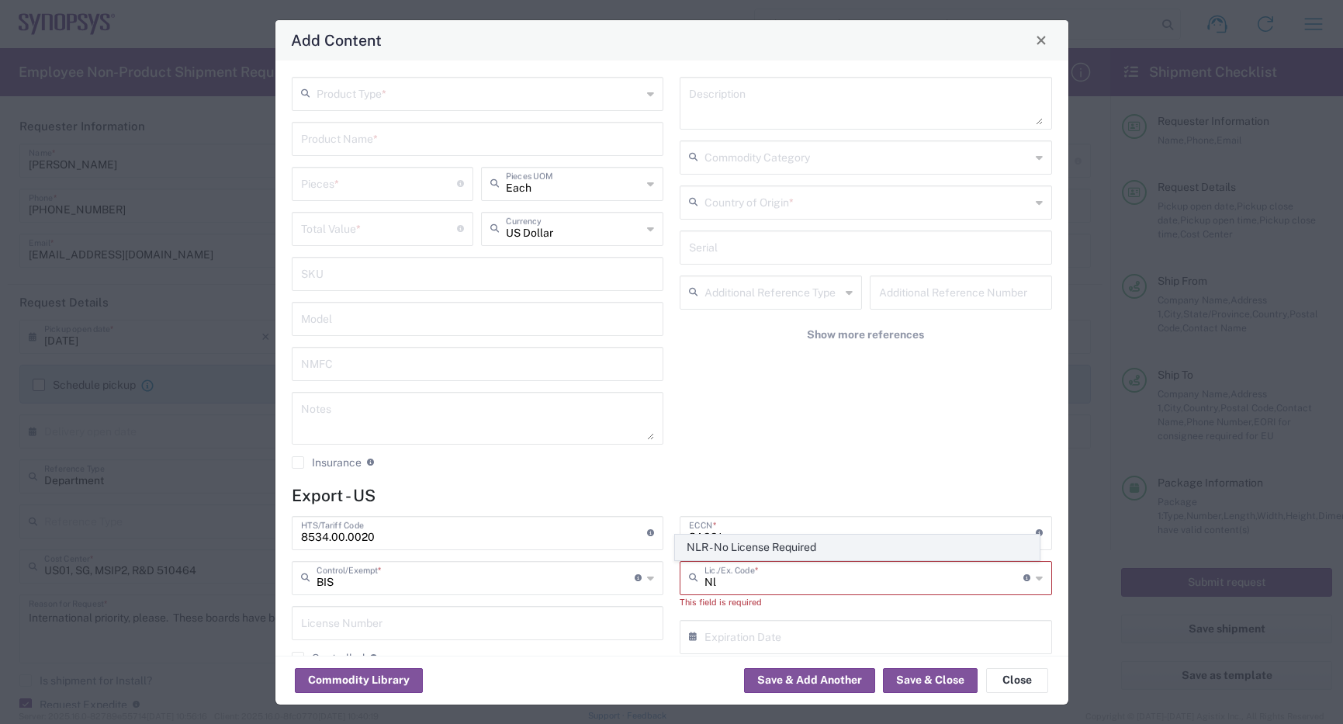
click at [752, 550] on span "NLR - No License Required" at bounding box center [857, 547] width 363 height 24
type input "NLR - No License Required"
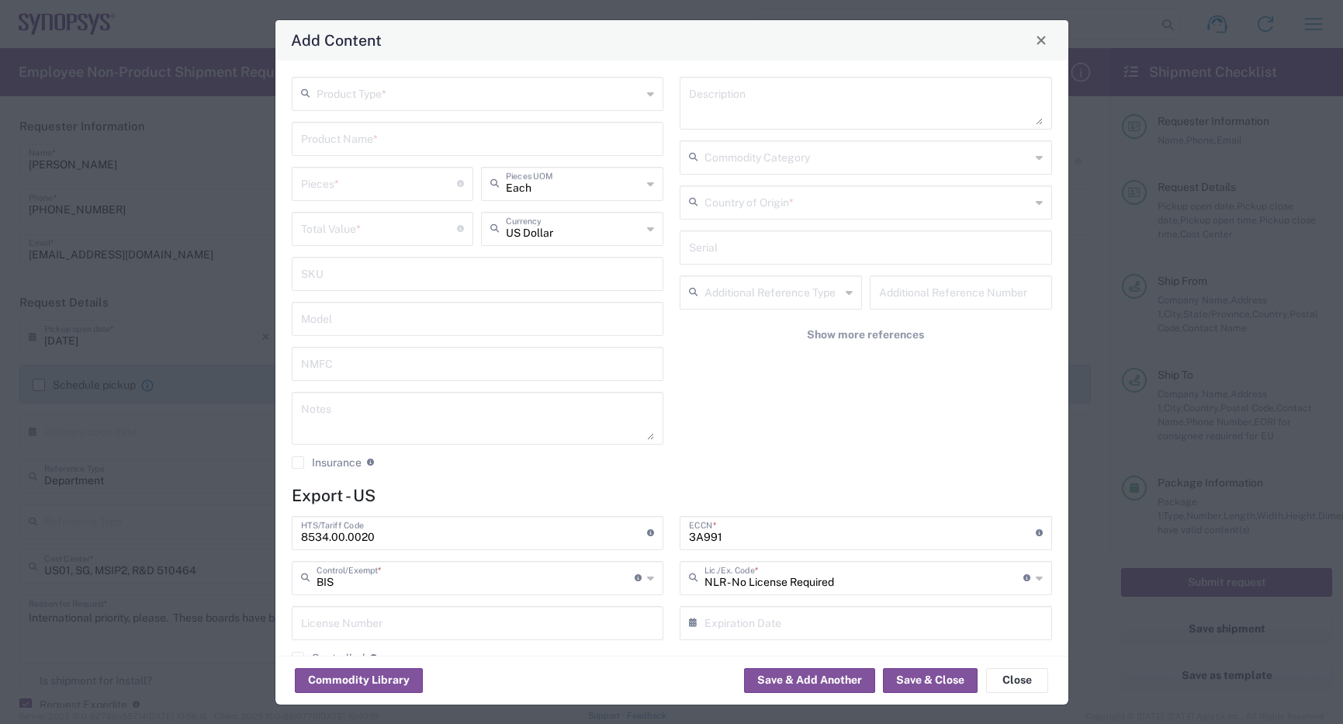
click at [406, 95] on input "text" at bounding box center [479, 92] width 326 height 27
click at [391, 144] on span "General Commodity" at bounding box center [474, 152] width 363 height 24
type input "General Commodity"
click at [380, 150] on input "text" at bounding box center [478, 137] width 354 height 27
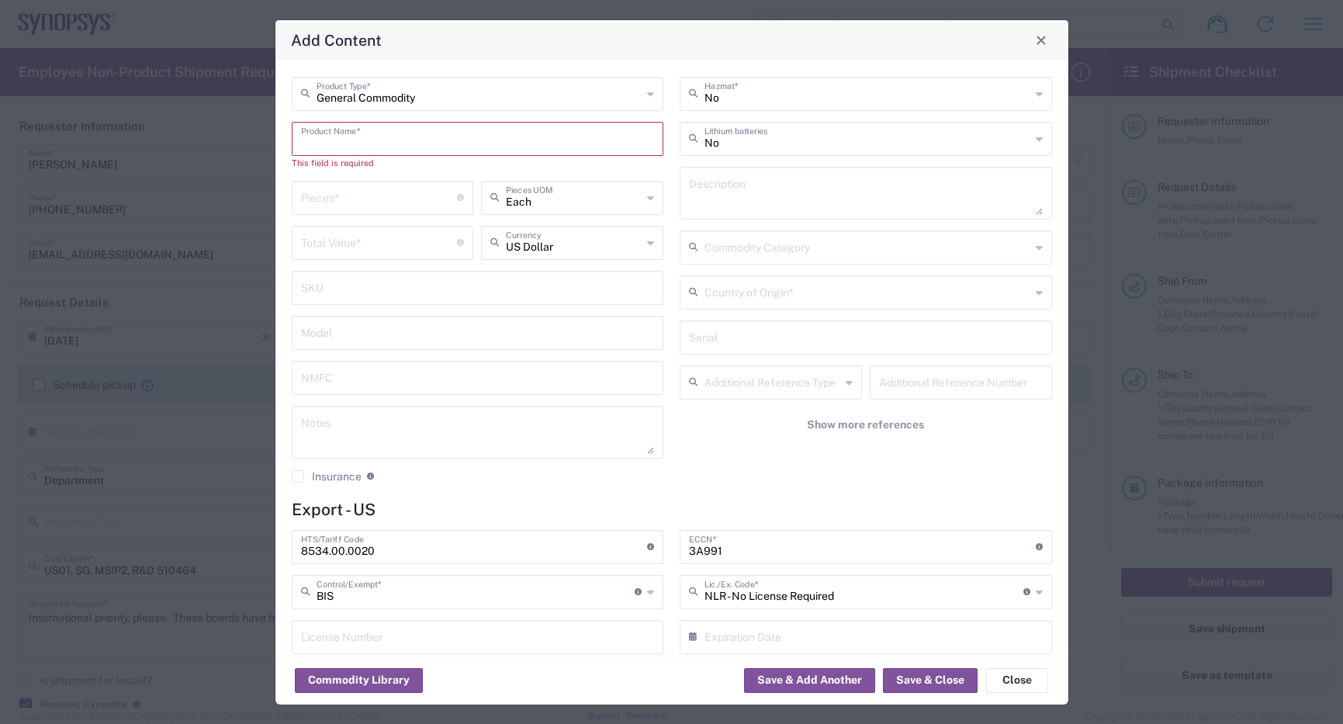
click at [423, 137] on input "text" at bounding box center [478, 137] width 354 height 27
paste input "PCIE G5 ISI SHL Rev A"
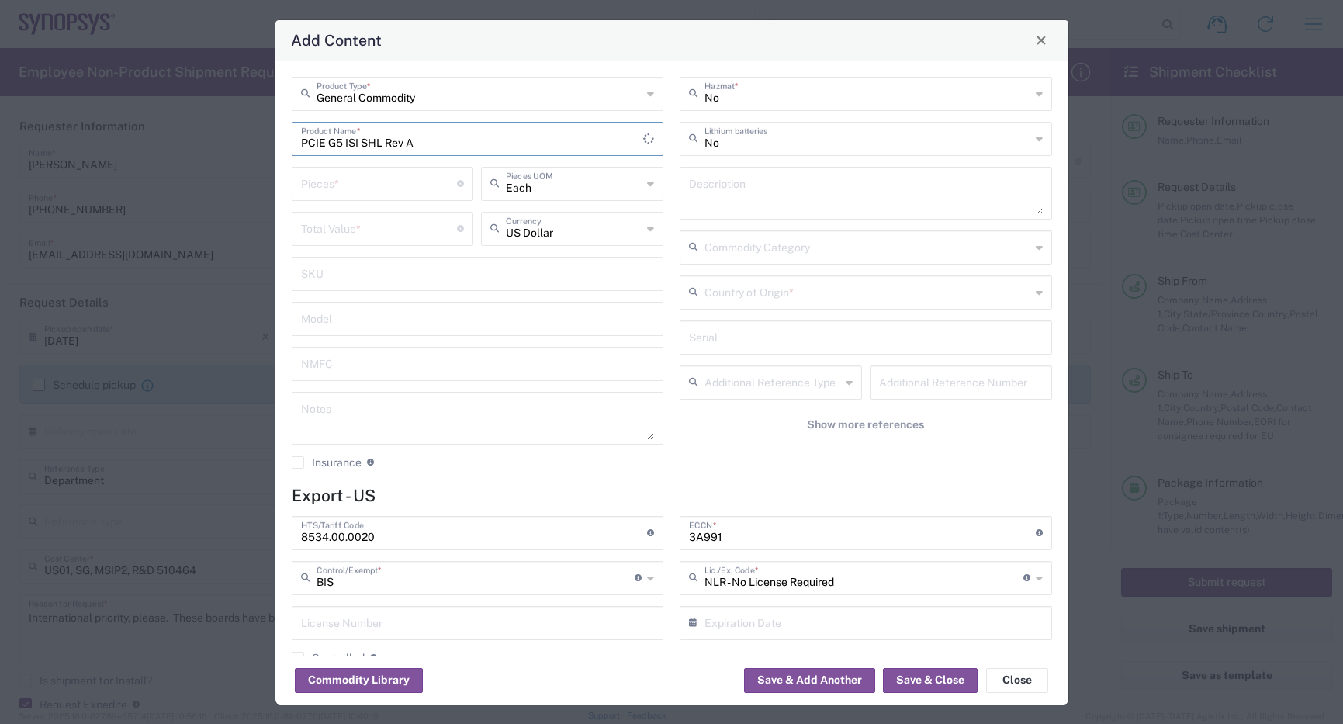
type input "PCIE G5 ISI SHL Rev A"
click at [766, 189] on textarea at bounding box center [866, 192] width 354 height 43
type textarea "Passive circuit card"
click at [399, 188] on input "number" at bounding box center [379, 182] width 157 height 27
type input "2"
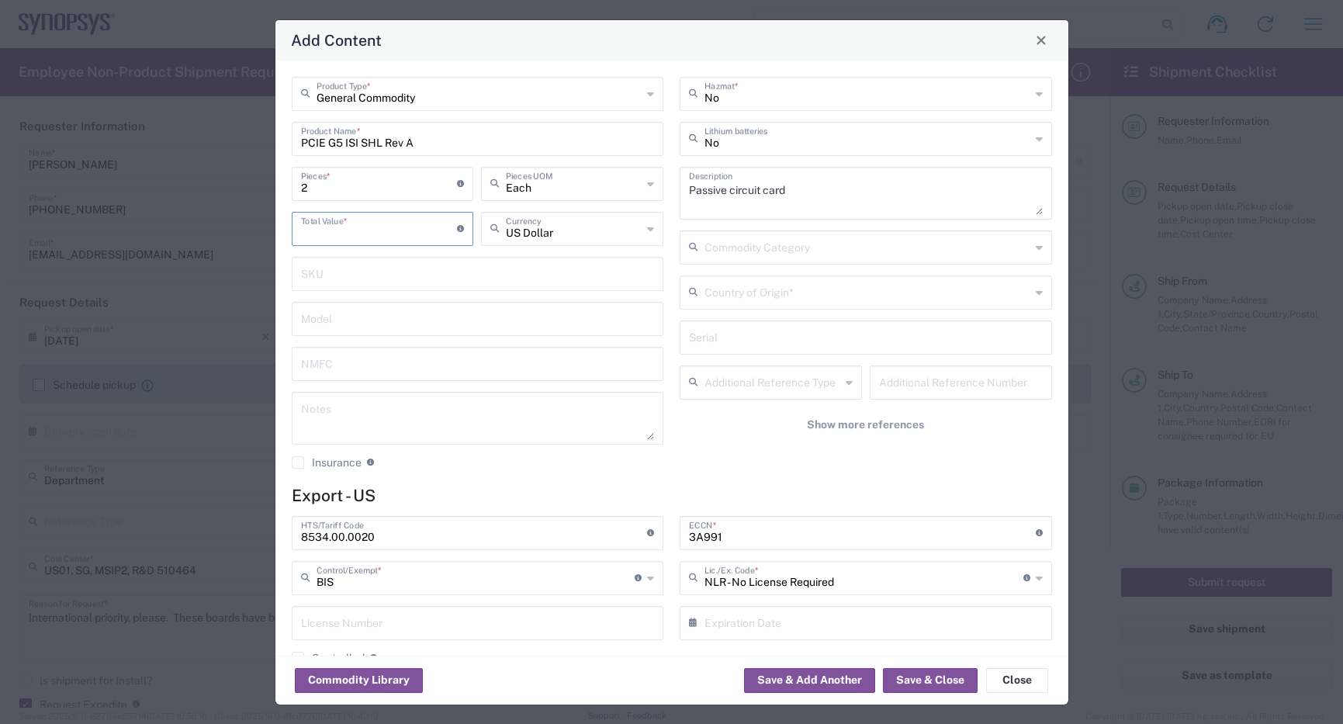
click at [367, 220] on input "number" at bounding box center [379, 227] width 157 height 27
type input "5098"
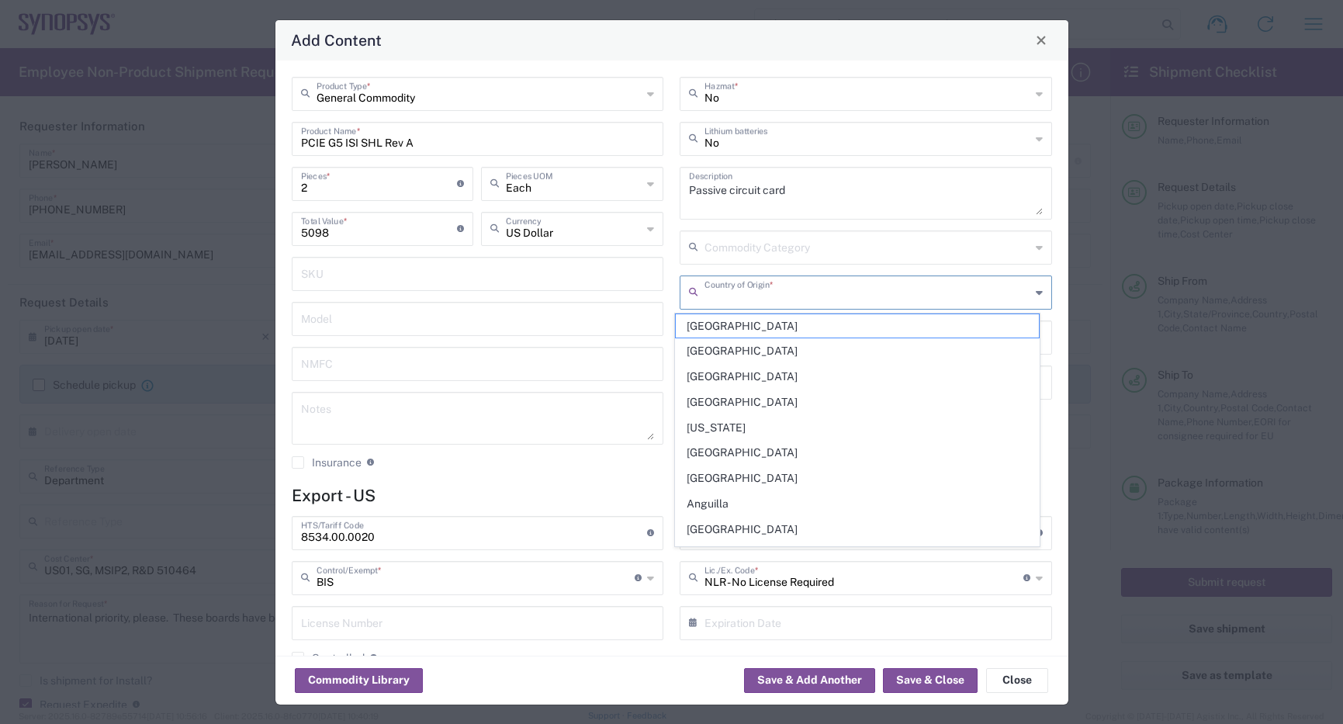
click at [774, 286] on input "text" at bounding box center [867, 291] width 326 height 27
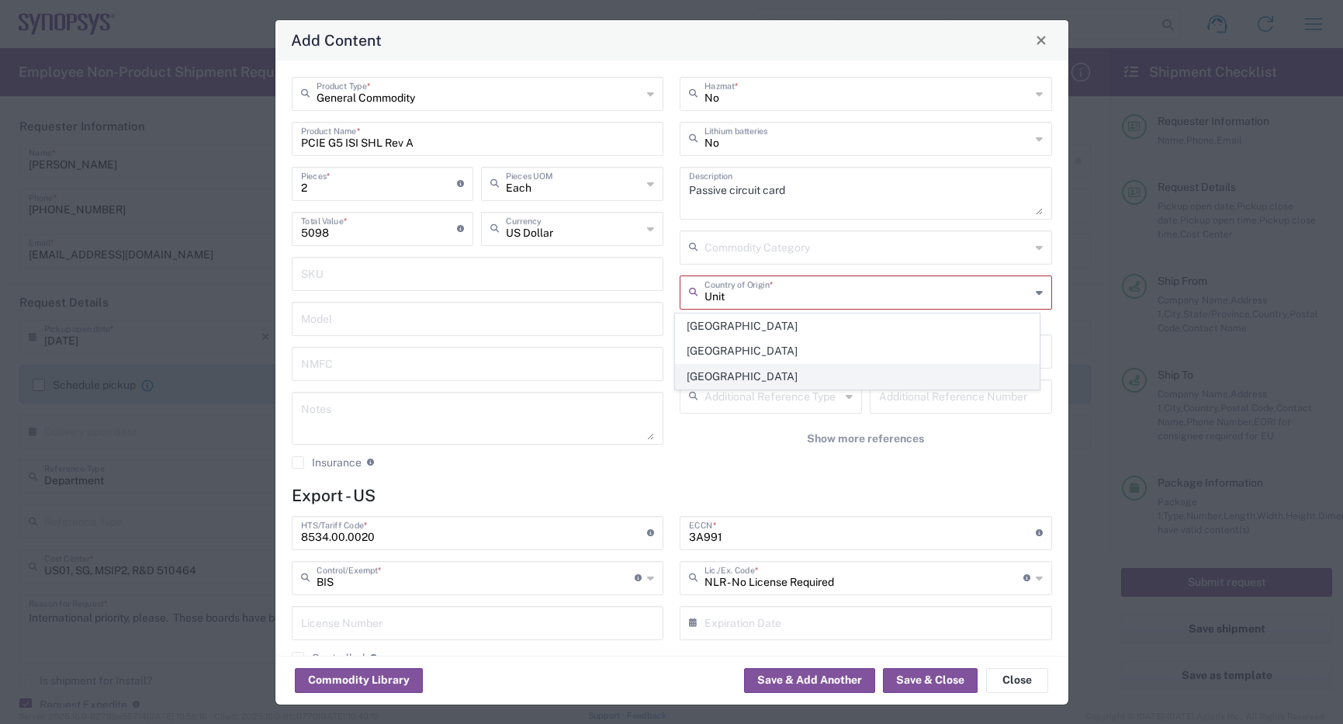
click at [783, 379] on span "[GEOGRAPHIC_DATA]" at bounding box center [857, 377] width 363 height 24
type input "[GEOGRAPHIC_DATA]"
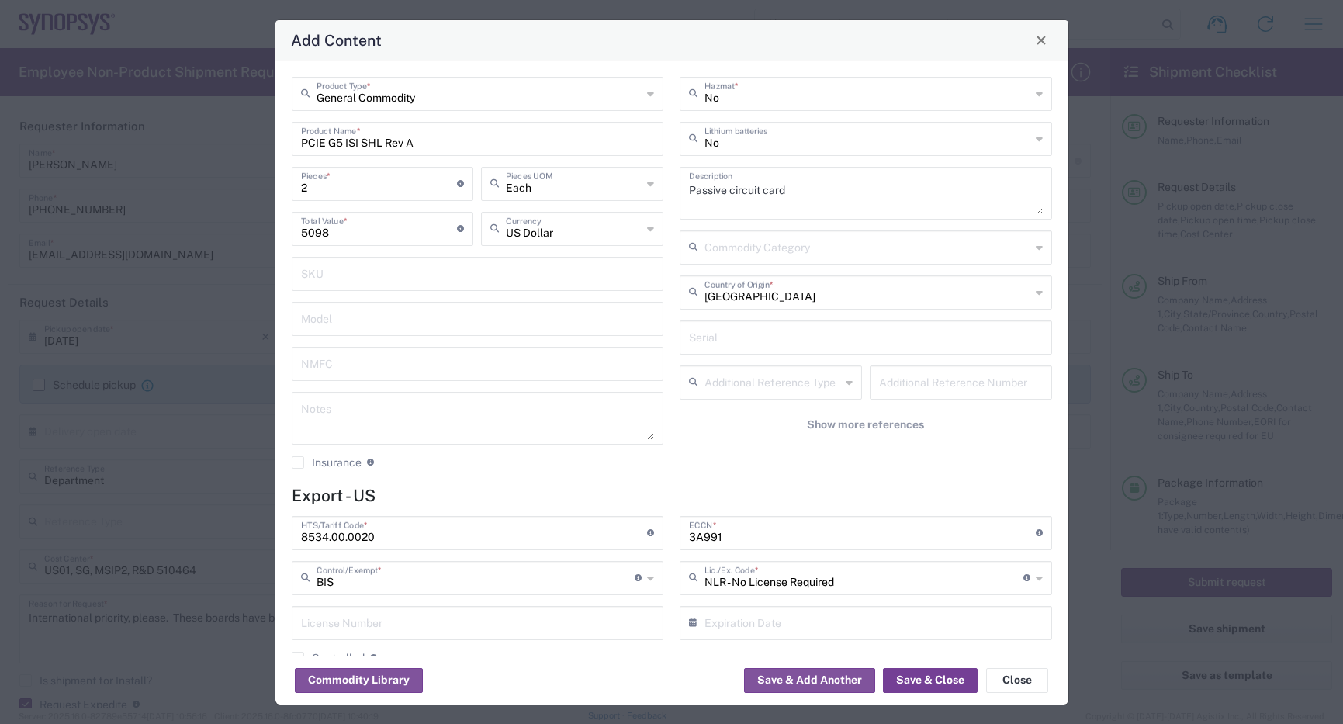
click at [921, 676] on button "Save & Close" at bounding box center [930, 680] width 95 height 25
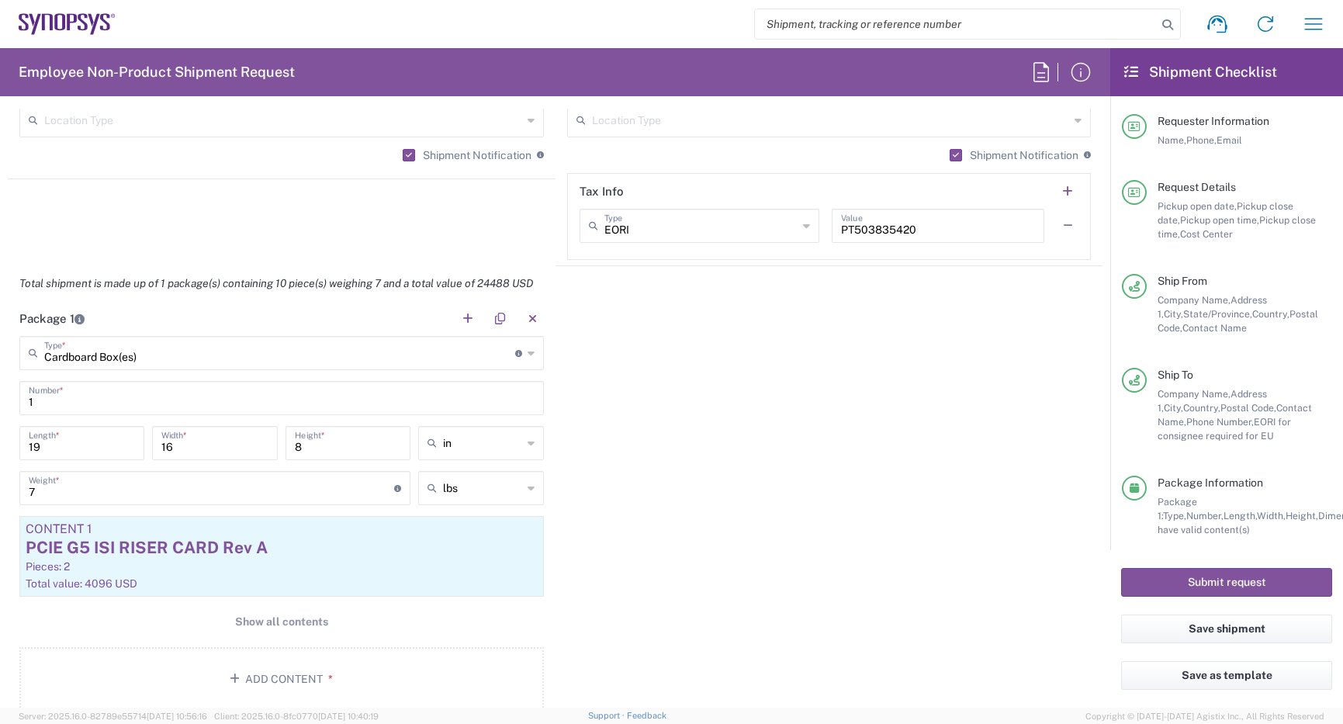
scroll to position [1551, 0]
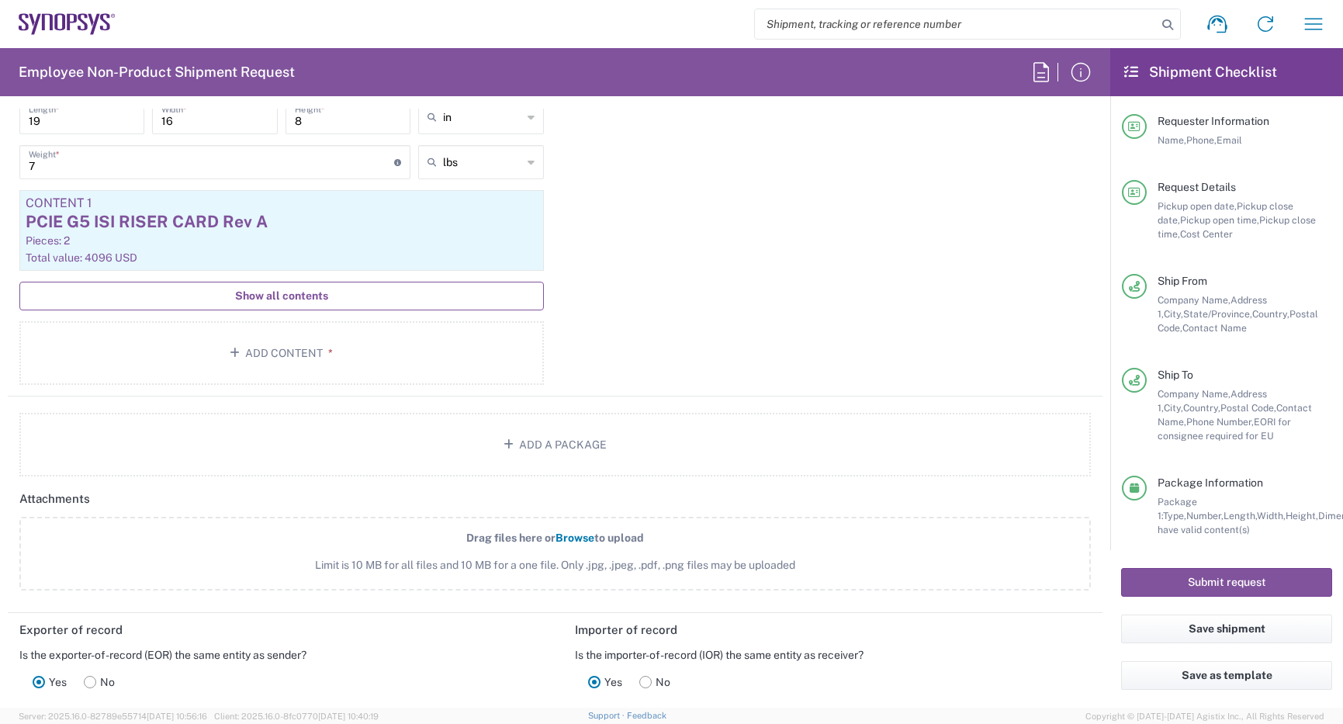
click at [291, 296] on span "Show all contents" at bounding box center [281, 296] width 93 height 15
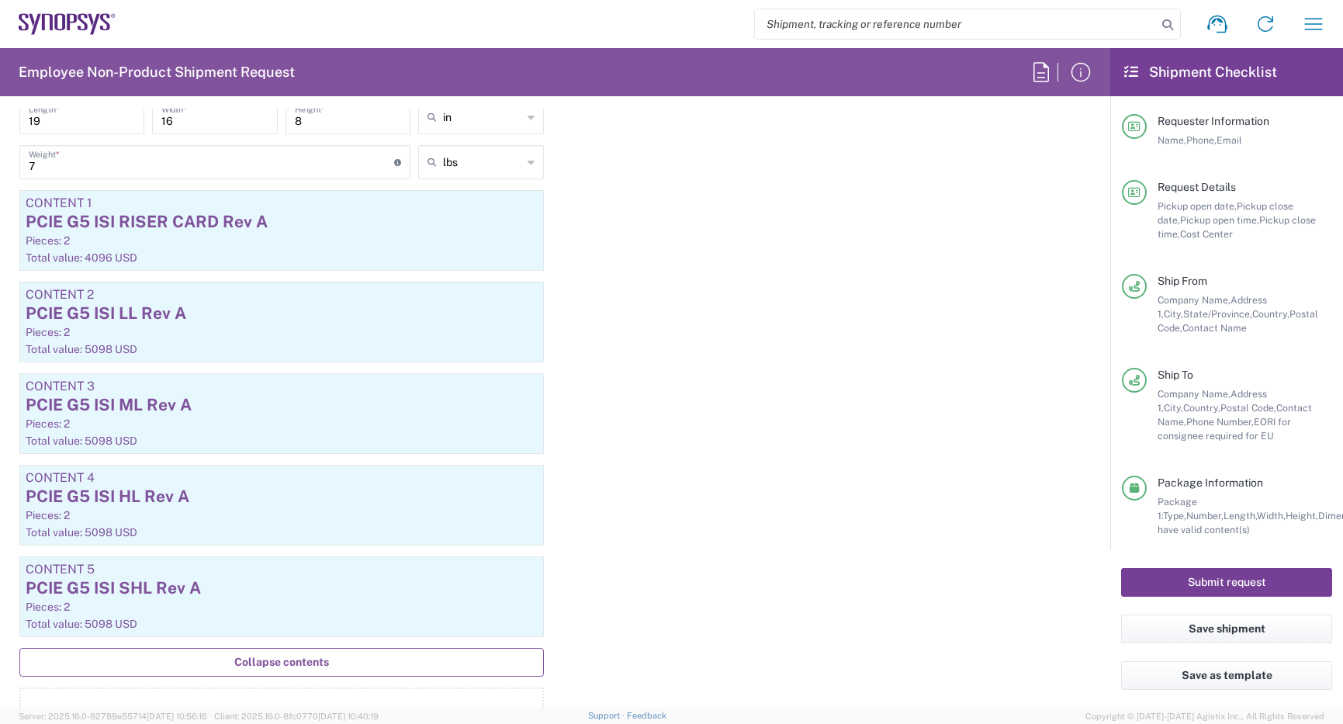
click at [1277, 584] on button "Submit request" at bounding box center [1226, 582] width 211 height 29
